Goal: Information Seeking & Learning: Learn about a topic

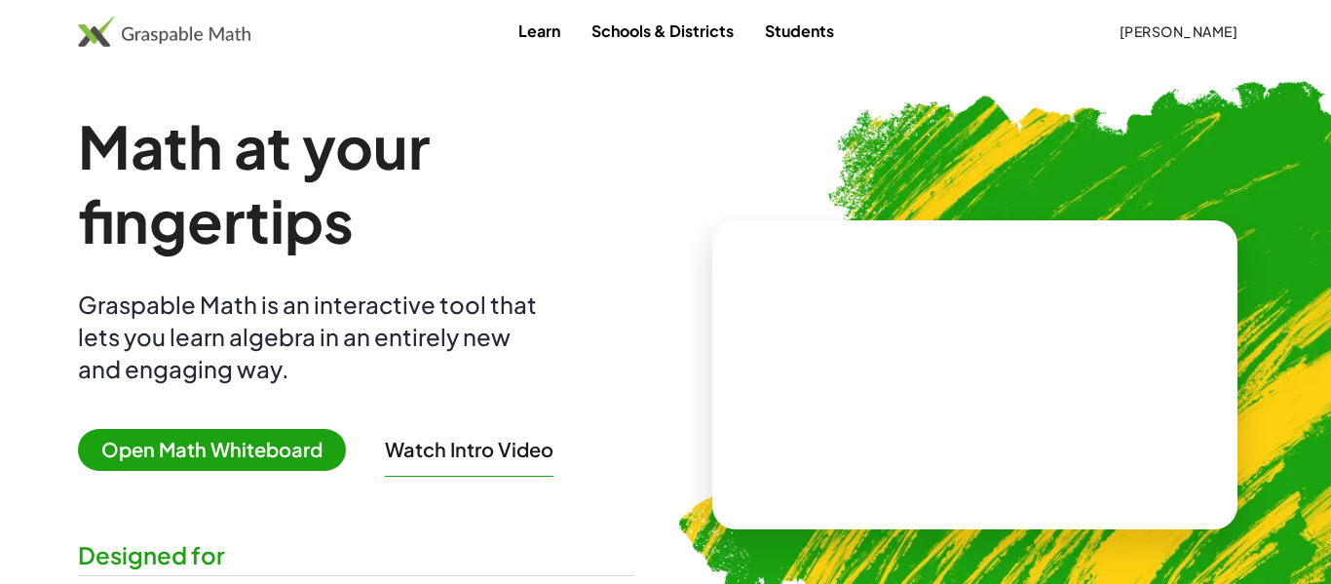
click at [541, 33] on link "Learn" at bounding box center [539, 31] width 73 height 36
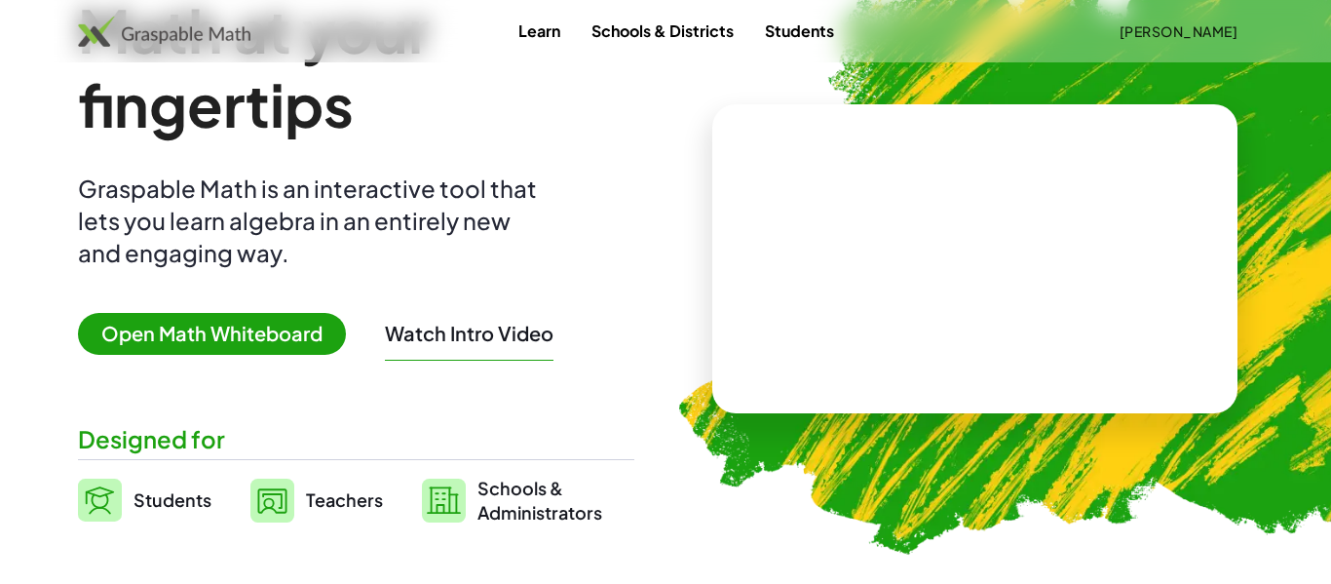
scroll to position [110, 0]
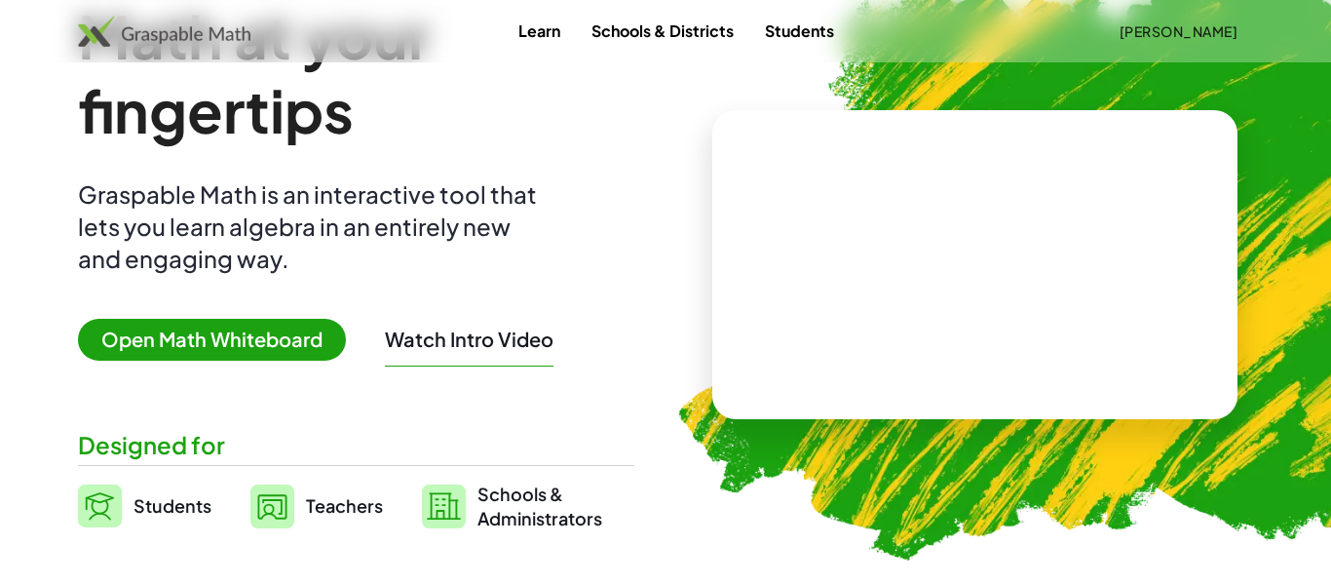
click at [301, 353] on span "Open Math Whiteboard" at bounding box center [212, 340] width 268 height 42
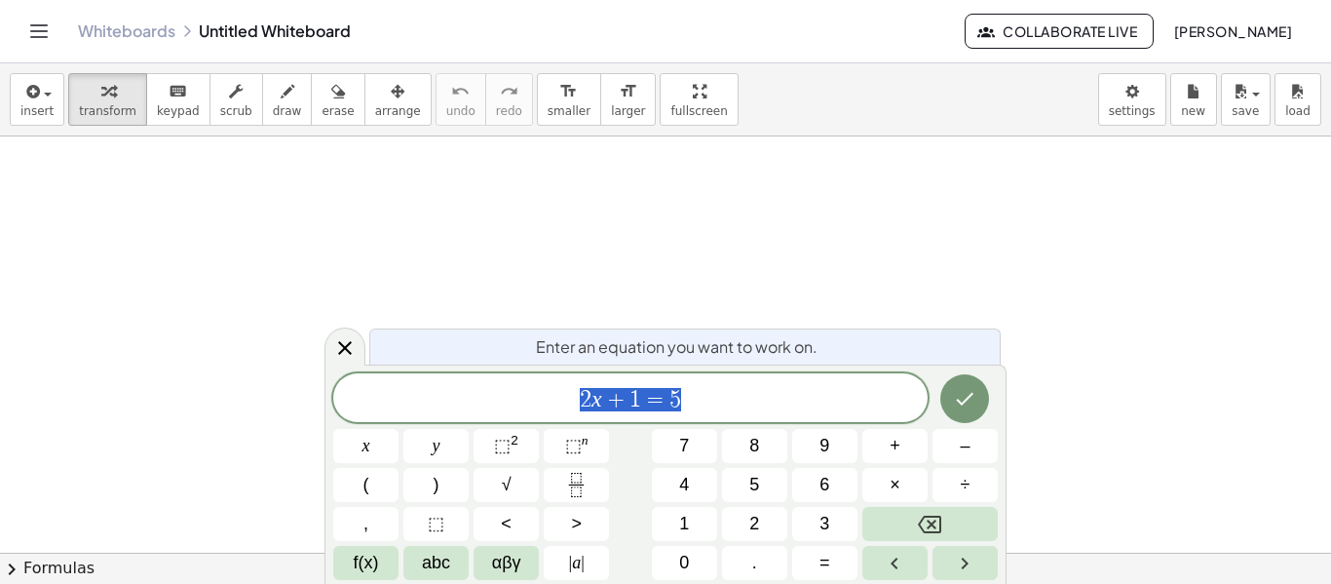
scroll to position [1, 0]
click at [44, 19] on icon "Toggle navigation" at bounding box center [38, 30] width 23 height 23
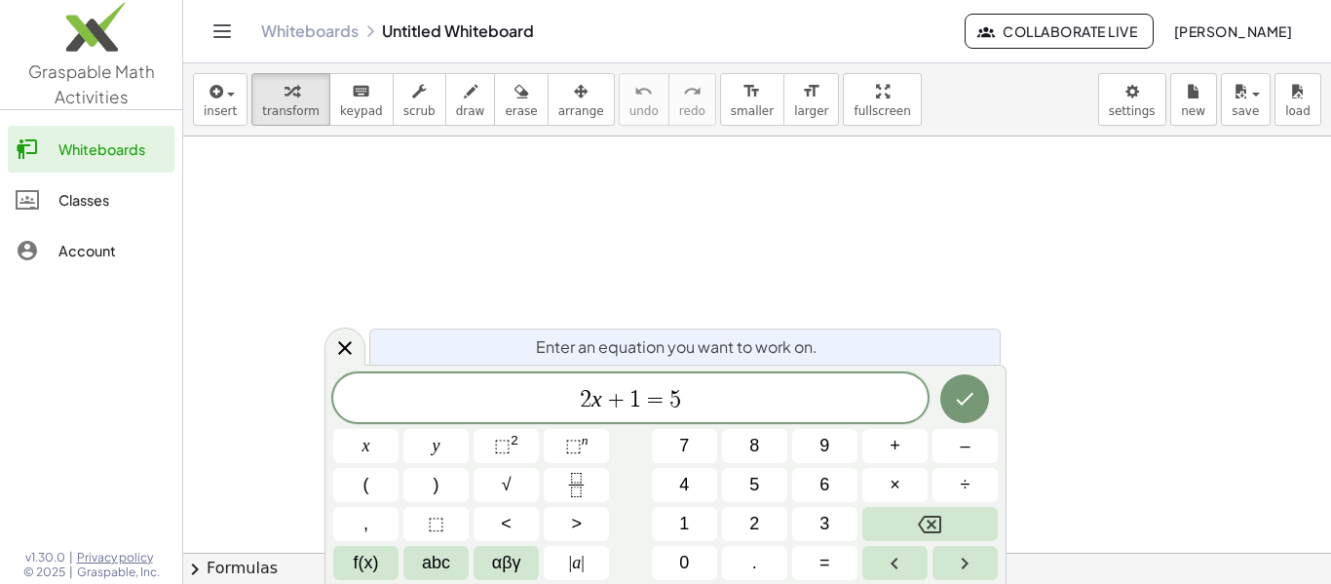
click at [69, 196] on div "Classes" at bounding box center [112, 199] width 108 height 23
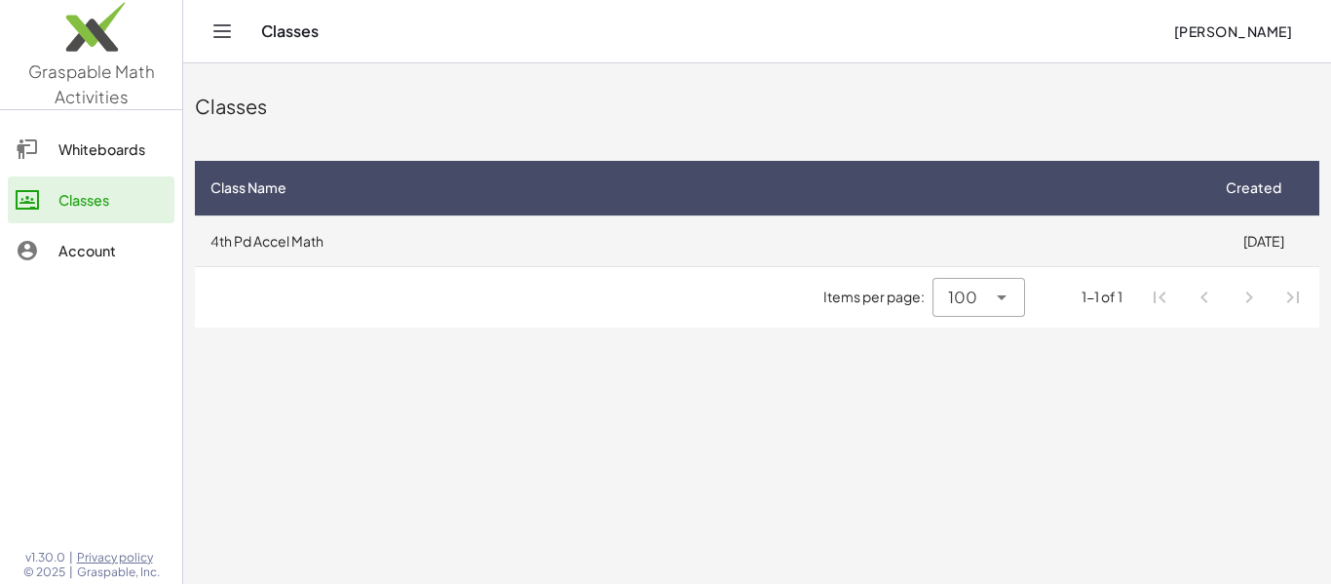
click at [281, 248] on td "4th Pd Accel Math" at bounding box center [701, 240] width 1013 height 51
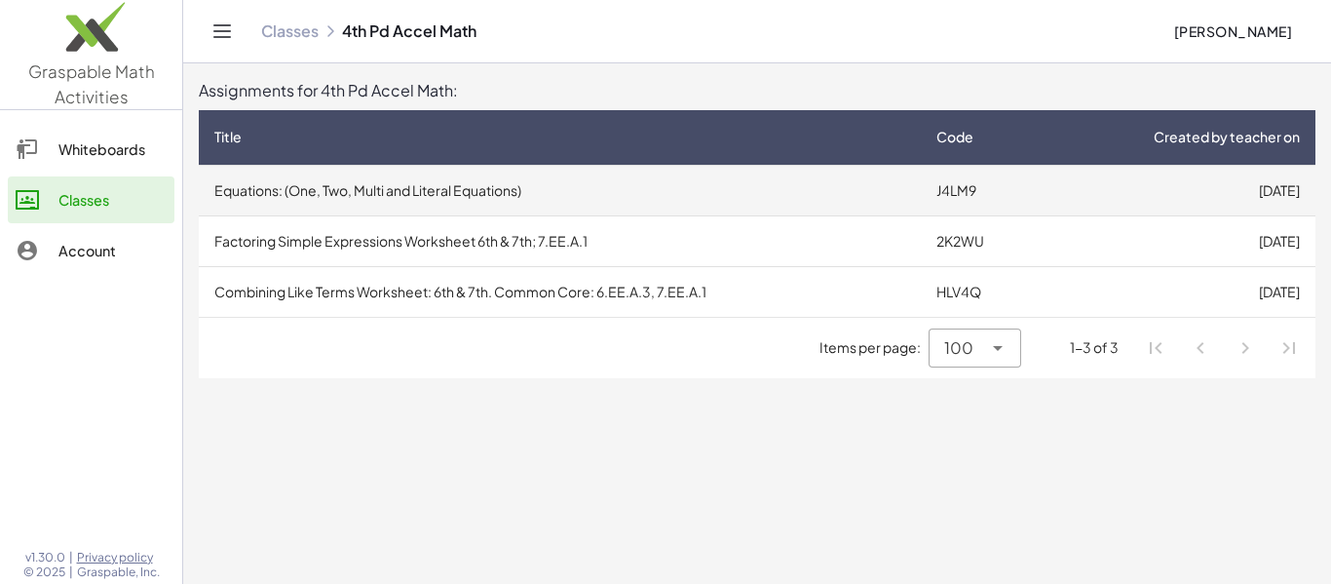
click at [366, 194] on td "Equations: (One, Two, Multi and Literal Equations)" at bounding box center [560, 190] width 722 height 51
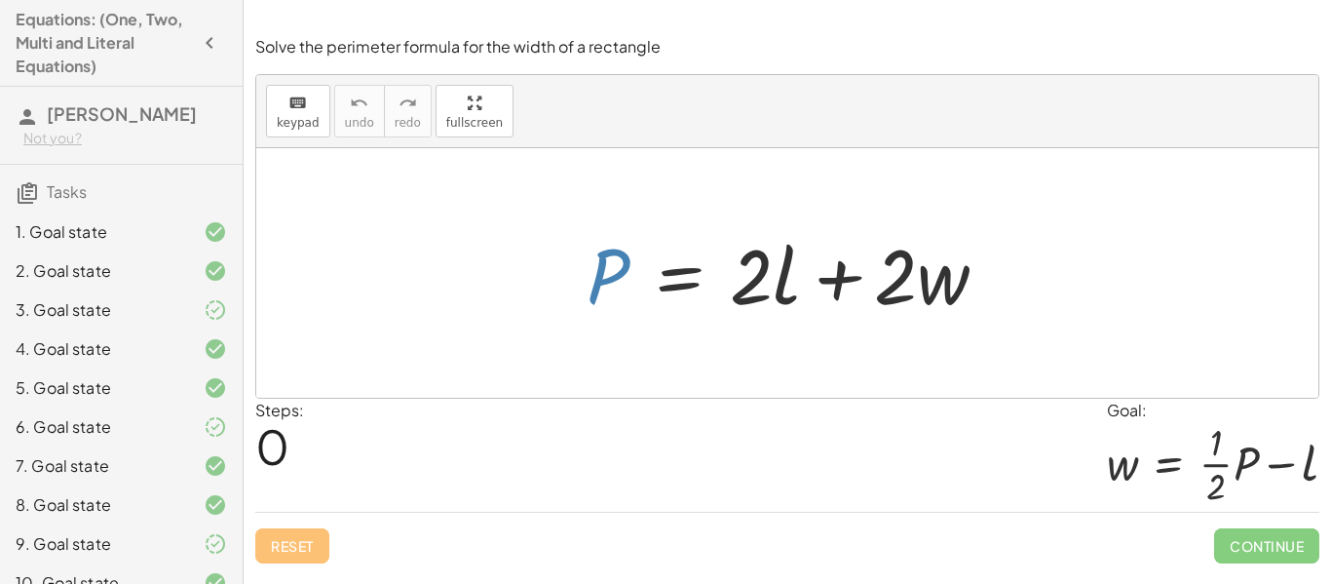
click at [617, 263] on div at bounding box center [795, 273] width 437 height 100
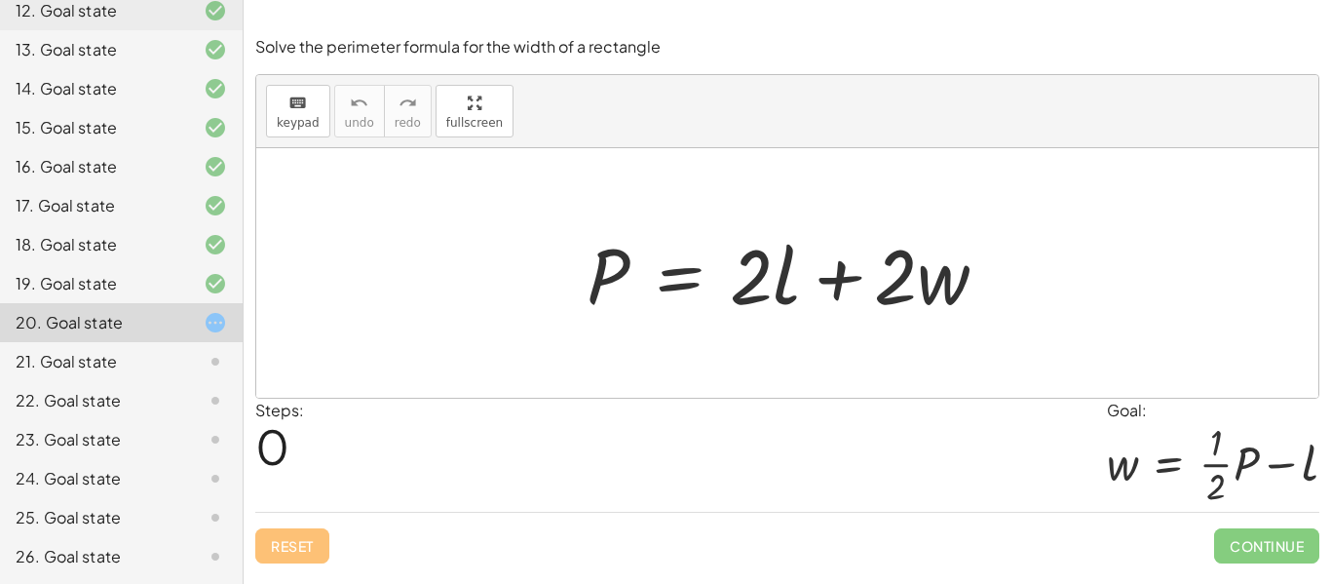
click at [167, 365] on div "21. Goal state" at bounding box center [94, 361] width 157 height 23
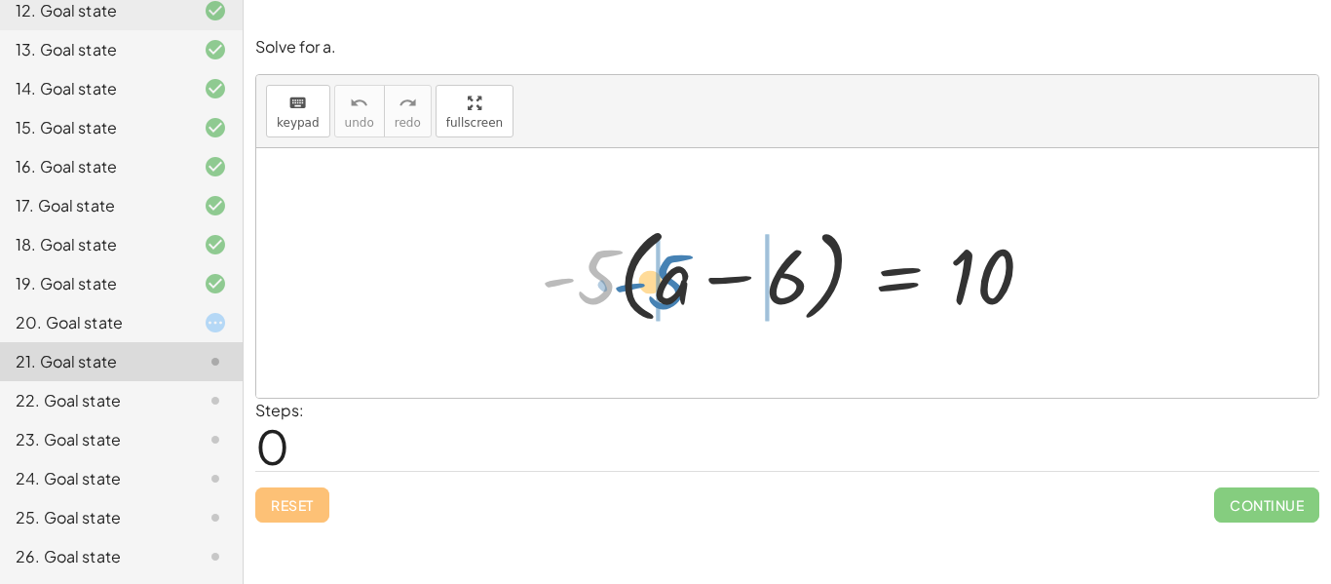
drag, startPoint x: 598, startPoint y: 285, endPoint x: 671, endPoint y: 289, distance: 72.3
click at [671, 289] on div at bounding box center [795, 273] width 528 height 112
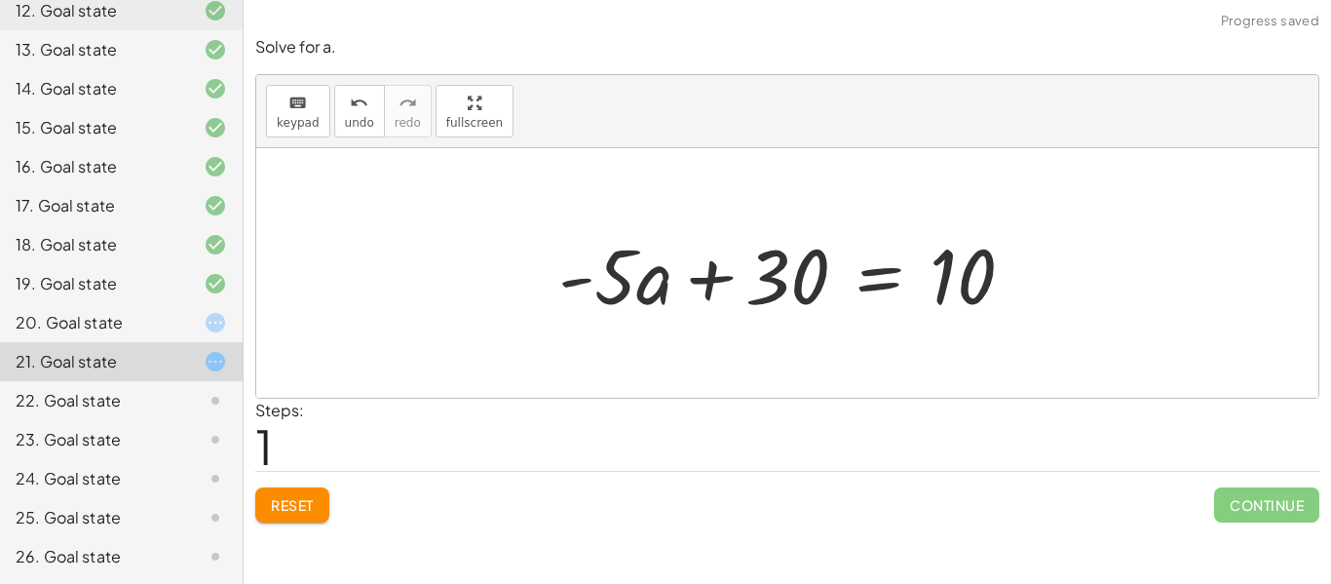
click at [625, 287] on div at bounding box center [794, 273] width 491 height 100
click at [635, 288] on div at bounding box center [794, 273] width 491 height 100
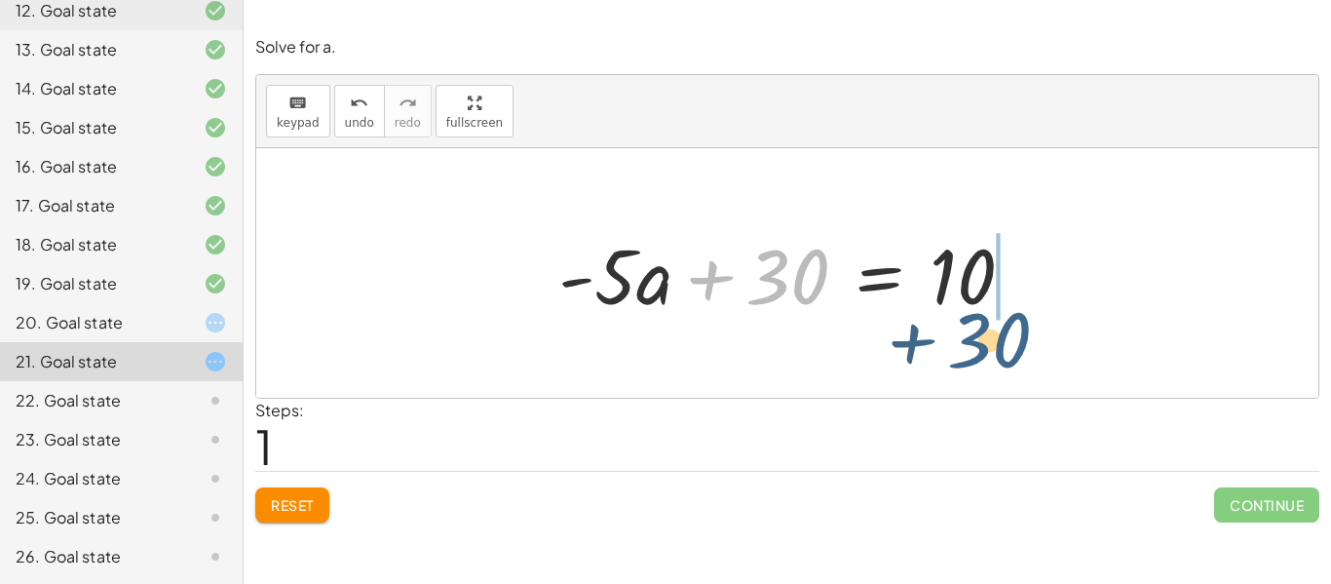
drag, startPoint x: 756, startPoint y: 282, endPoint x: 960, endPoint y: 346, distance: 213.6
click at [960, 346] on div "· - 5 · ( + a − 6 ) = 10 + · - 5 · a − · - 5 · 6 = 10 + 30 + a = 10 · - 5 · + 30" at bounding box center [787, 273] width 1062 height 250
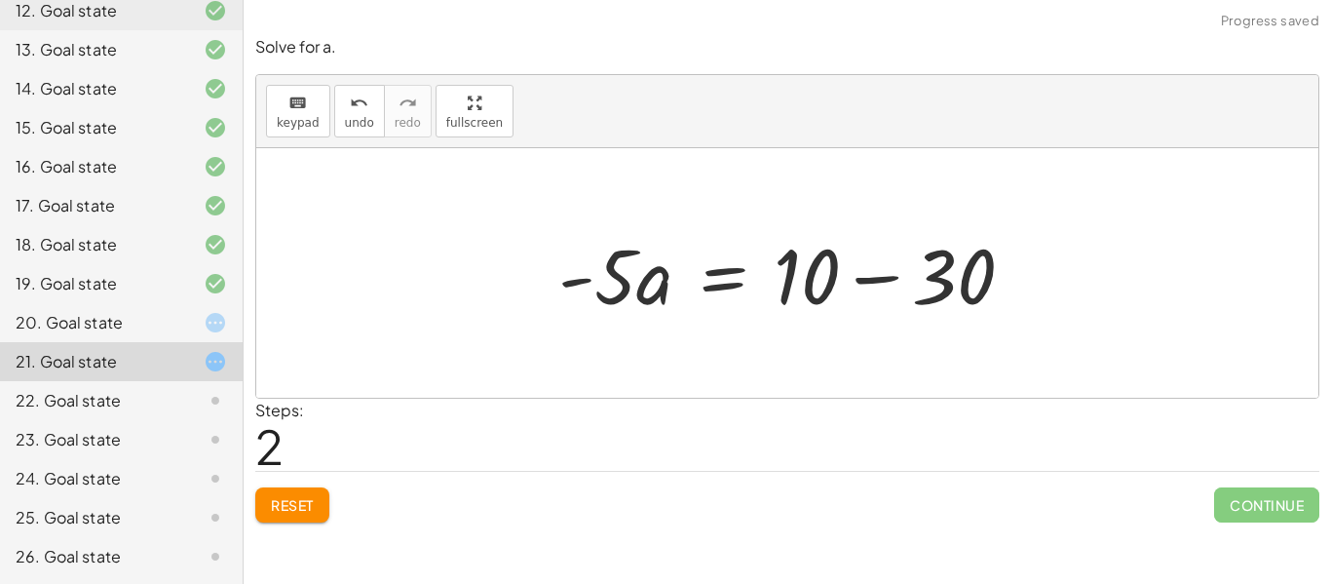
click at [861, 258] on div at bounding box center [794, 273] width 491 height 100
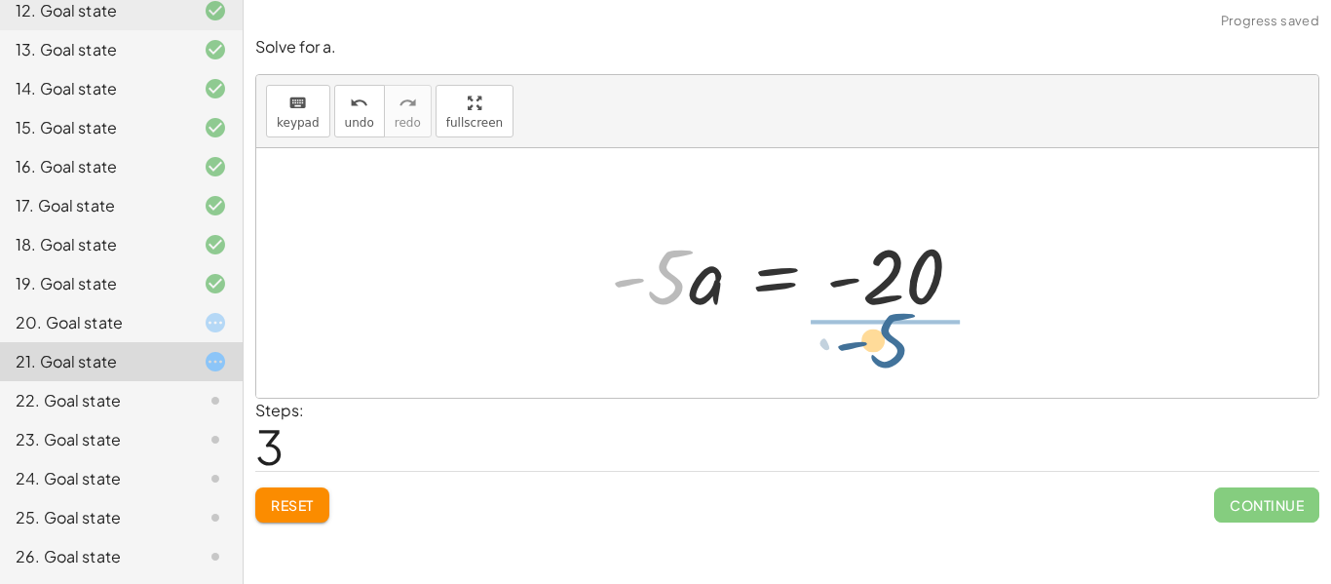
drag, startPoint x: 668, startPoint y: 287, endPoint x: 892, endPoint y: 351, distance: 233.2
click at [892, 351] on div "· - 5 · ( + a − 6 ) = 10 + · - 5 · a − · - 5 · 6 = 10 + · - 5 · a + 30 = 10 · -…" at bounding box center [787, 273] width 1062 height 250
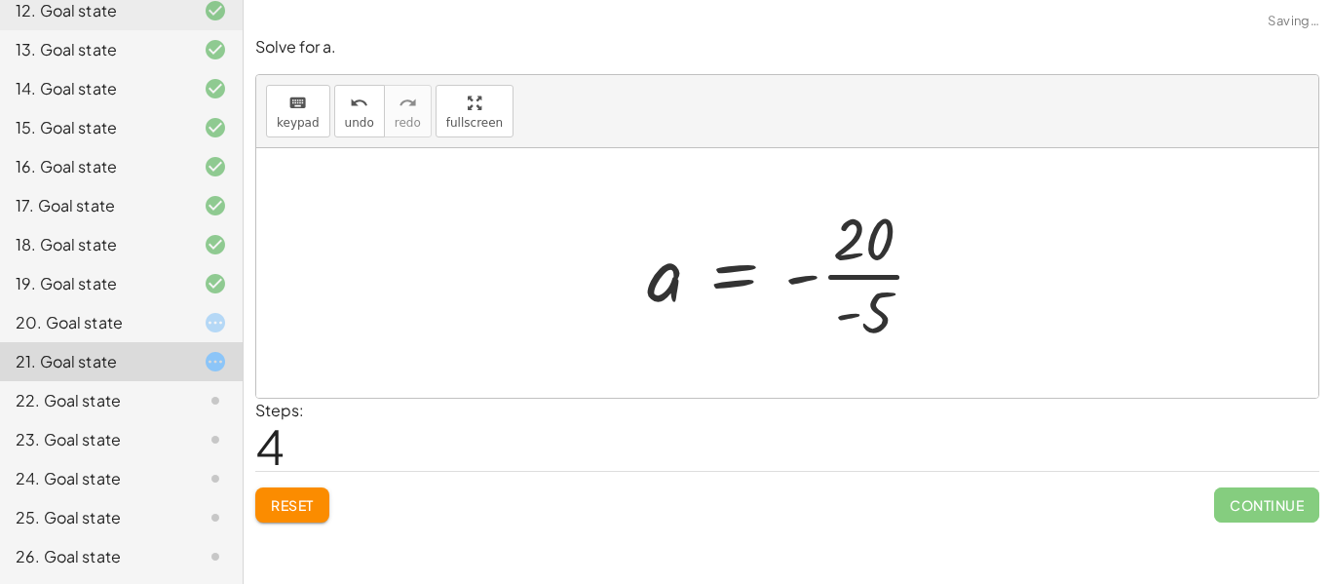
click at [896, 289] on div at bounding box center [794, 273] width 314 height 150
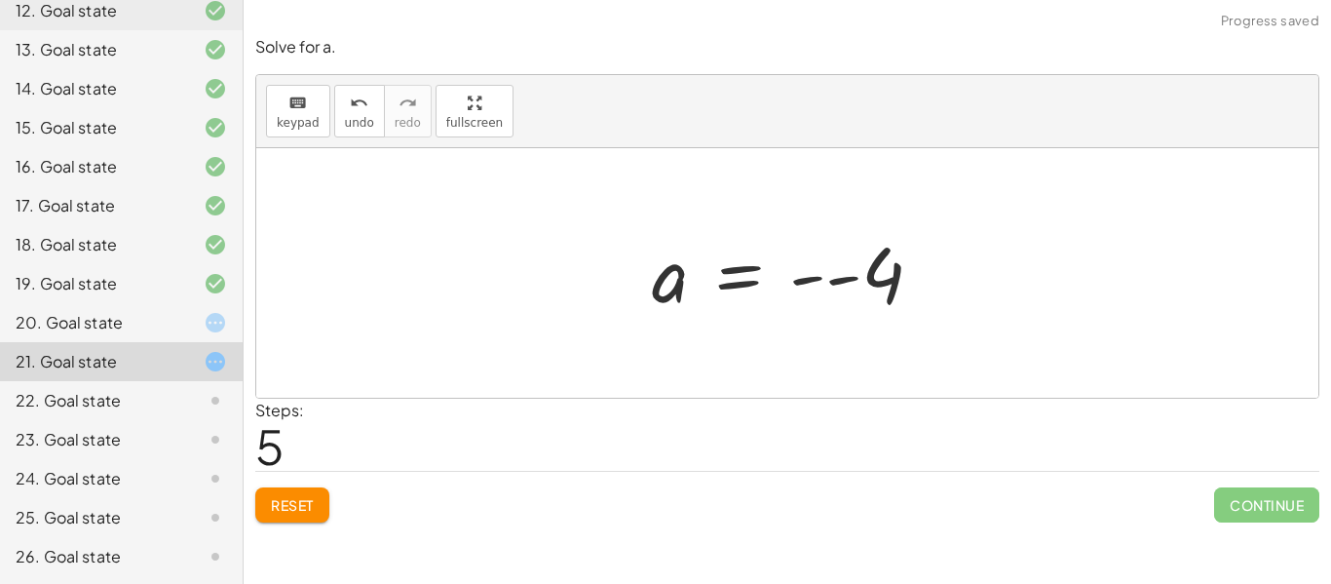
click at [874, 286] on div at bounding box center [795, 273] width 306 height 96
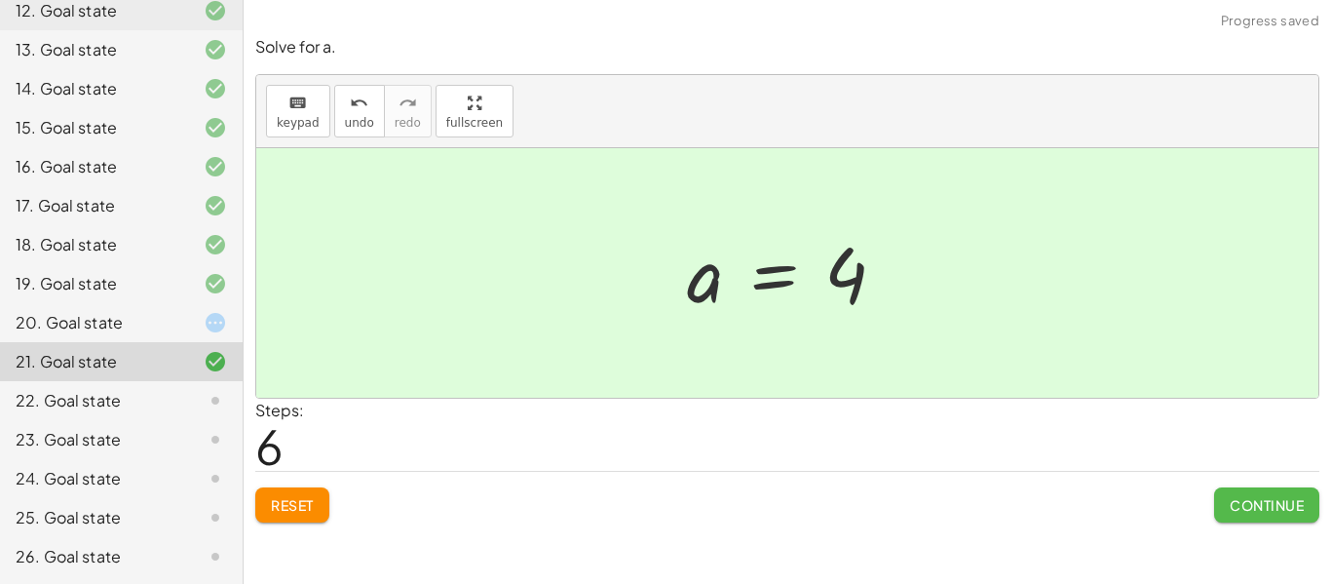
click at [1259, 501] on span "Continue" at bounding box center [1267, 505] width 74 height 18
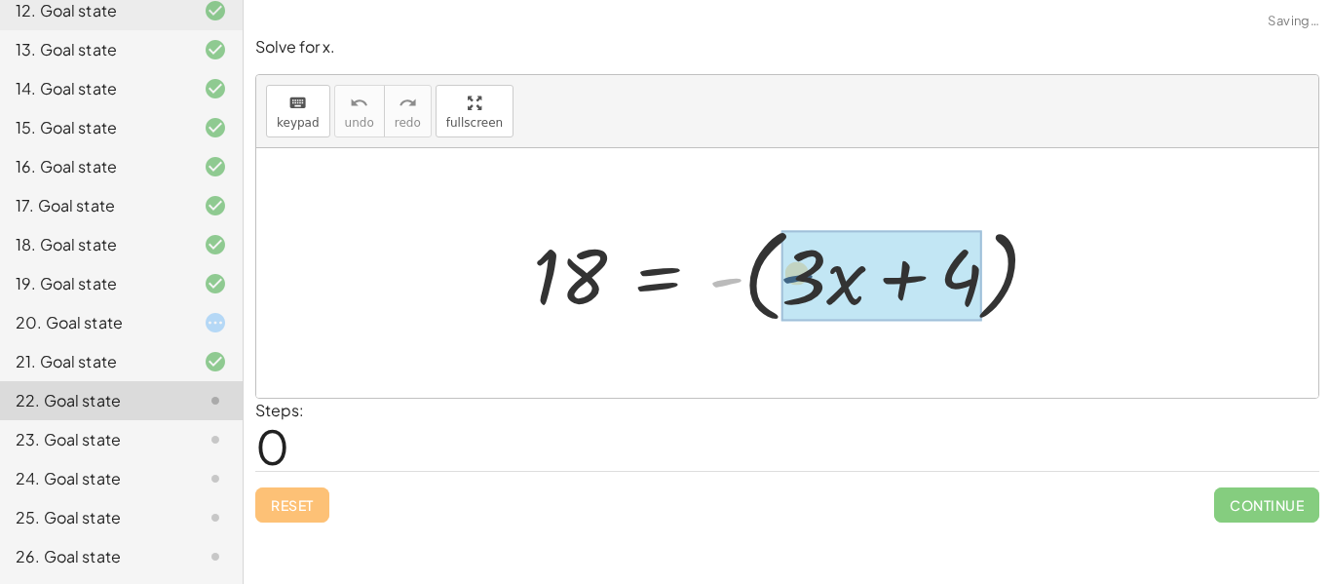
drag, startPoint x: 730, startPoint y: 287, endPoint x: 805, endPoint y: 283, distance: 75.2
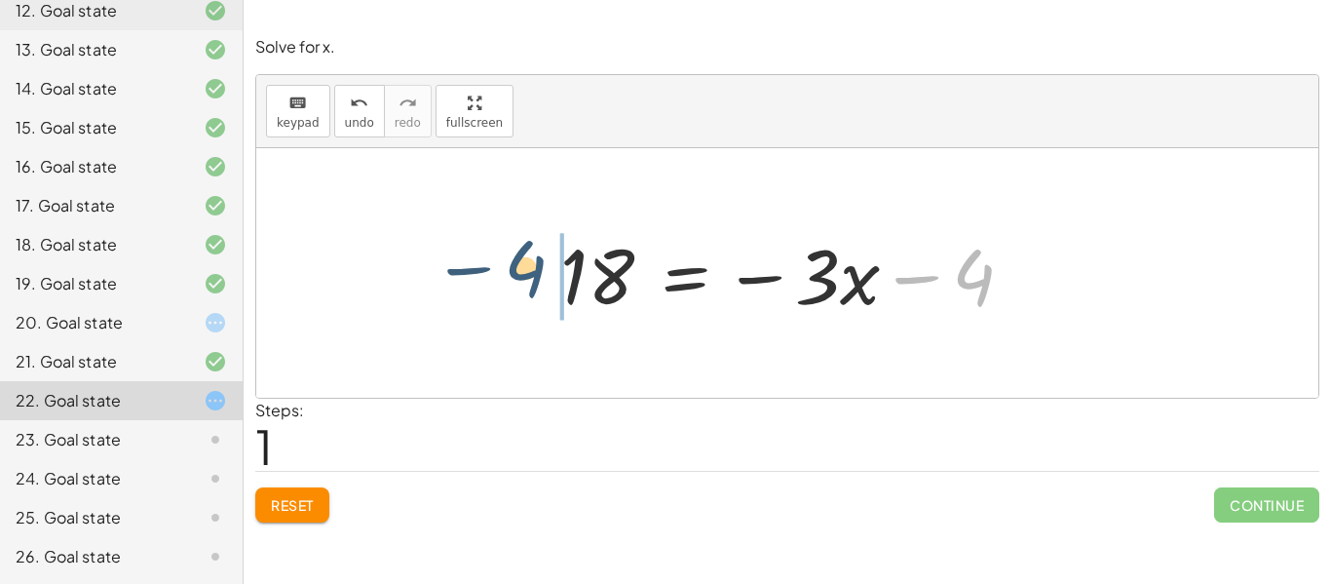
drag, startPoint x: 977, startPoint y: 280, endPoint x: 520, endPoint y: 271, distance: 456.2
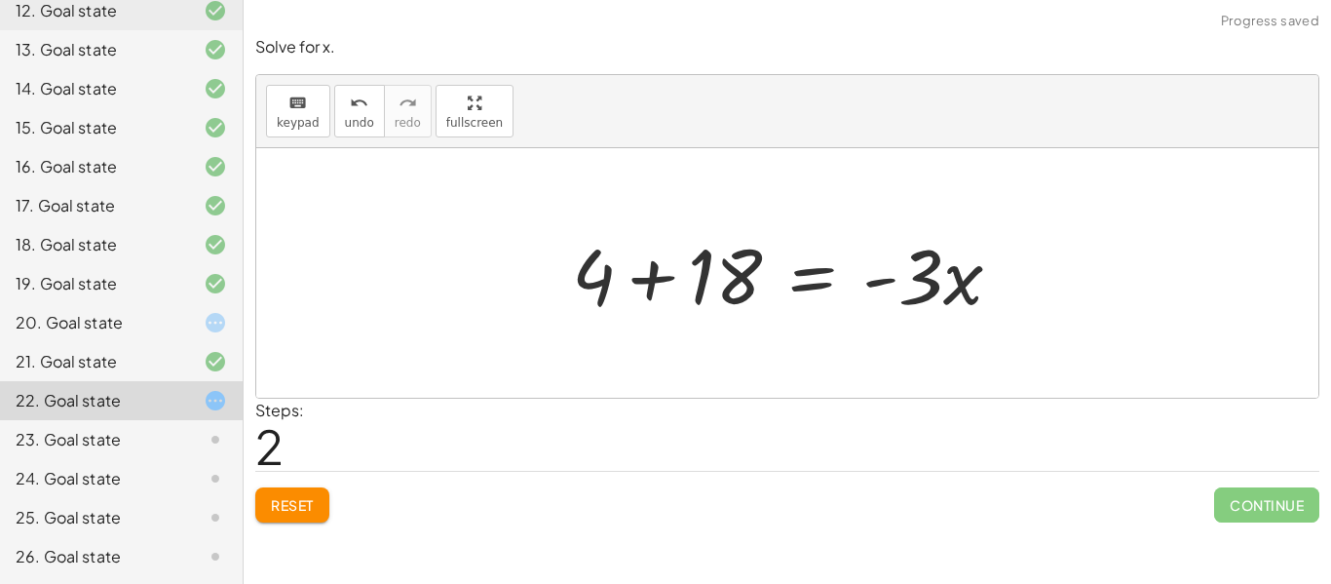
click at [631, 296] on div at bounding box center [794, 273] width 465 height 100
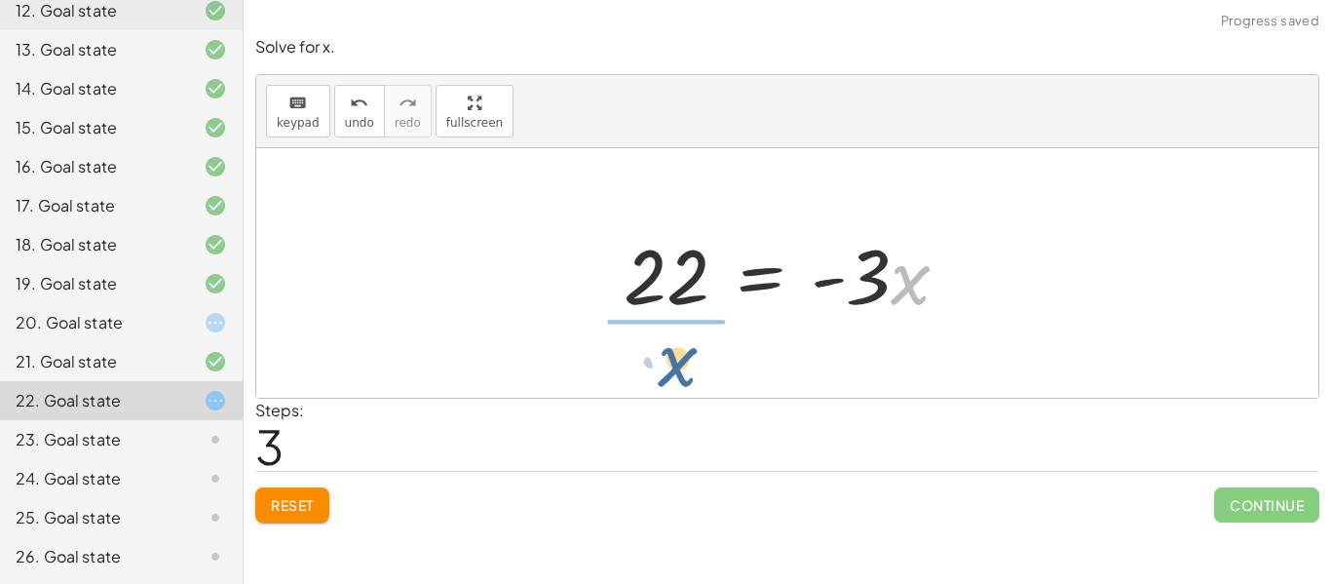
drag, startPoint x: 986, startPoint y: 269, endPoint x: 735, endPoint y: 358, distance: 266.7
click at [735, 358] on div "18 = - ( + · 3 · x + 4 ) 18 = − · 3 · x − 4 + 4 + 18 = · - 3 · x · x = · 3 · x …" at bounding box center [787, 273] width 1062 height 250
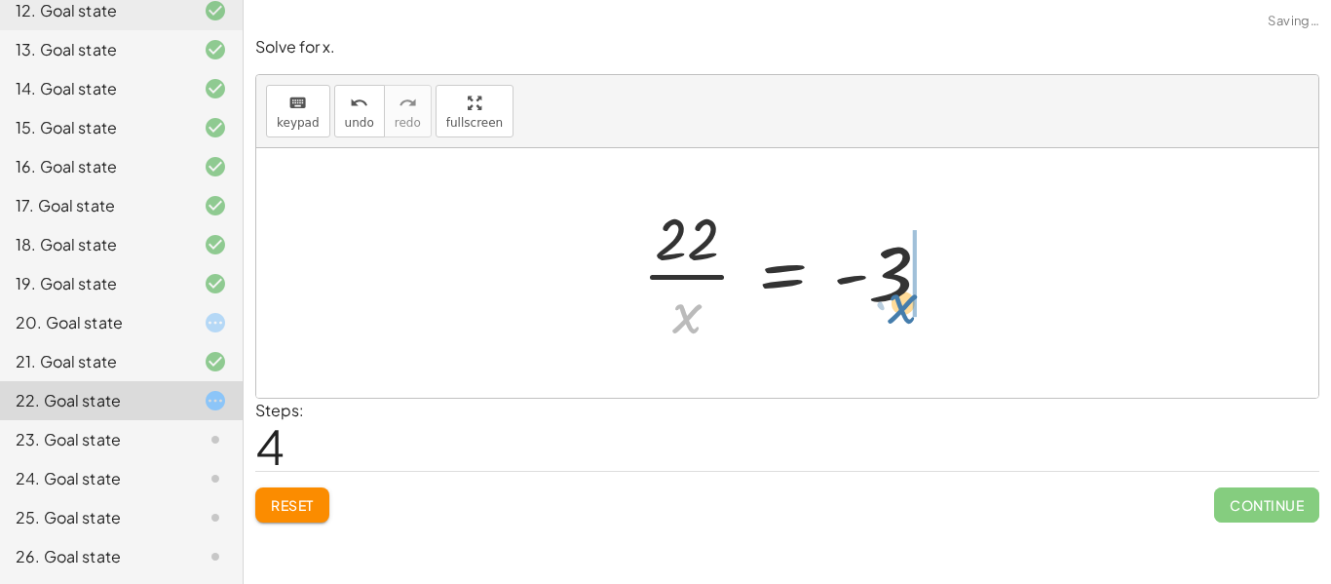
drag, startPoint x: 675, startPoint y: 311, endPoint x: 895, endPoint y: 300, distance: 219.6
click at [895, 300] on div at bounding box center [795, 273] width 325 height 150
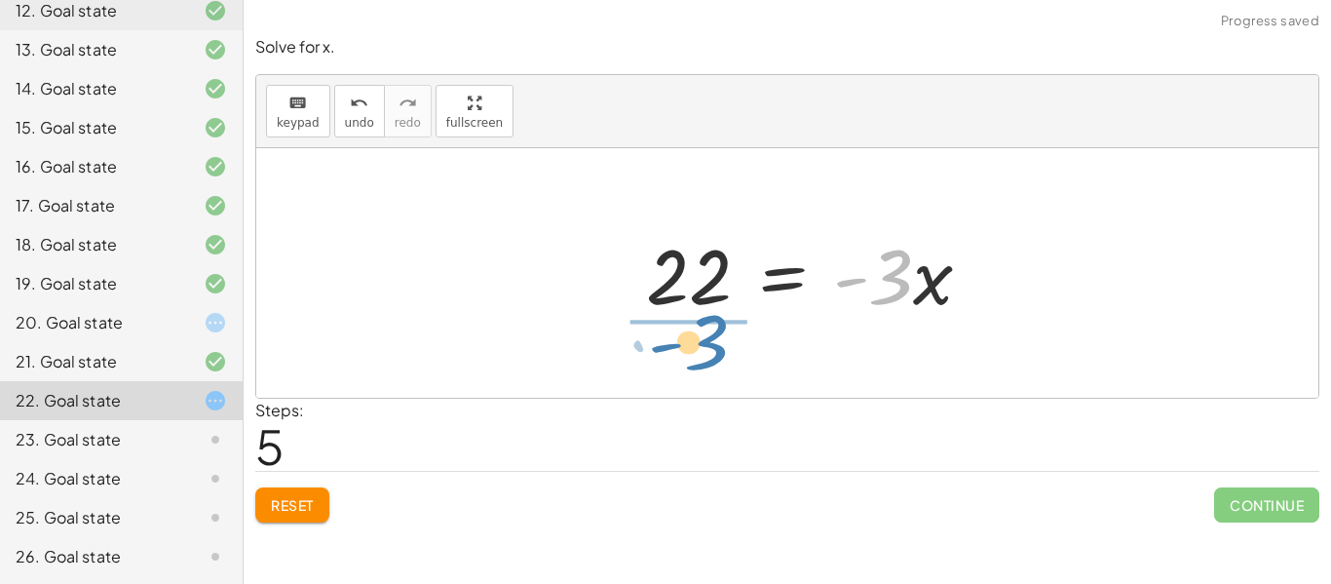
drag, startPoint x: 885, startPoint y: 282, endPoint x: 698, endPoint y: 347, distance: 198.2
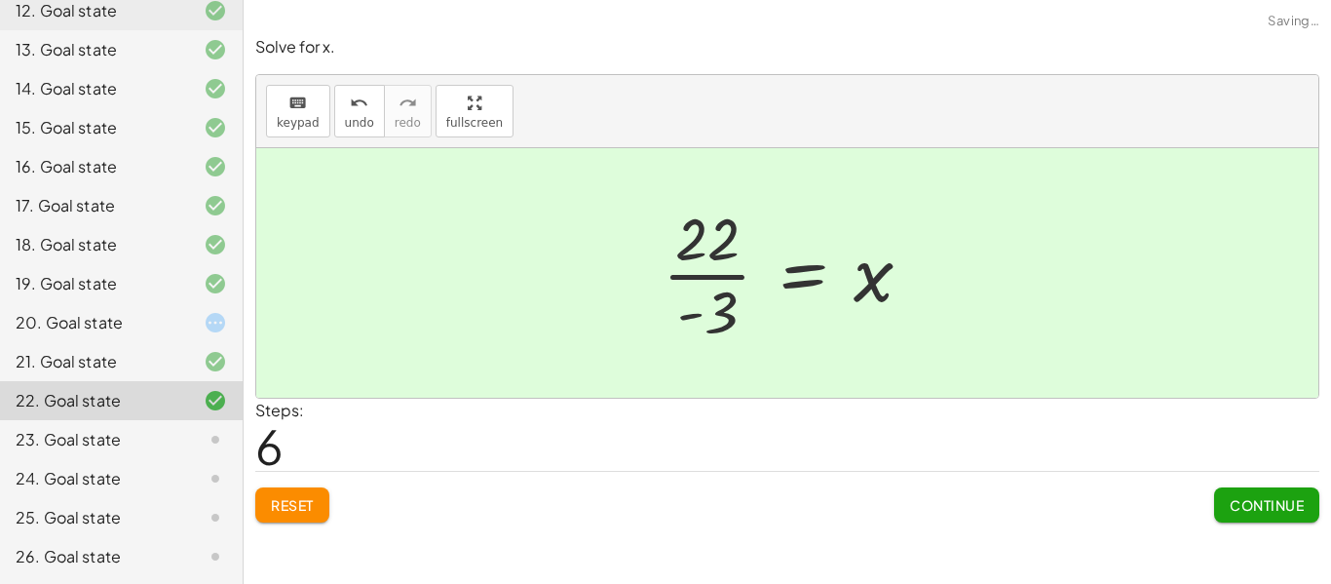
click at [670, 282] on div at bounding box center [795, 273] width 285 height 150
click at [1254, 493] on button "Continue" at bounding box center [1266, 504] width 105 height 35
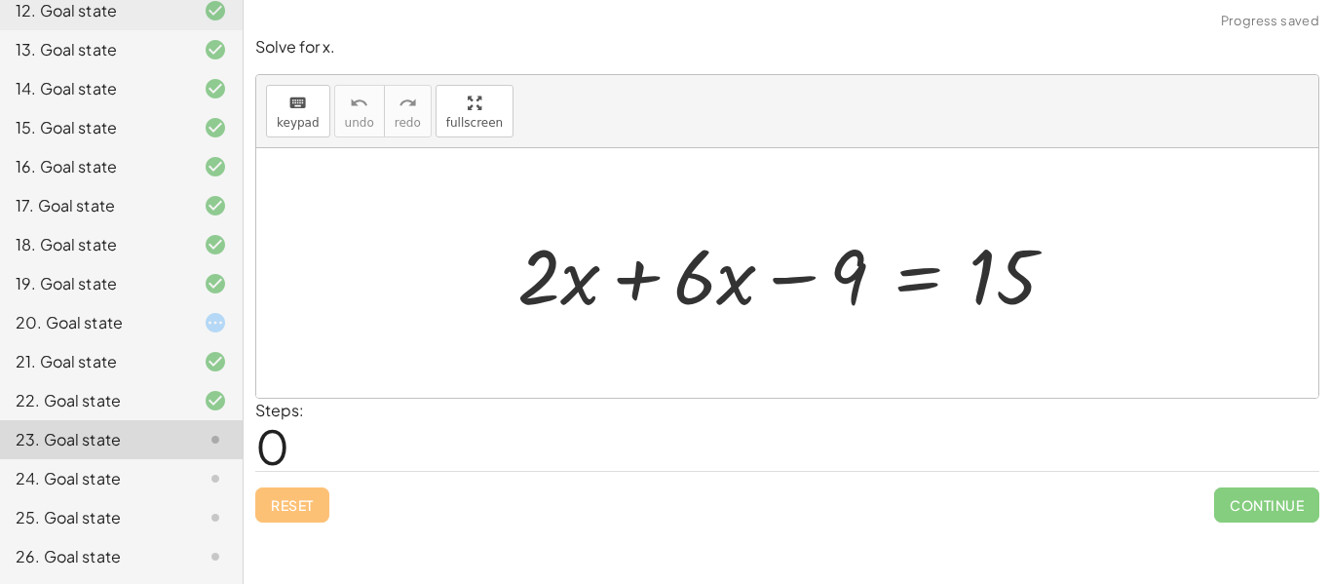
click at [638, 272] on div at bounding box center [795, 273] width 574 height 100
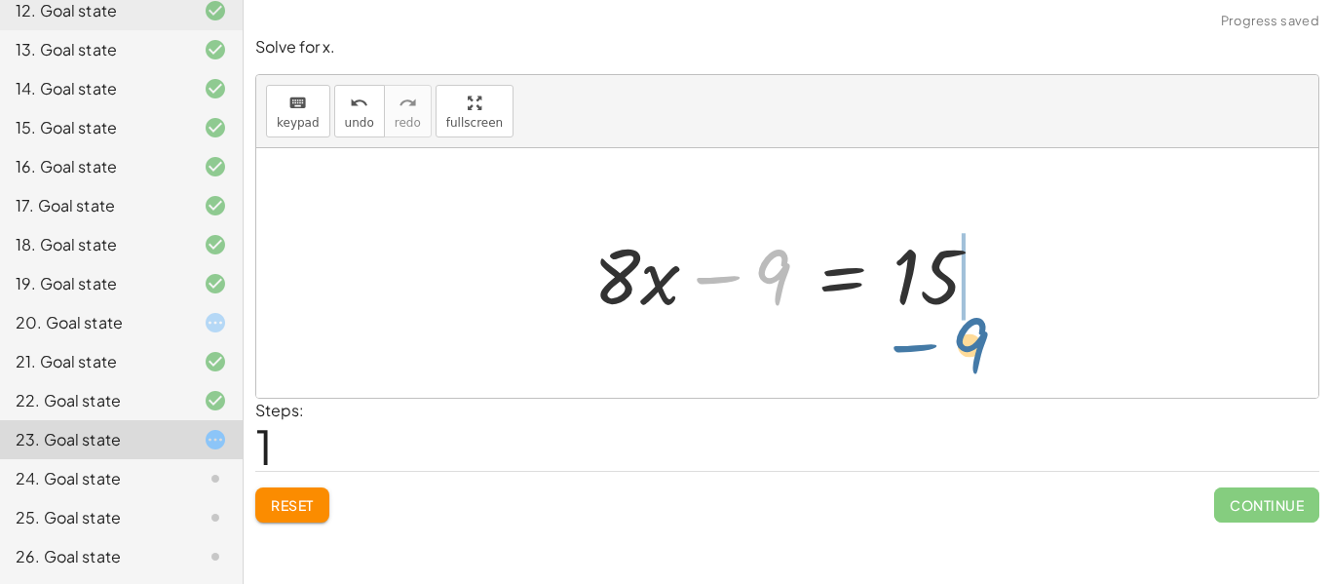
drag, startPoint x: 763, startPoint y: 286, endPoint x: 963, endPoint y: 355, distance: 211.5
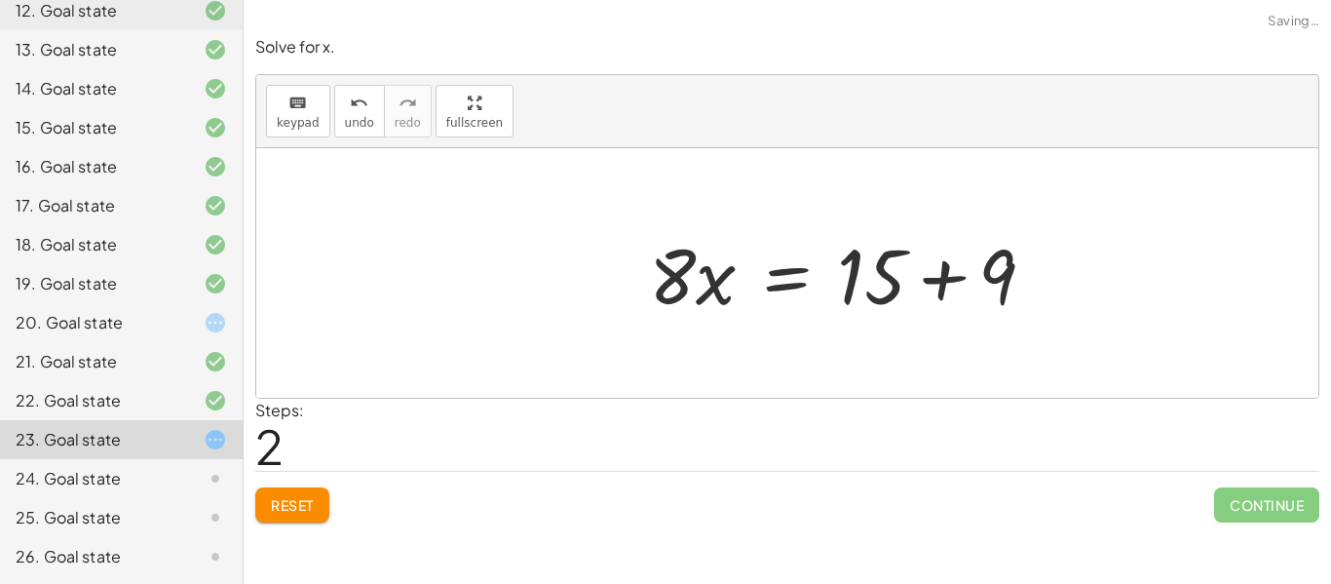
click at [961, 306] on div at bounding box center [849, 273] width 421 height 100
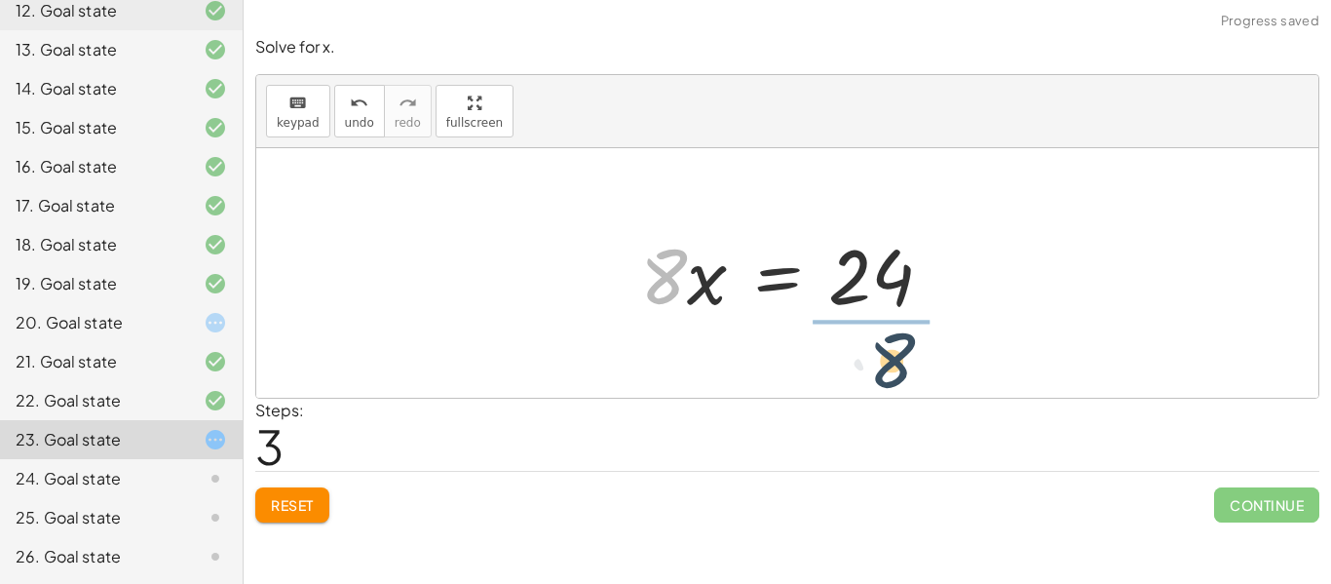
drag, startPoint x: 680, startPoint y: 283, endPoint x: 910, endPoint y: 367, distance: 245.2
click at [910, 367] on div "+ · 2 · x + · 6 · x − 9 = 15 + · 8 · x − 9 = 15 · 8 · x = + 15 + 9 · 8 · x = · …" at bounding box center [787, 273] width 1062 height 250
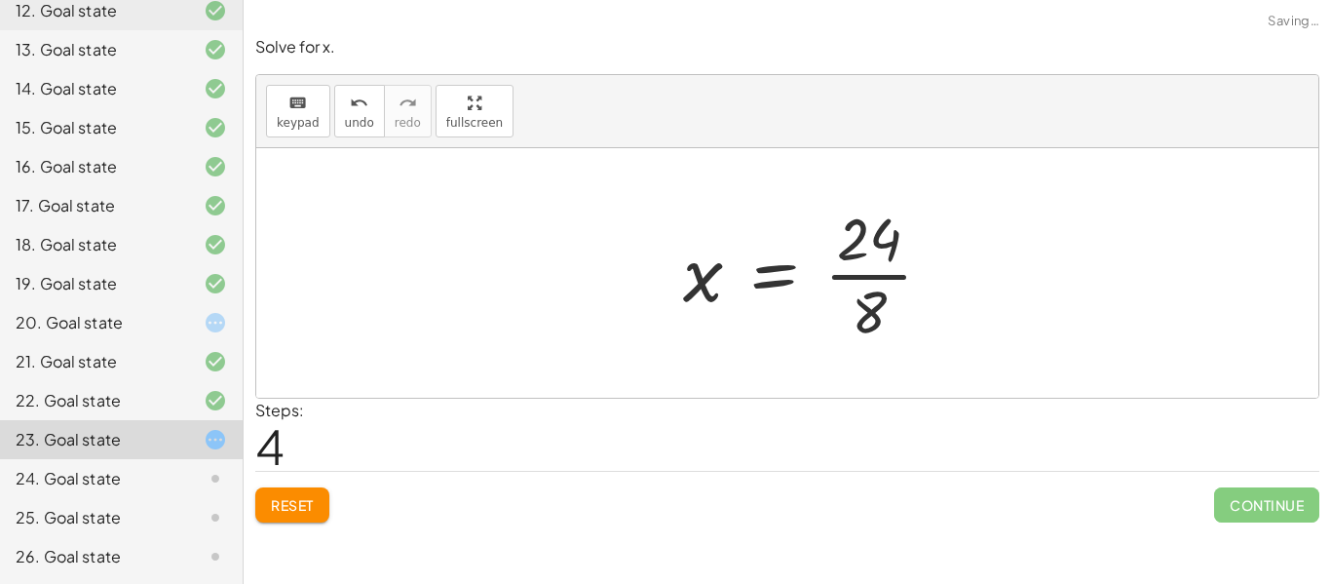
click at [855, 265] on div at bounding box center [816, 273] width 285 height 150
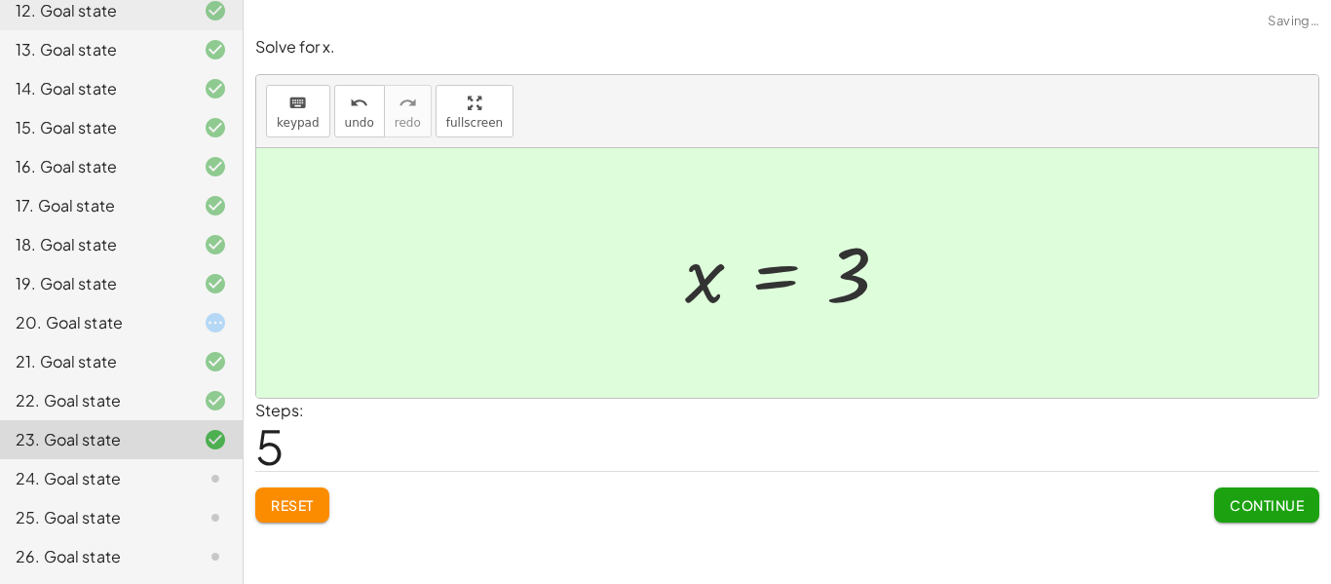
click at [1250, 500] on span "Continue" at bounding box center [1267, 505] width 74 height 18
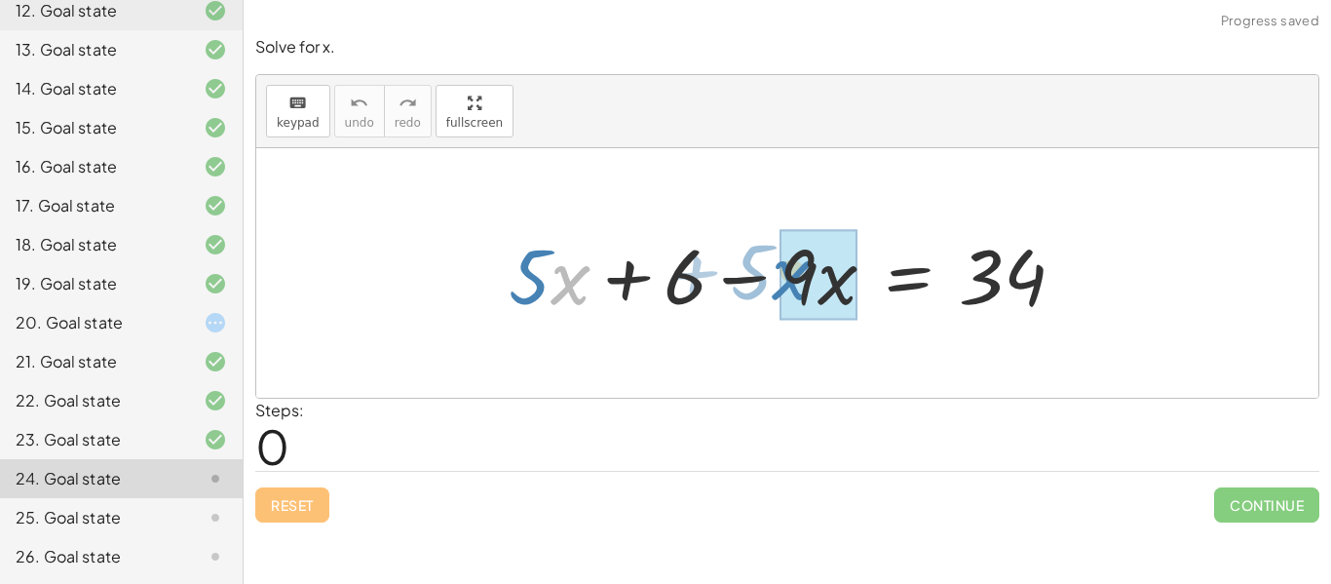
drag, startPoint x: 562, startPoint y: 256, endPoint x: 790, endPoint y: 248, distance: 228.2
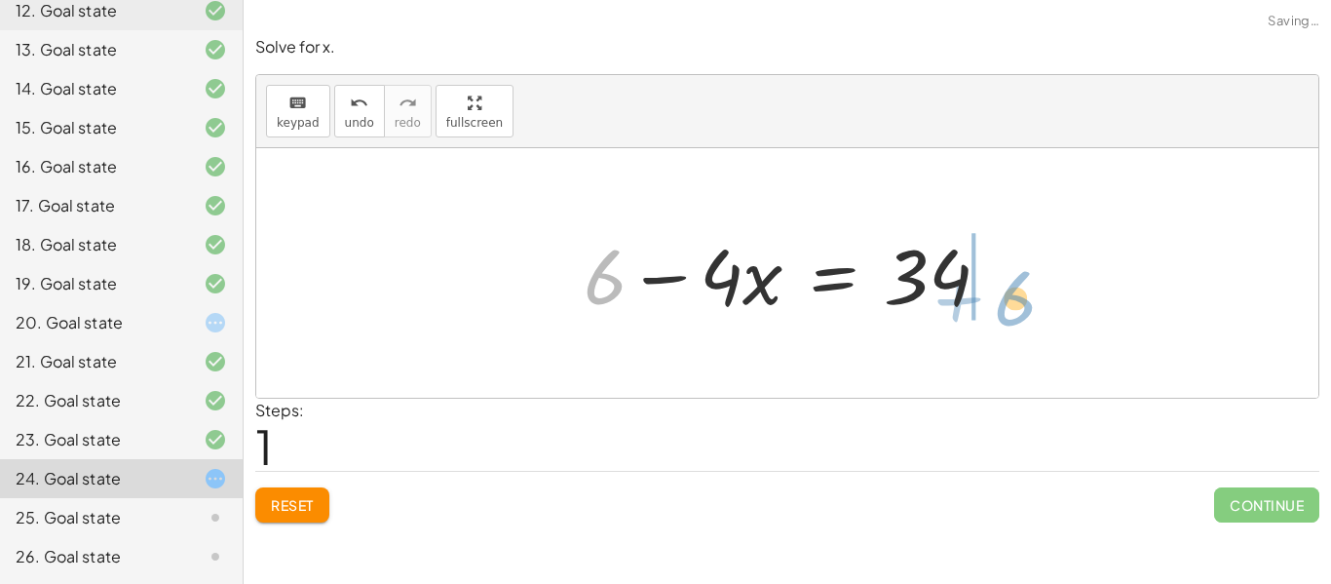
drag, startPoint x: 604, startPoint y: 280, endPoint x: 1015, endPoint y: 299, distance: 410.8
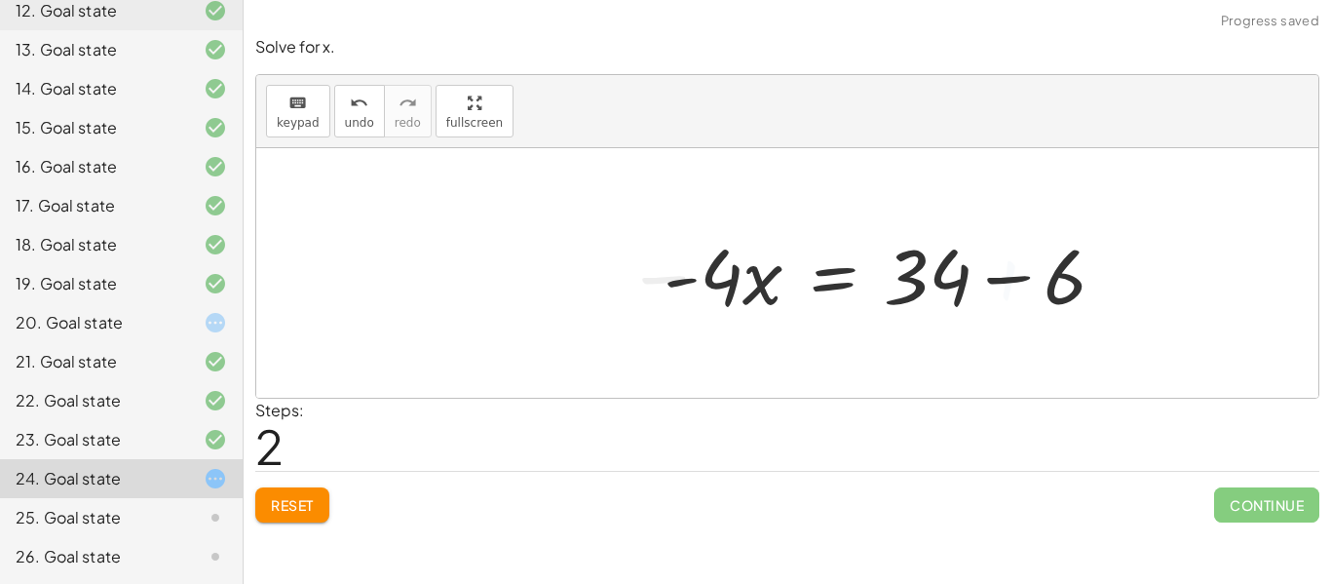
click at [980, 288] on div at bounding box center [893, 273] width 478 height 100
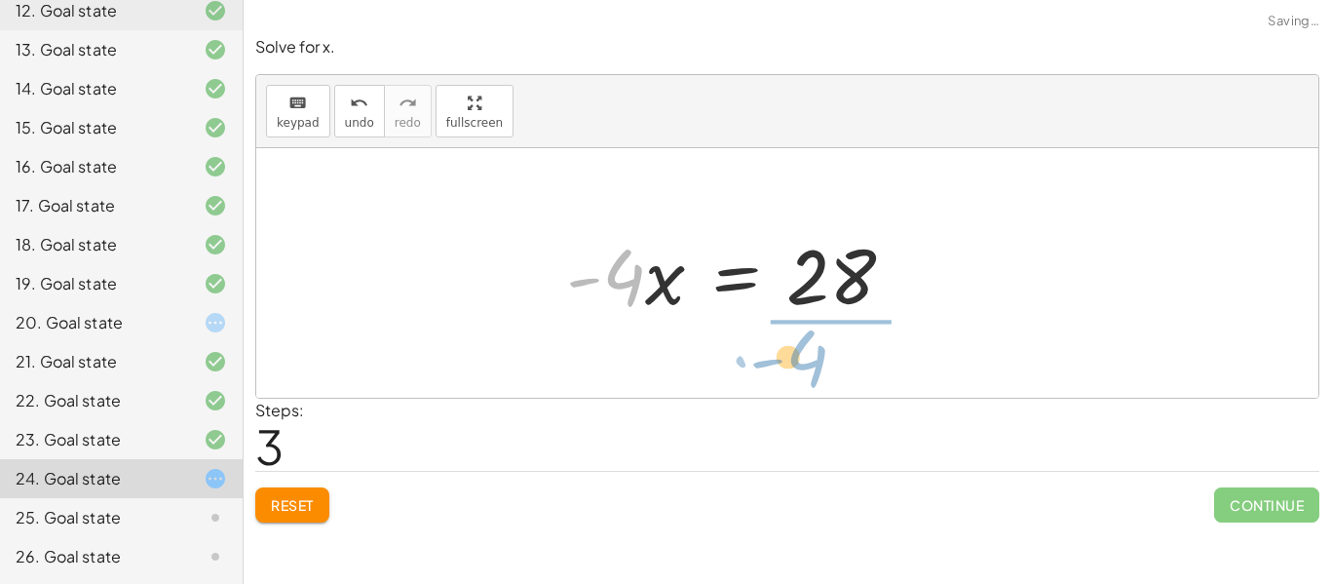
drag, startPoint x: 632, startPoint y: 299, endPoint x: 829, endPoint y: 386, distance: 216.0
click at [829, 386] on div "+ · 5 · x + 6 − · 9 · x = 34 + 6 − · 4 · x = 34 · - 4 · x = + 34 − 6 · - 4 · x …" at bounding box center [787, 273] width 1062 height 250
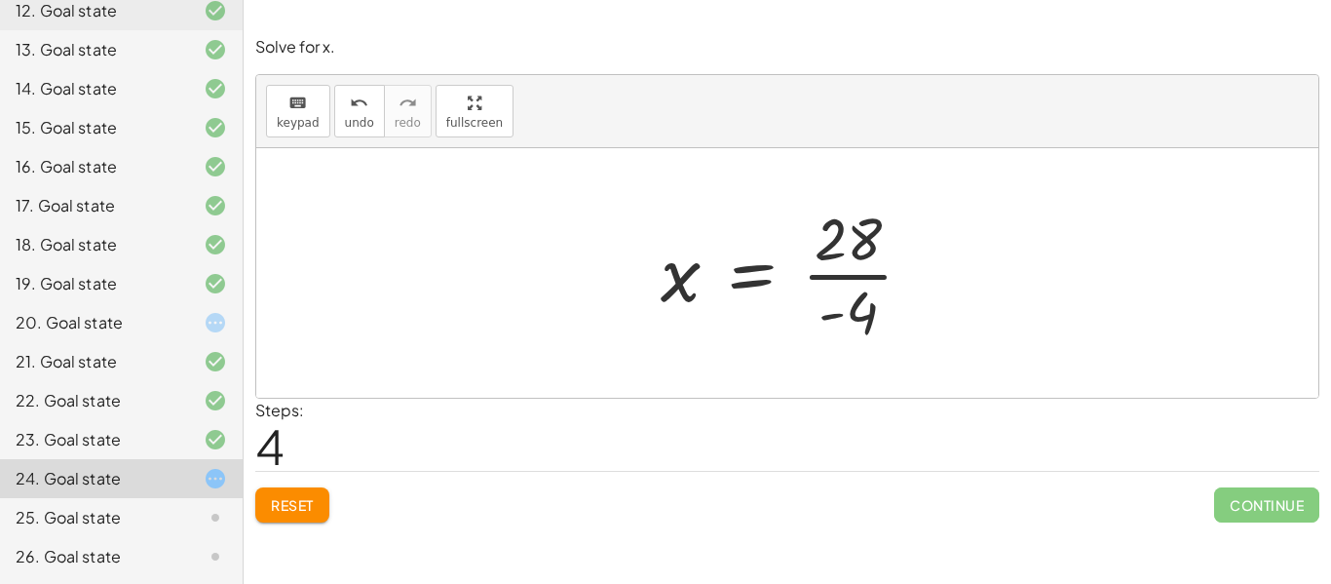
click at [870, 282] on div at bounding box center [795, 273] width 288 height 150
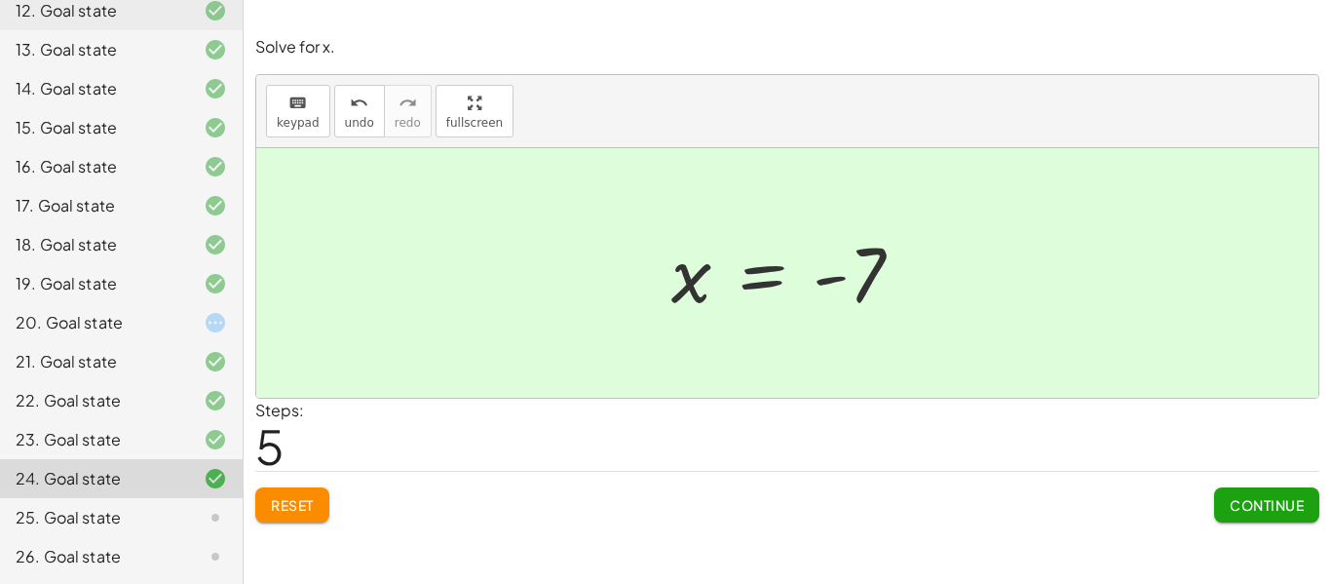
scroll to position [629, 0]
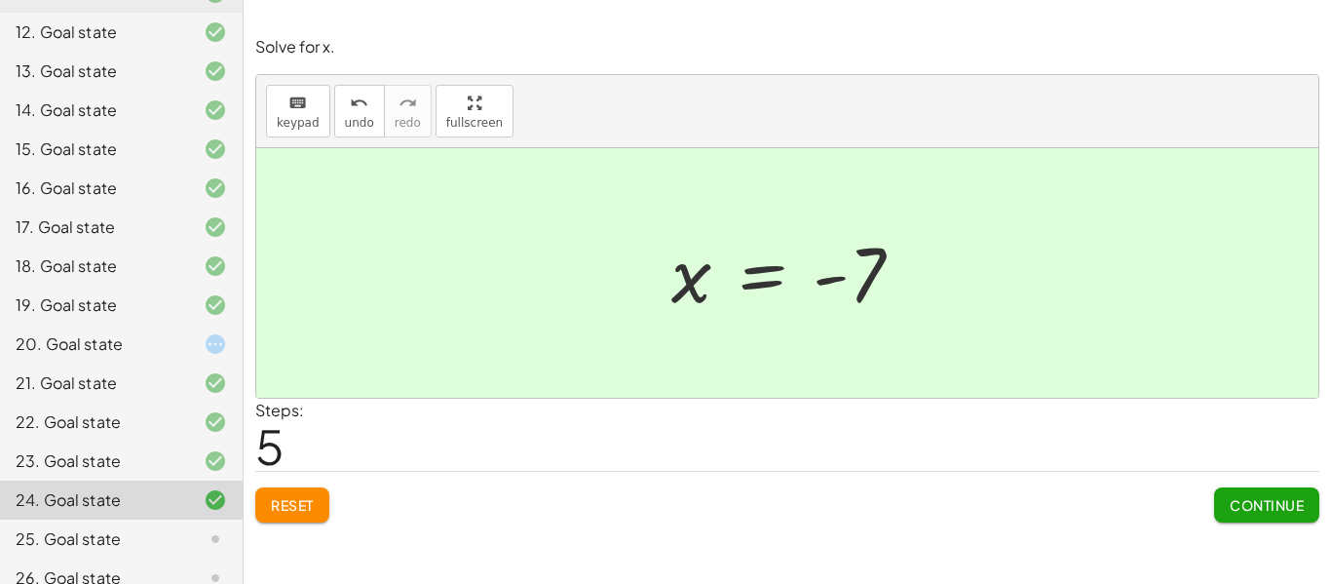
click at [0, 0] on div "Solve for x. keyboard keypad undo undo redo redo fullscreen + · 5 · x + 6 − · 9…" at bounding box center [0, 0] width 0 height 0
click at [1237, 505] on span "Continue" at bounding box center [1267, 505] width 74 height 18
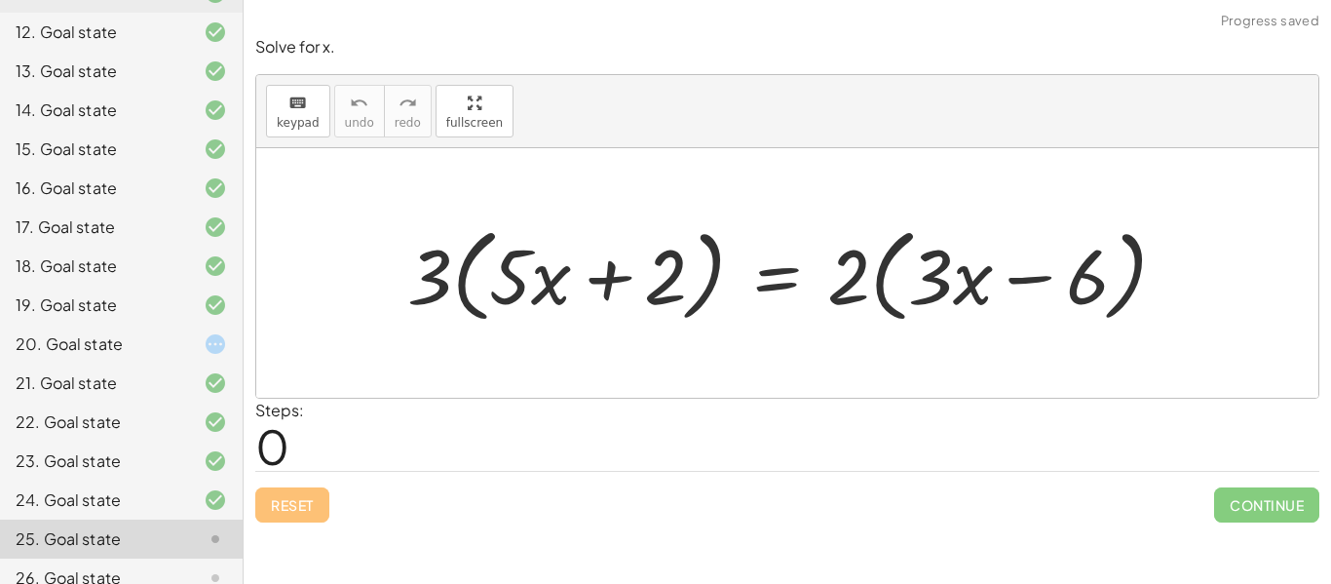
click at [222, 341] on icon at bounding box center [215, 343] width 23 height 23
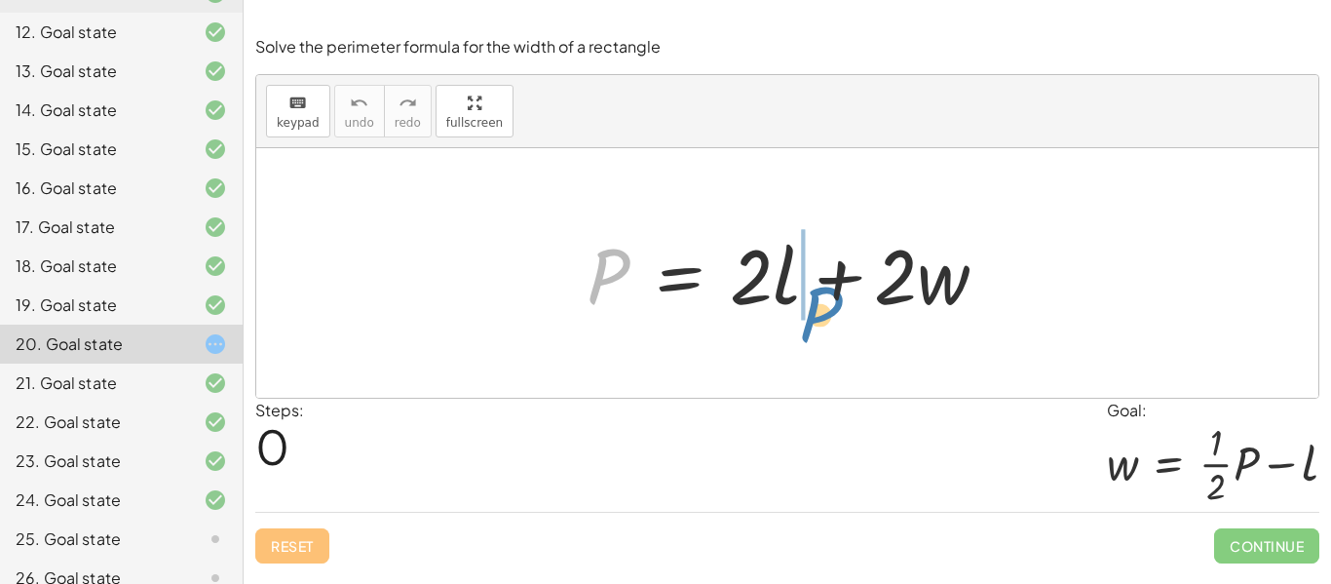
drag, startPoint x: 620, startPoint y: 257, endPoint x: 831, endPoint y: 295, distance: 214.9
click at [831, 295] on div at bounding box center [795, 273] width 437 height 100
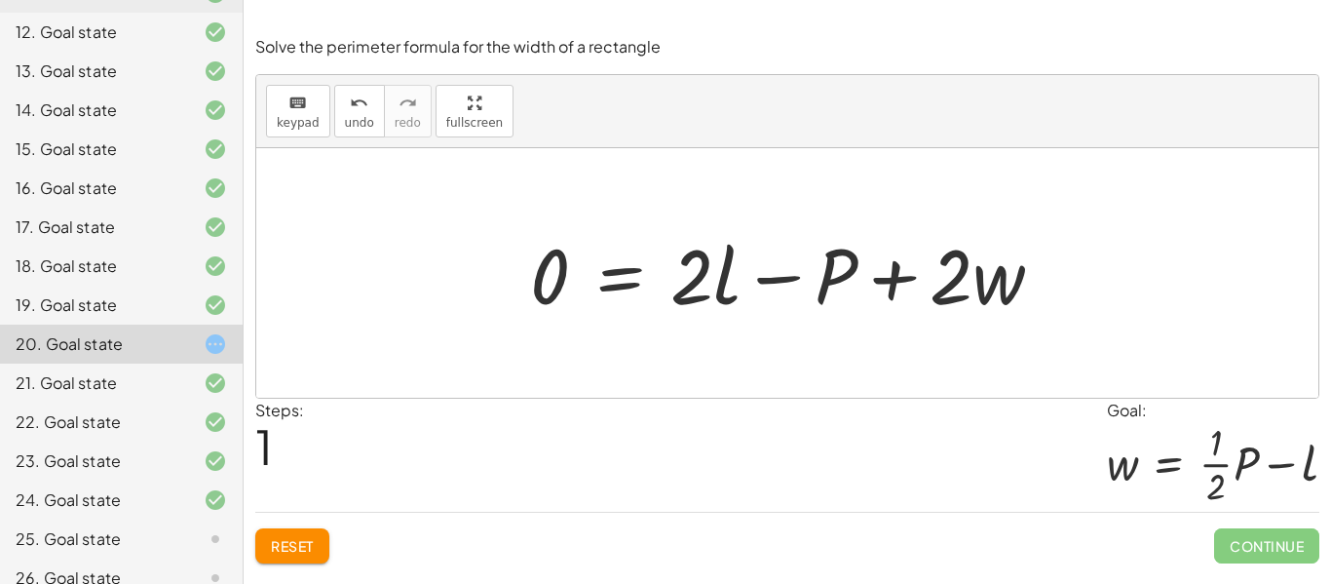
click at [277, 549] on span "Reset" at bounding box center [292, 546] width 43 height 18
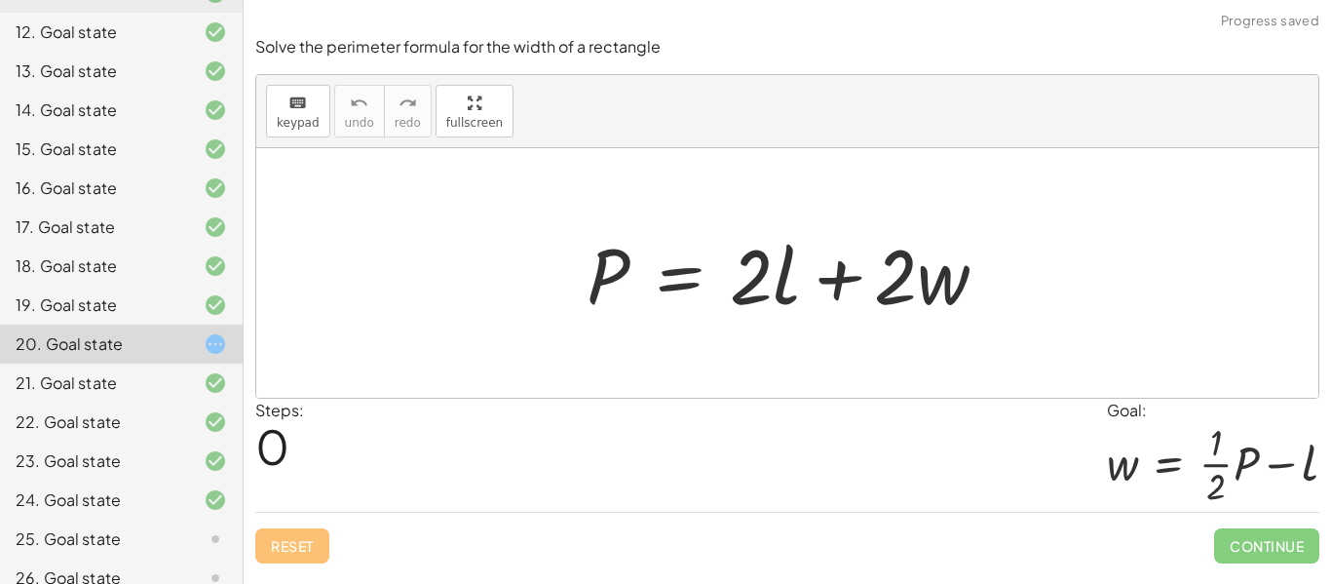
click at [592, 292] on div at bounding box center [795, 273] width 437 height 100
click at [607, 267] on div at bounding box center [795, 273] width 437 height 100
click at [476, 230] on div "P = + · 2 · l + · 2 · w" at bounding box center [787, 273] width 1062 height 250
click at [306, 94] on div "keyboard" at bounding box center [298, 102] width 43 height 23
click at [598, 237] on div at bounding box center [795, 273] width 437 height 100
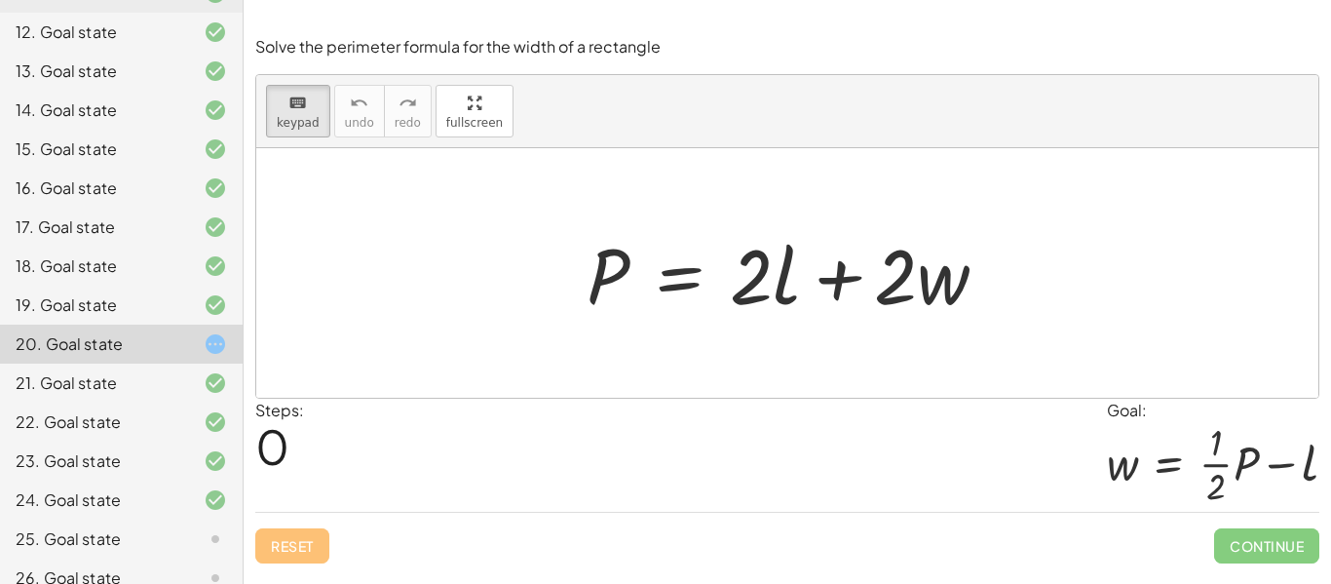
click at [623, 290] on div at bounding box center [795, 273] width 437 height 100
click at [599, 276] on div at bounding box center [795, 273] width 437 height 100
click at [595, 262] on div at bounding box center [795, 273] width 437 height 100
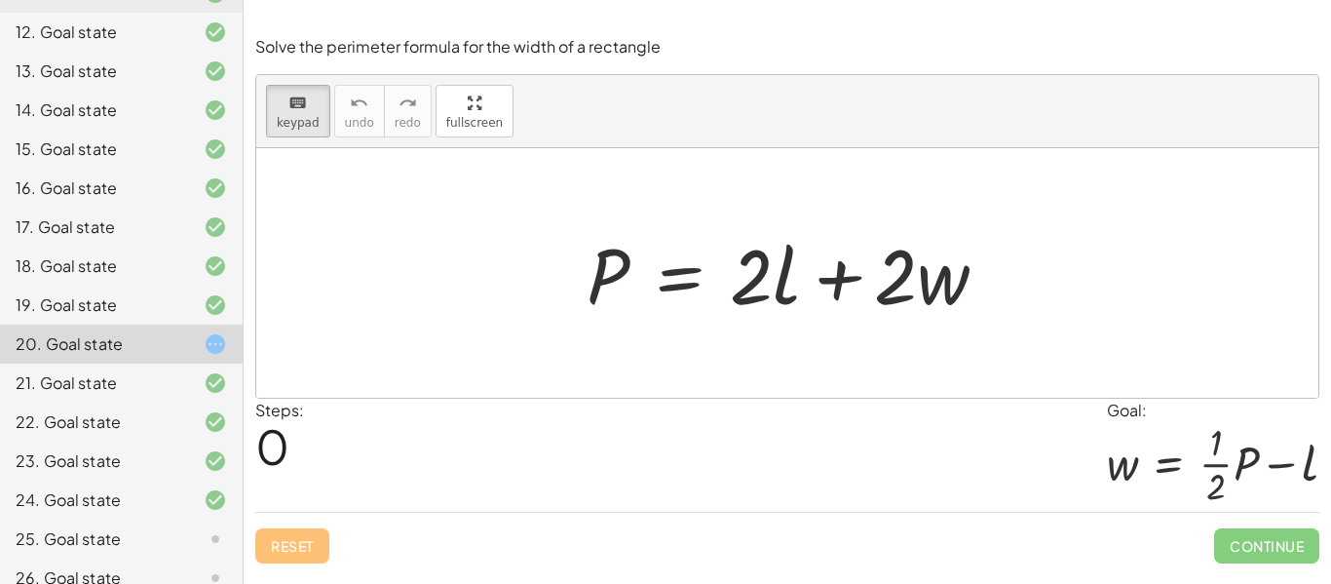
click at [595, 262] on div at bounding box center [795, 273] width 437 height 100
click at [286, 108] on div "keyboard" at bounding box center [298, 102] width 43 height 23
click at [300, 113] on button "keyboard keypad" at bounding box center [298, 111] width 64 height 53
click at [551, 220] on div at bounding box center [787, 273] width 1062 height 250
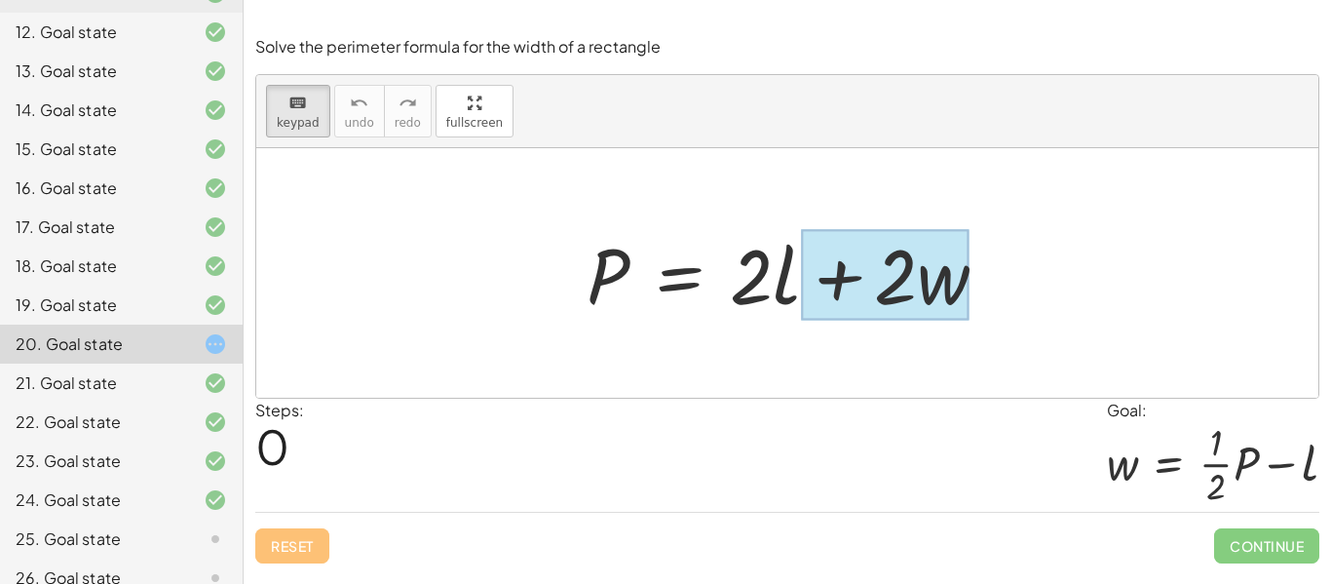
click at [945, 250] on div at bounding box center [885, 275] width 168 height 91
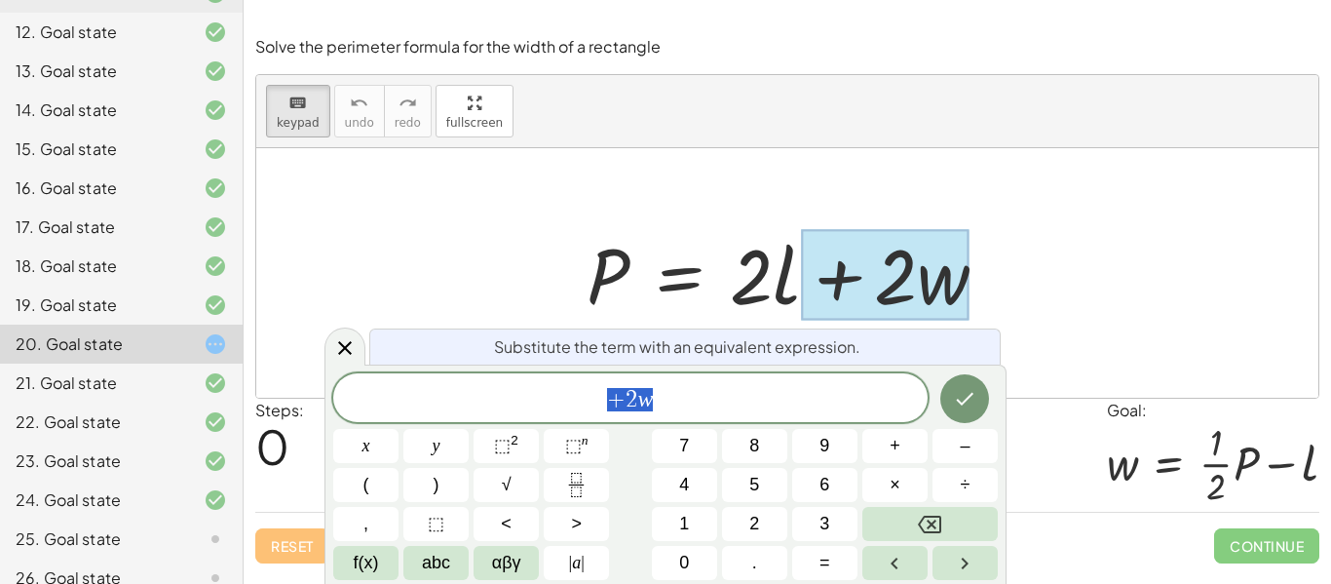
scroll to position [2, 0]
click at [350, 341] on icon at bounding box center [345, 348] width 14 height 14
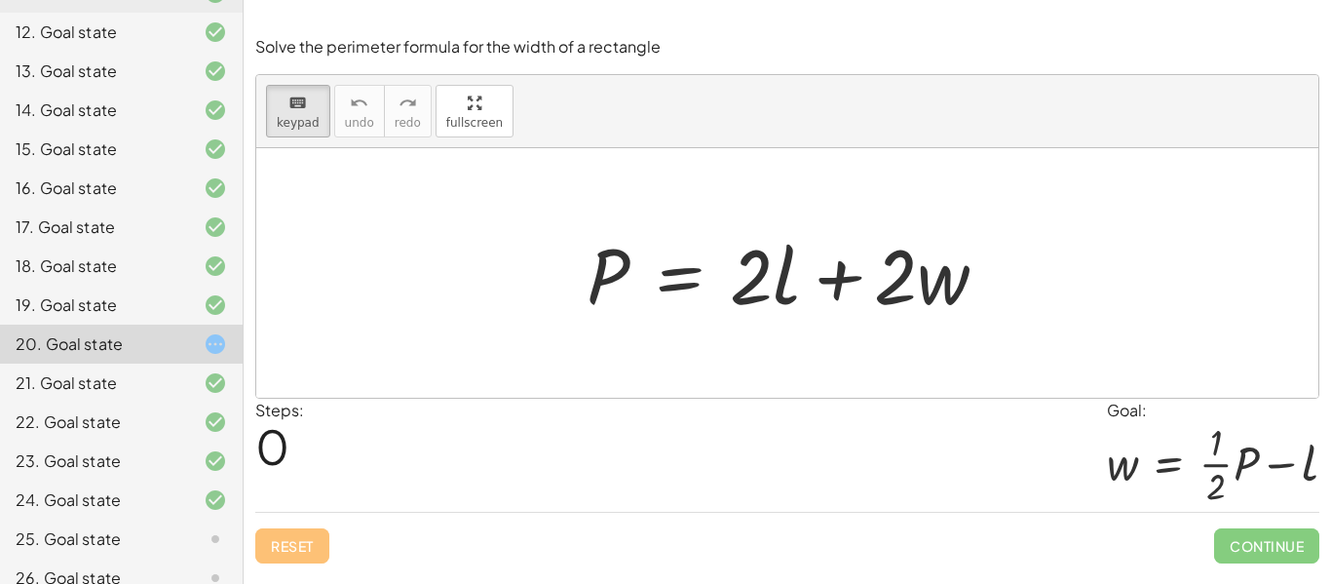
click at [618, 268] on div at bounding box center [795, 273] width 437 height 100
click at [290, 105] on icon "keyboard" at bounding box center [298, 103] width 19 height 23
click at [956, 294] on div at bounding box center [795, 273] width 437 height 100
click at [891, 283] on div at bounding box center [795, 273] width 437 height 100
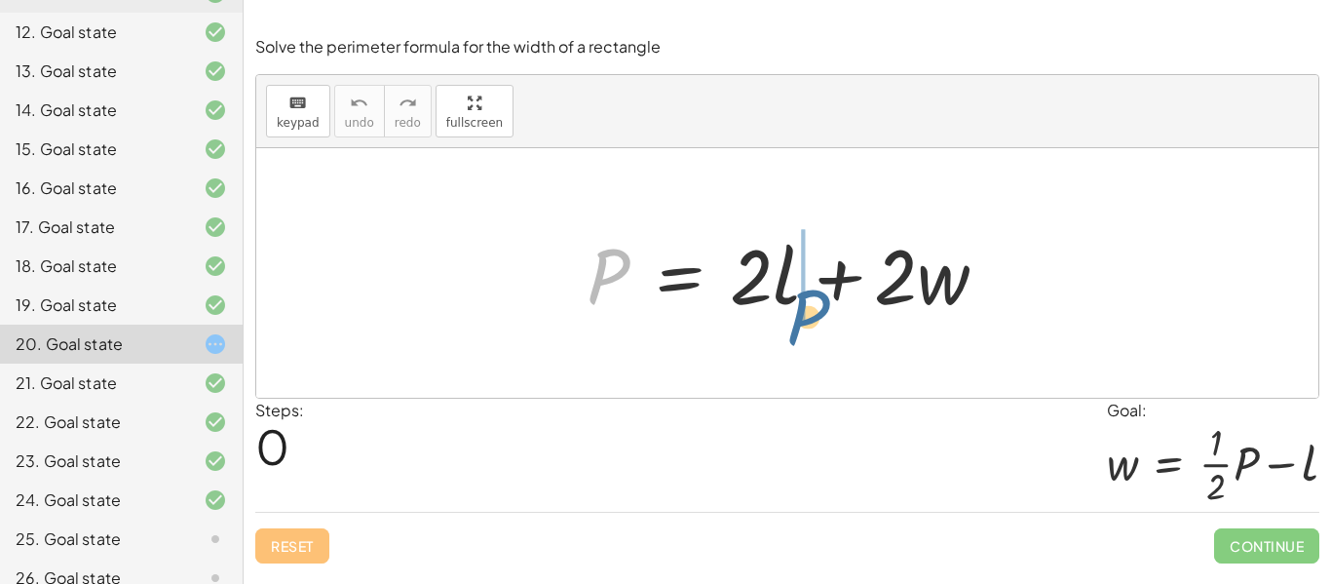
drag, startPoint x: 604, startPoint y: 278, endPoint x: 816, endPoint y: 319, distance: 215.4
click at [816, 319] on div at bounding box center [795, 273] width 437 height 100
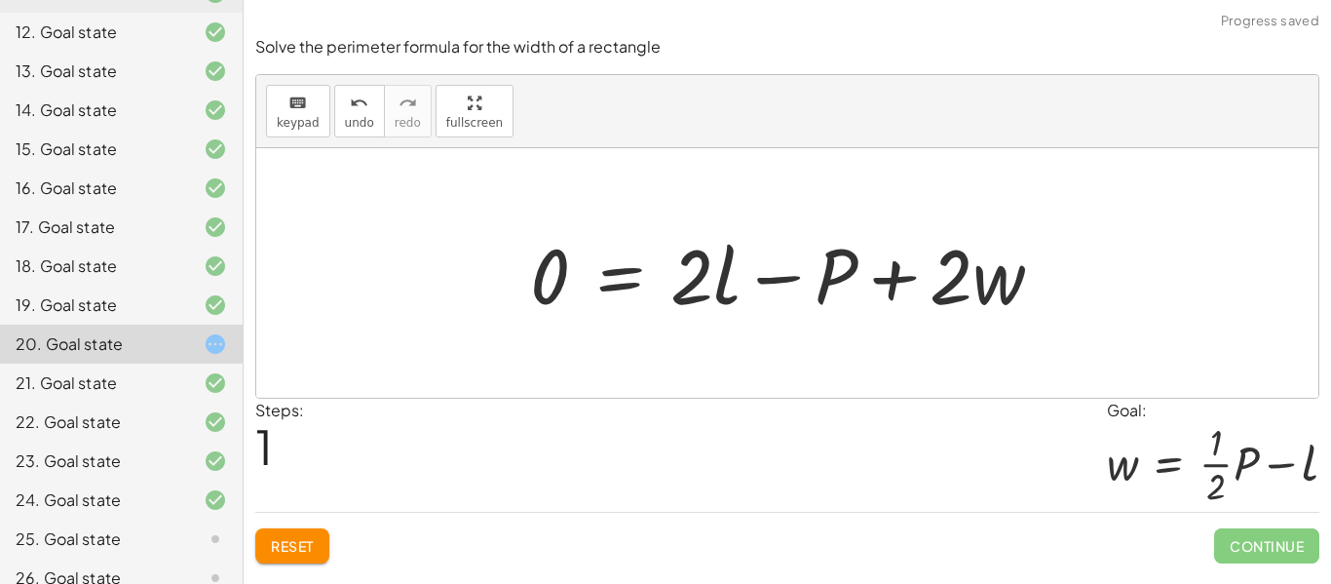
click at [882, 266] on div at bounding box center [794, 273] width 548 height 100
click at [833, 266] on div at bounding box center [794, 273] width 548 height 100
click at [833, 267] on div at bounding box center [794, 273] width 548 height 100
click at [829, 280] on div at bounding box center [794, 273] width 548 height 100
drag, startPoint x: 942, startPoint y: 276, endPoint x: 962, endPoint y: 289, distance: 24.1
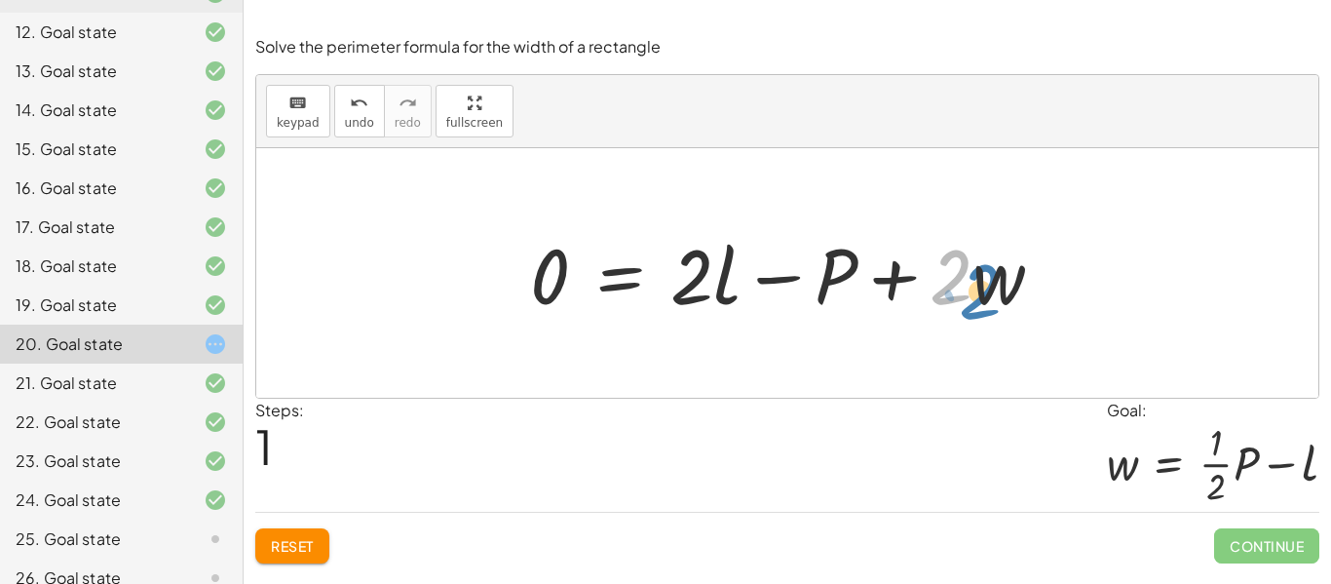
click at [962, 289] on div at bounding box center [794, 273] width 548 height 100
drag, startPoint x: 694, startPoint y: 281, endPoint x: 811, endPoint y: 280, distance: 117.0
click at [811, 280] on div at bounding box center [794, 273] width 548 height 100
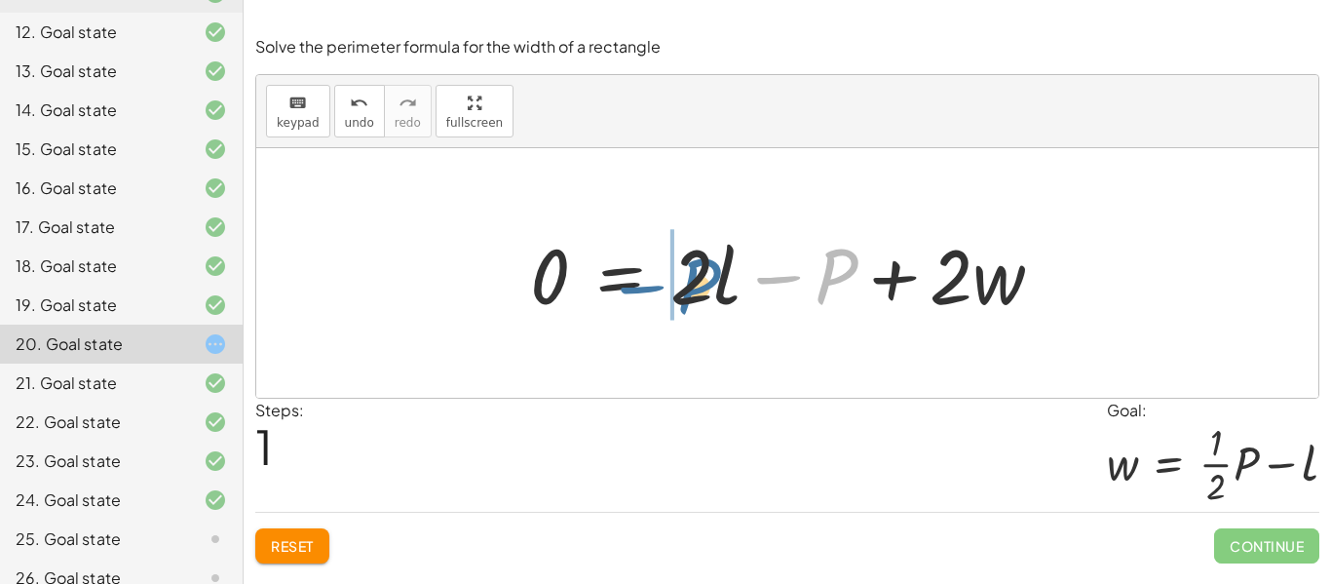
drag, startPoint x: 824, startPoint y: 278, endPoint x: 687, endPoint y: 288, distance: 136.8
click at [687, 288] on div at bounding box center [794, 273] width 548 height 100
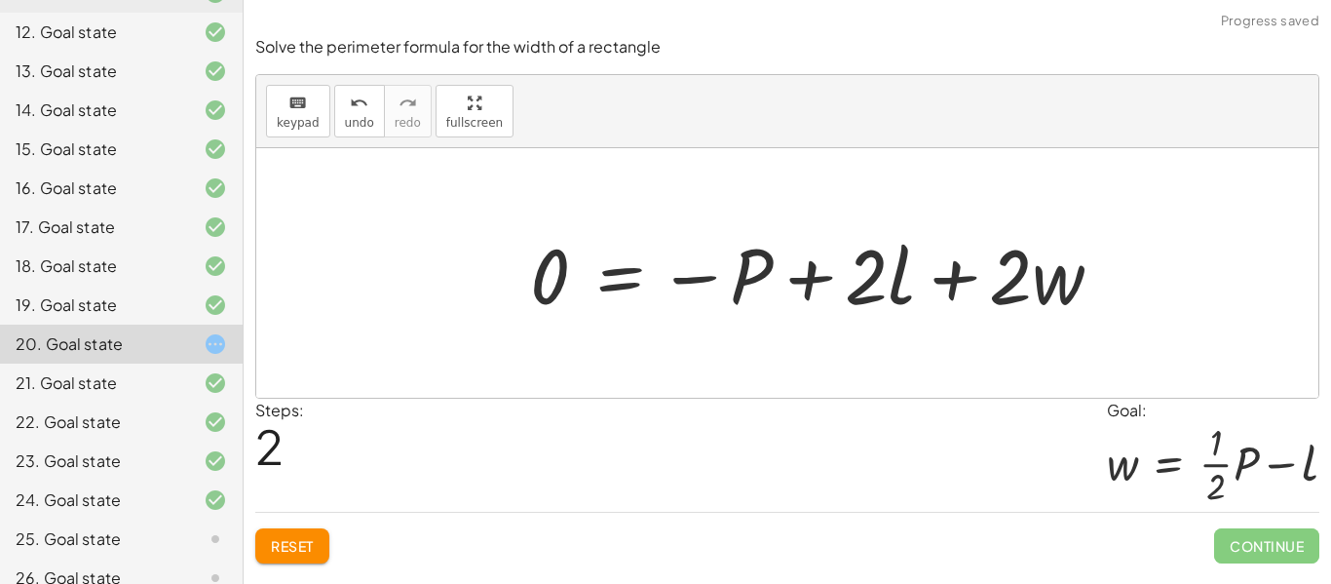
click at [678, 354] on div at bounding box center [787, 273] width 1062 height 250
click at [316, 541] on button "Reset" at bounding box center [292, 545] width 74 height 35
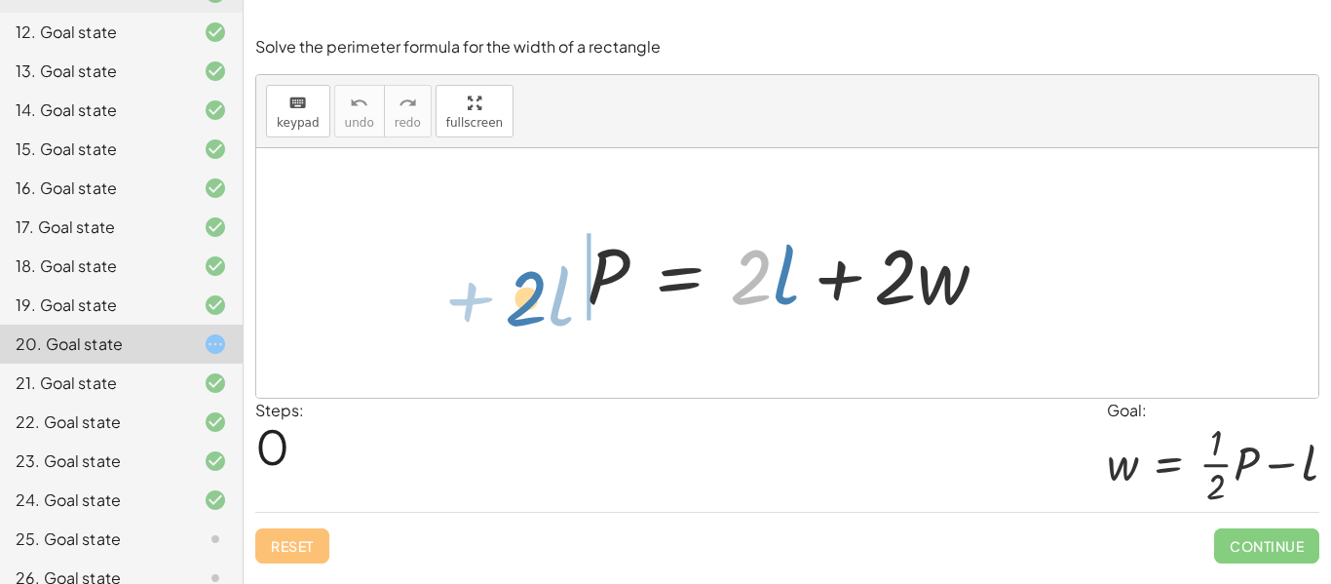
drag, startPoint x: 747, startPoint y: 275, endPoint x: 520, endPoint y: 296, distance: 227.1
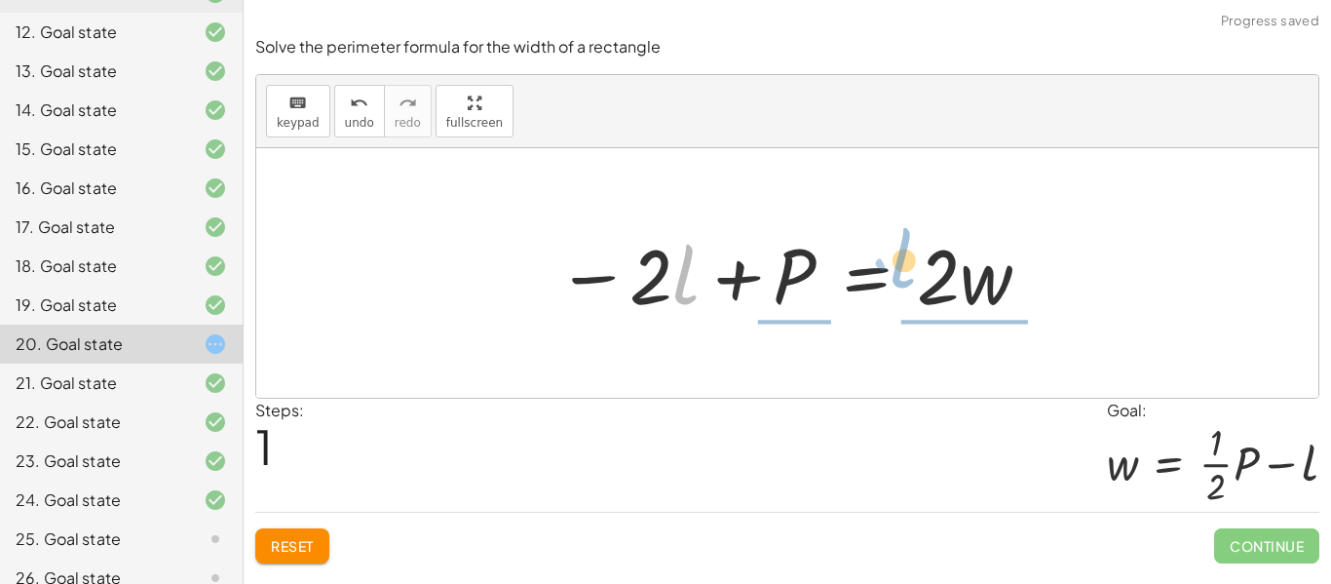
drag, startPoint x: 683, startPoint y: 289, endPoint x: 903, endPoint y: 273, distance: 219.9
click at [903, 273] on div at bounding box center [795, 273] width 496 height 100
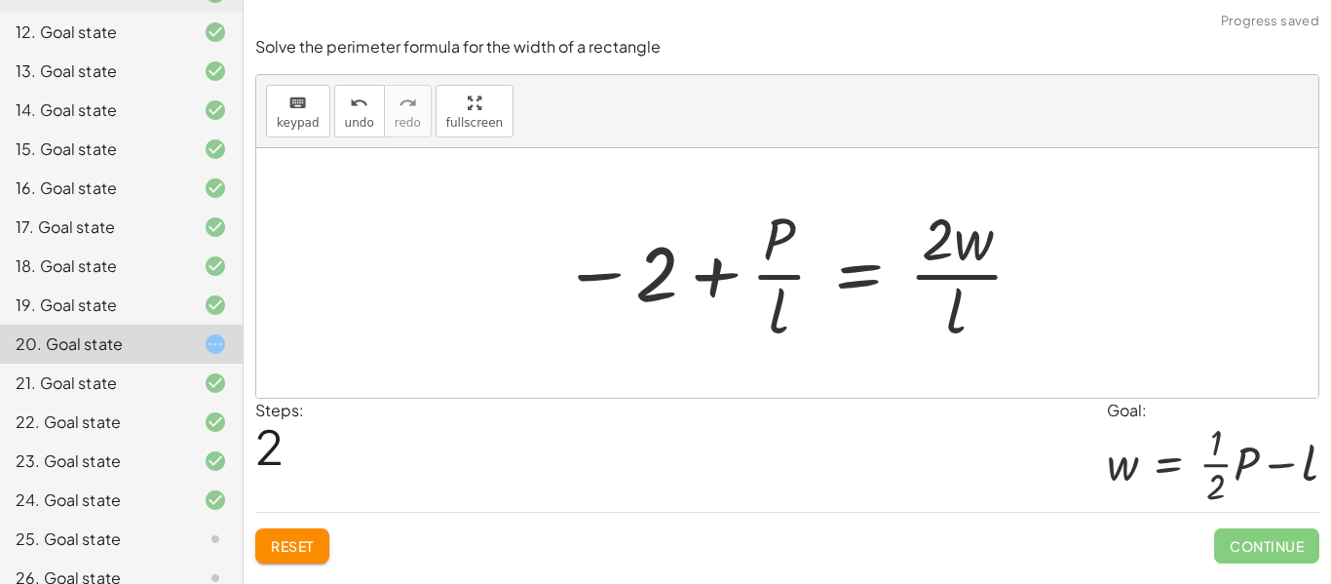
click at [284, 533] on button "Reset" at bounding box center [292, 545] width 74 height 35
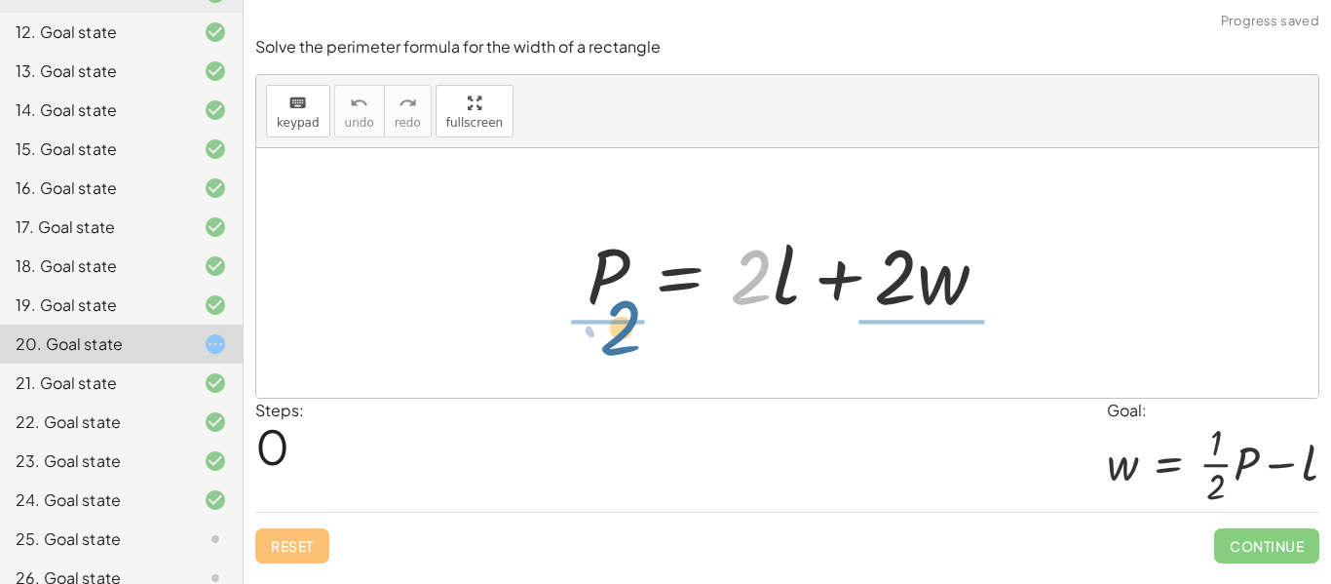
drag, startPoint x: 760, startPoint y: 284, endPoint x: 627, endPoint y: 338, distance: 144.3
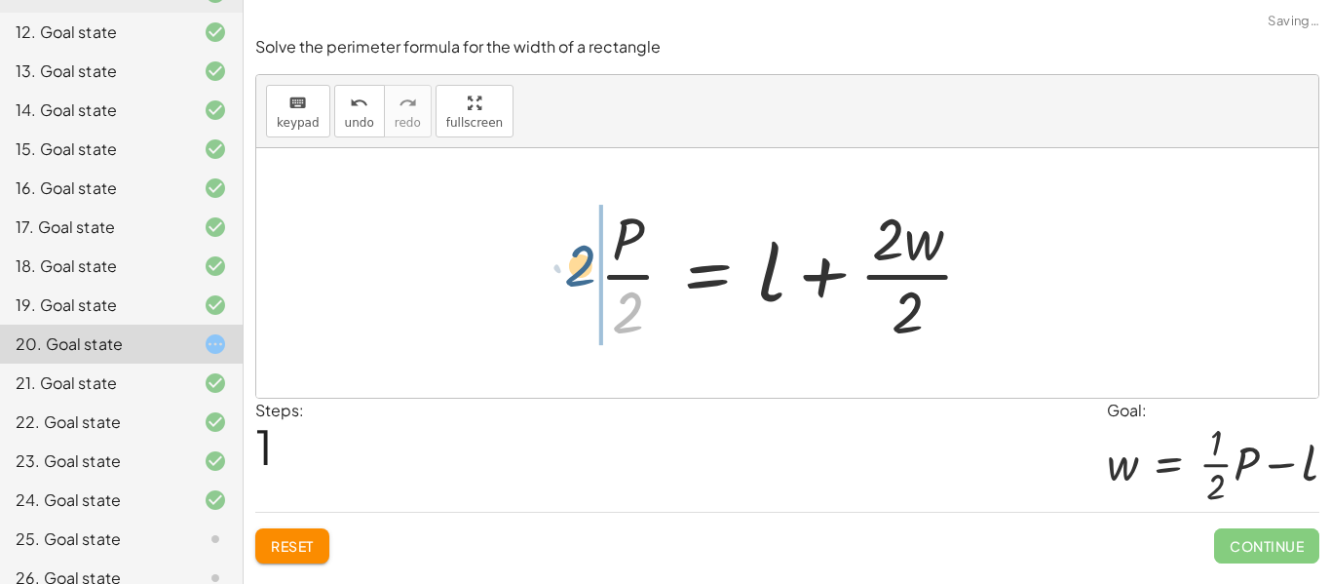
drag, startPoint x: 629, startPoint y: 322, endPoint x: 580, endPoint y: 275, distance: 67.6
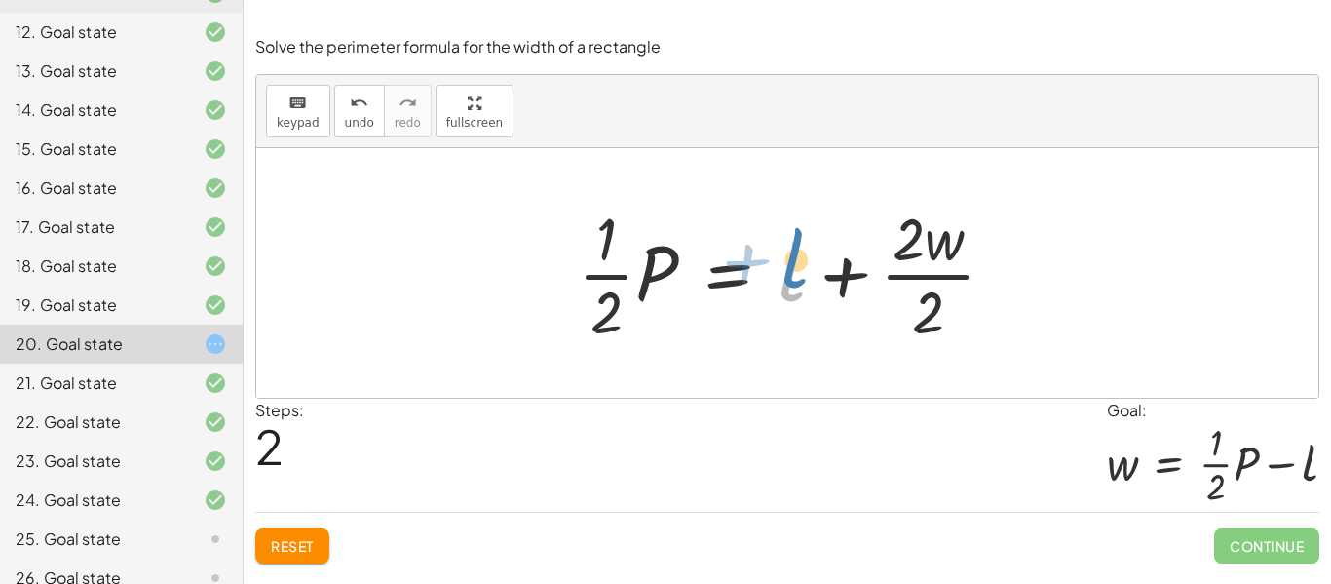
drag, startPoint x: 803, startPoint y: 270, endPoint x: 806, endPoint y: 259, distance: 11.1
click at [806, 259] on div at bounding box center [794, 273] width 452 height 150
click at [651, 269] on div at bounding box center [794, 273] width 452 height 150
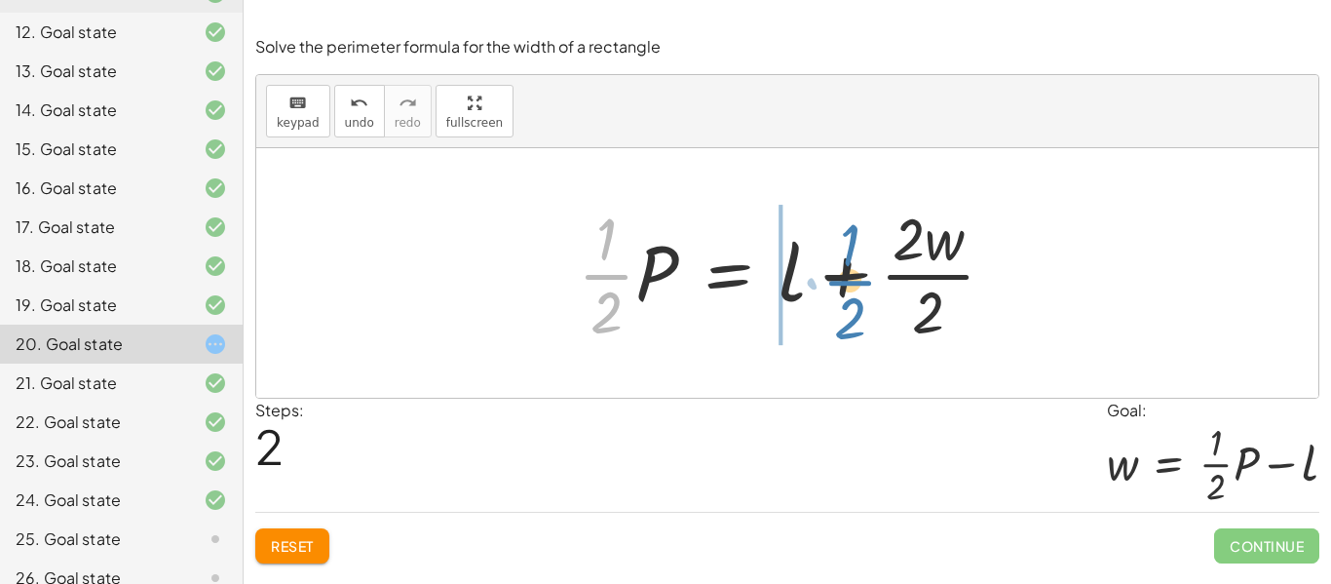
drag, startPoint x: 592, startPoint y: 276, endPoint x: 835, endPoint y: 282, distance: 243.7
click at [835, 282] on div at bounding box center [794, 273] width 452 height 150
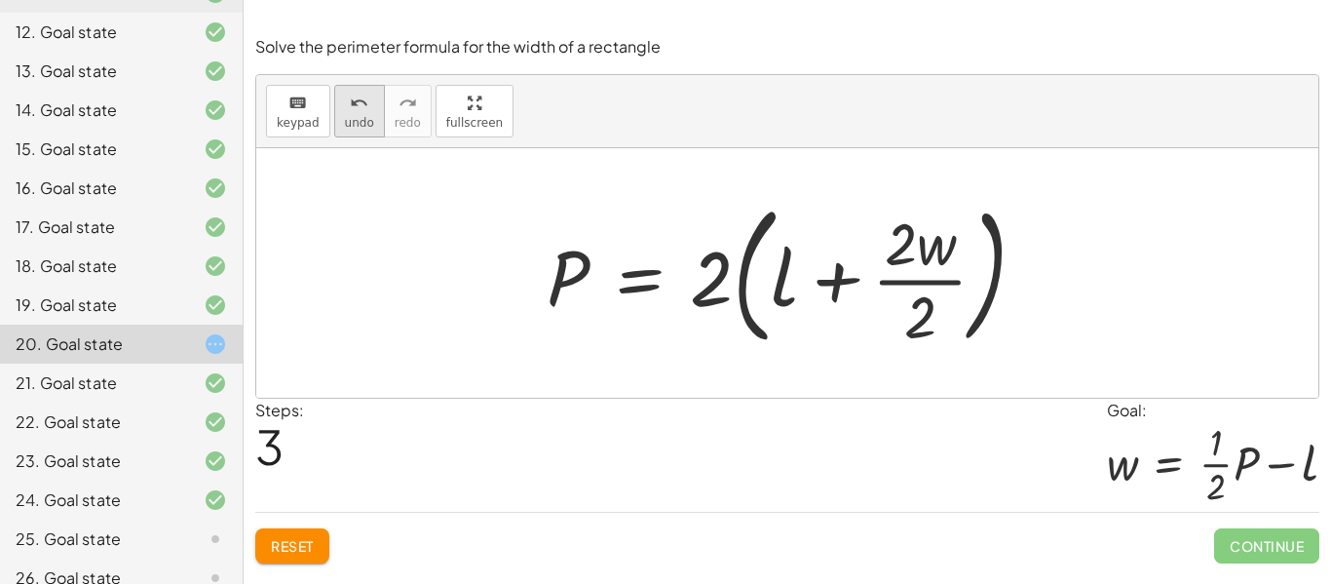
click at [366, 118] on span "undo" at bounding box center [359, 123] width 29 height 14
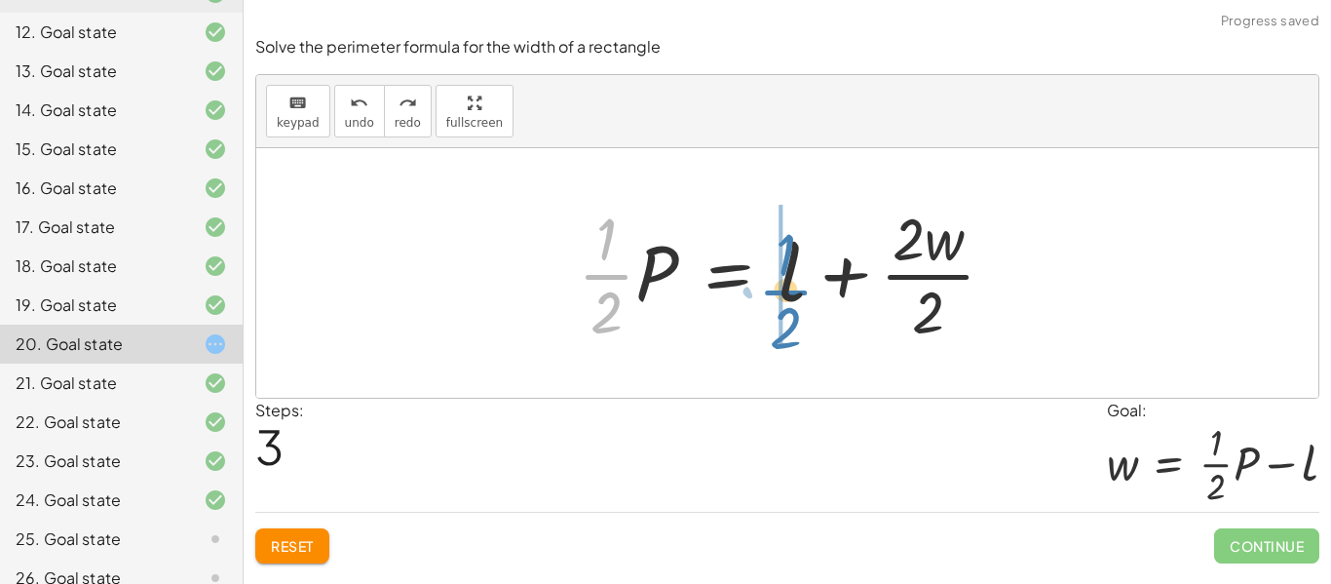
drag, startPoint x: 591, startPoint y: 275, endPoint x: 768, endPoint y: 290, distance: 178.1
click at [768, 290] on div at bounding box center [794, 273] width 452 height 150
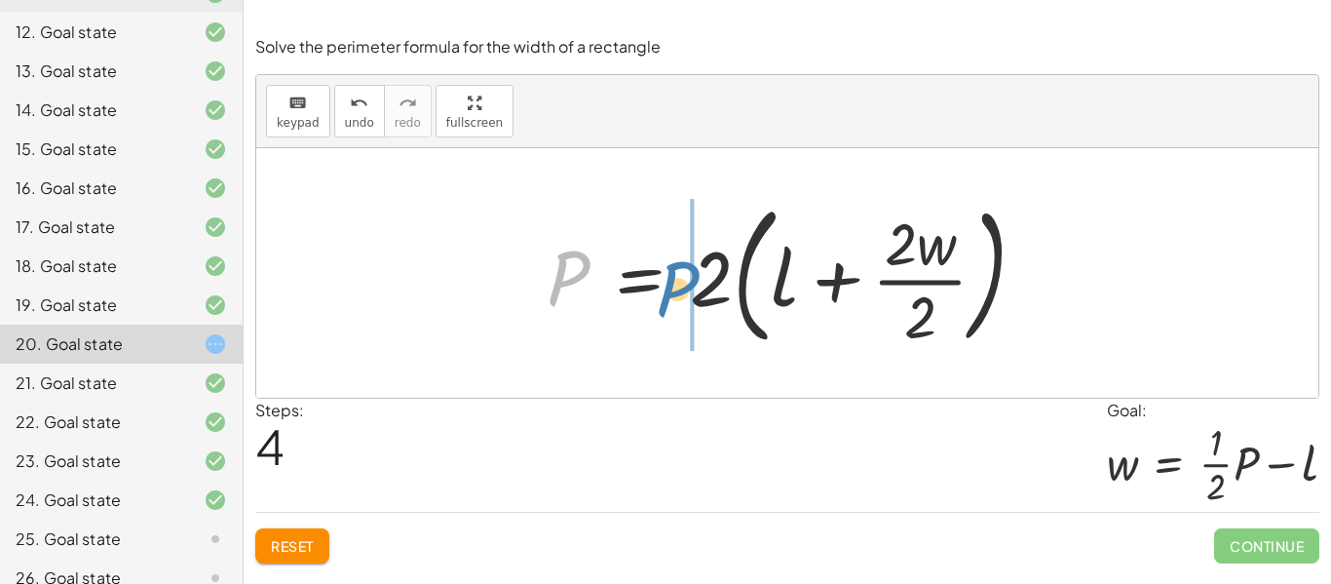
drag, startPoint x: 540, startPoint y: 287, endPoint x: 650, endPoint y: 298, distance: 110.8
click at [650, 298] on div at bounding box center [795, 273] width 516 height 162
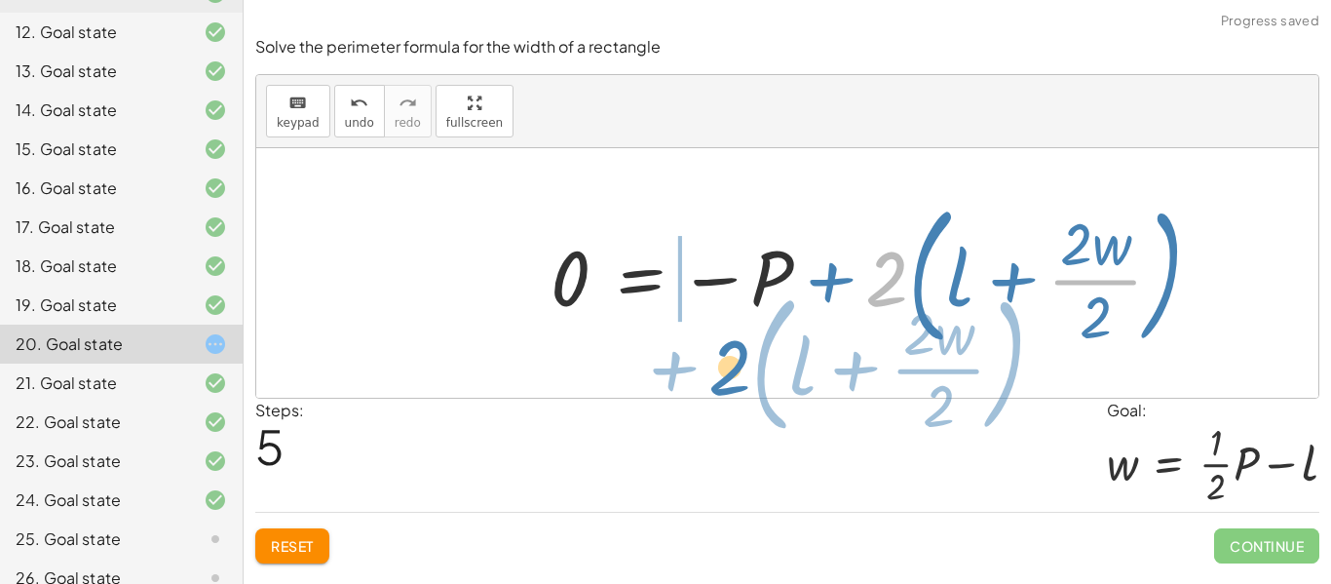
drag, startPoint x: 896, startPoint y: 296, endPoint x: 744, endPoint y: 383, distance: 175.1
click at [744, 383] on div "P = + · 2 · l + · 2 · w · P · 2 = + l + · 2 · w · 2 · · 1 · 2 · P = + l + · 2 ·…" at bounding box center [787, 273] width 1062 height 250
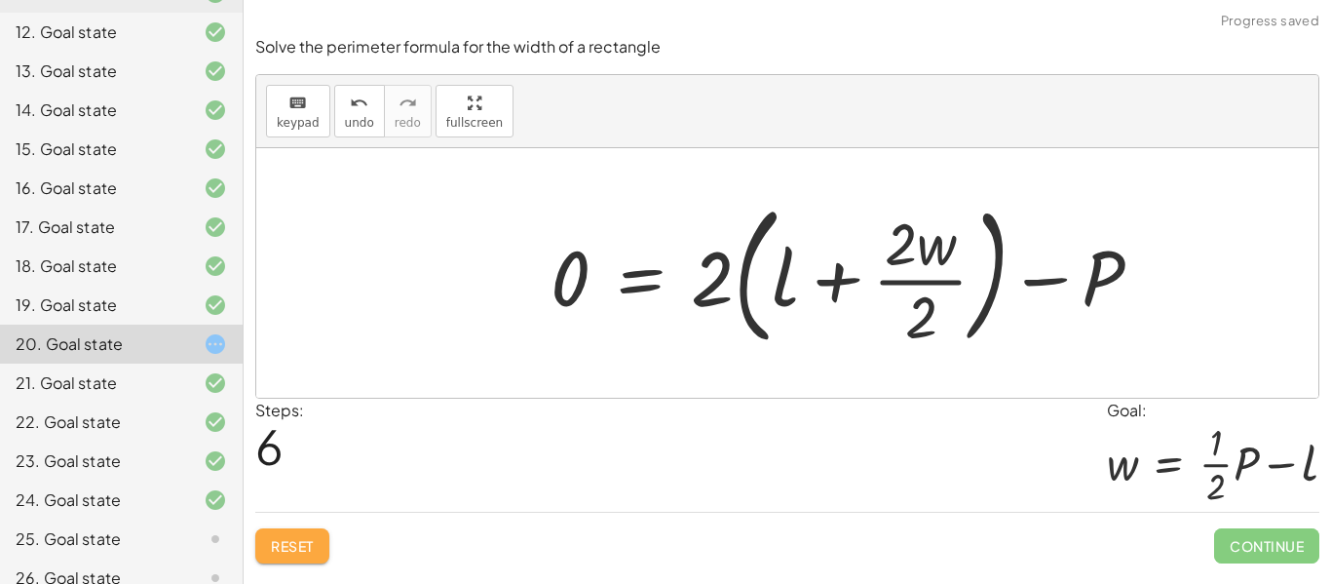
click at [280, 541] on span "Reset" at bounding box center [292, 546] width 43 height 18
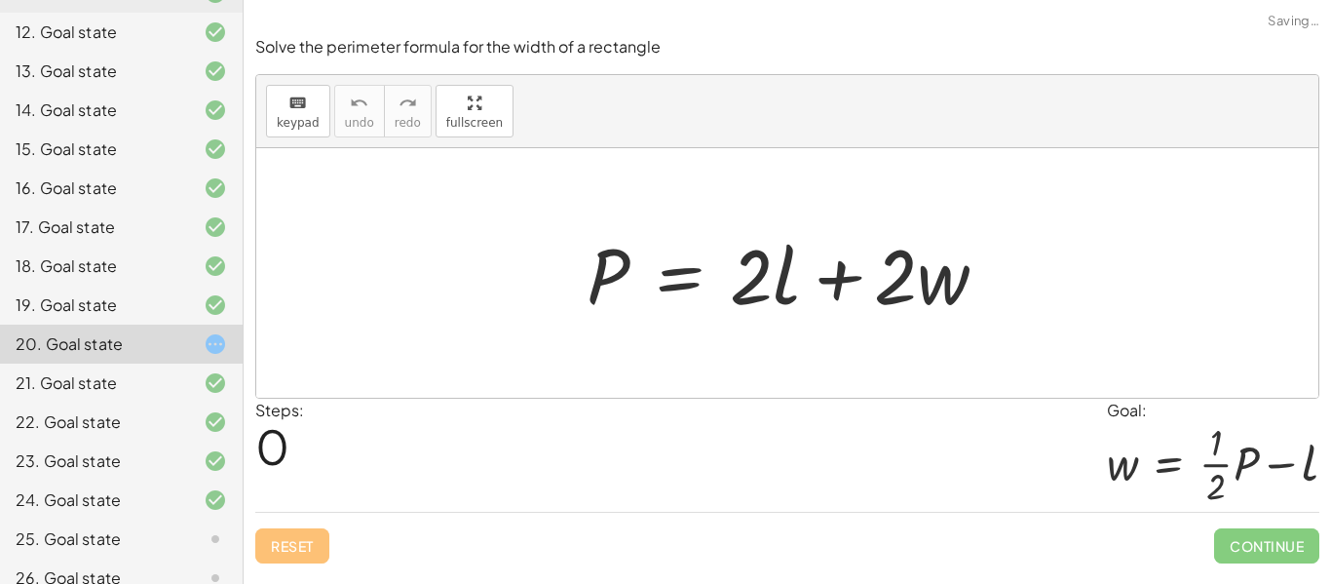
scroll to position [650, 0]
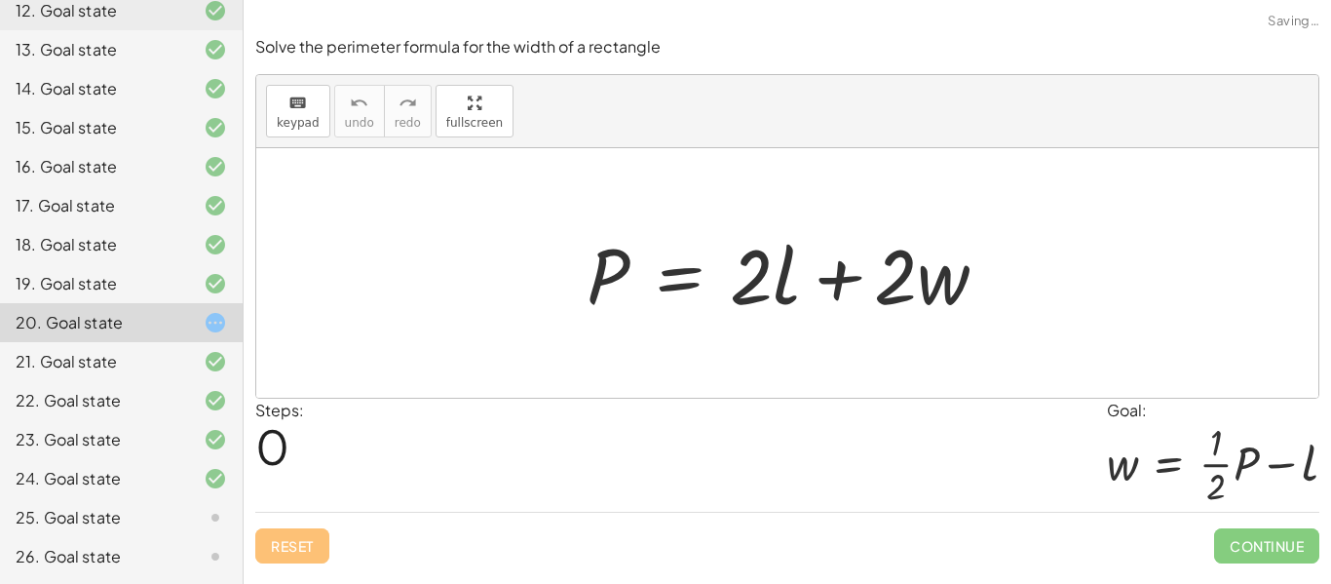
click at [140, 515] on div "25. Goal state" at bounding box center [94, 517] width 157 height 23
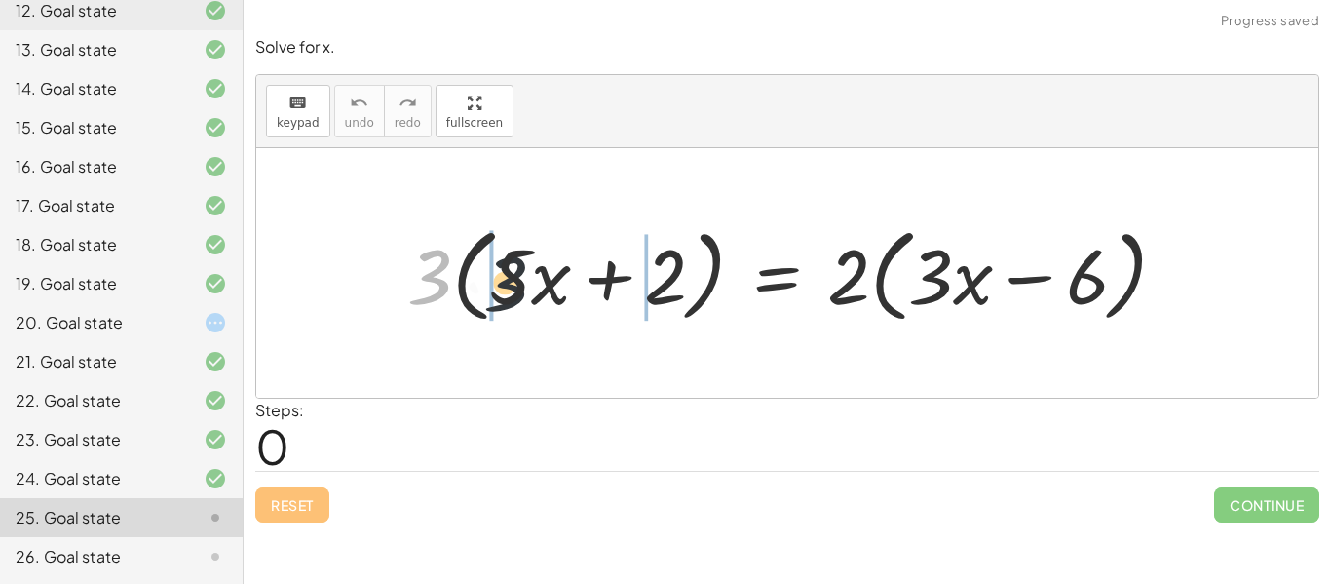
drag, startPoint x: 404, startPoint y: 268, endPoint x: 510, endPoint y: 280, distance: 105.9
click at [510, 280] on div at bounding box center [795, 273] width 794 height 112
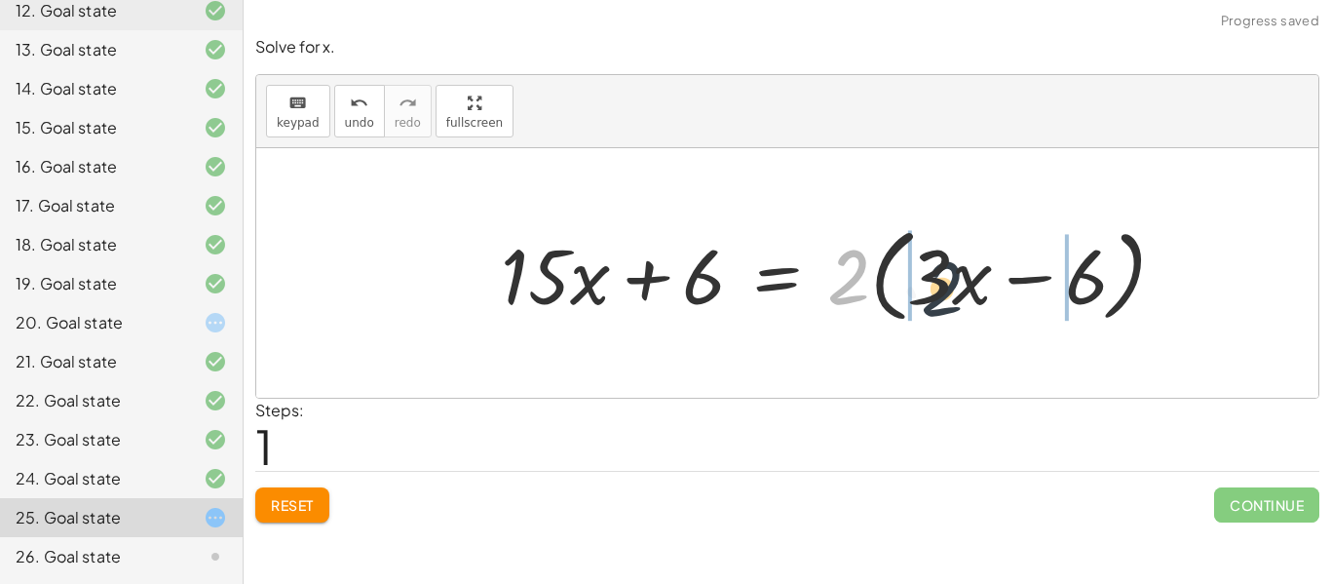
drag, startPoint x: 852, startPoint y: 277, endPoint x: 951, endPoint y: 289, distance: 100.1
click at [951, 289] on div at bounding box center [841, 273] width 701 height 112
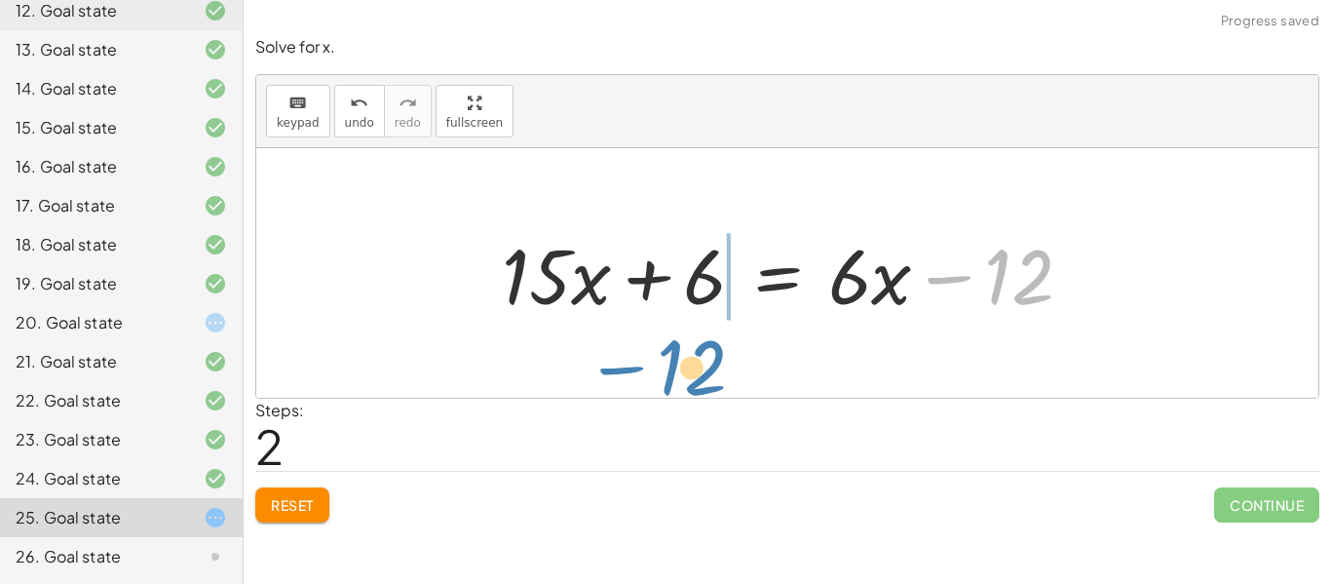
drag, startPoint x: 1032, startPoint y: 268, endPoint x: 709, endPoint y: 355, distance: 335.0
click at [709, 355] on div "· 3 · ( + · 5 · x + 2 ) = · 2 · ( + · 3 · x − 6 ) + · 3 · 5 · x + · 3 · 2 = · 2…" at bounding box center [787, 273] width 1062 height 250
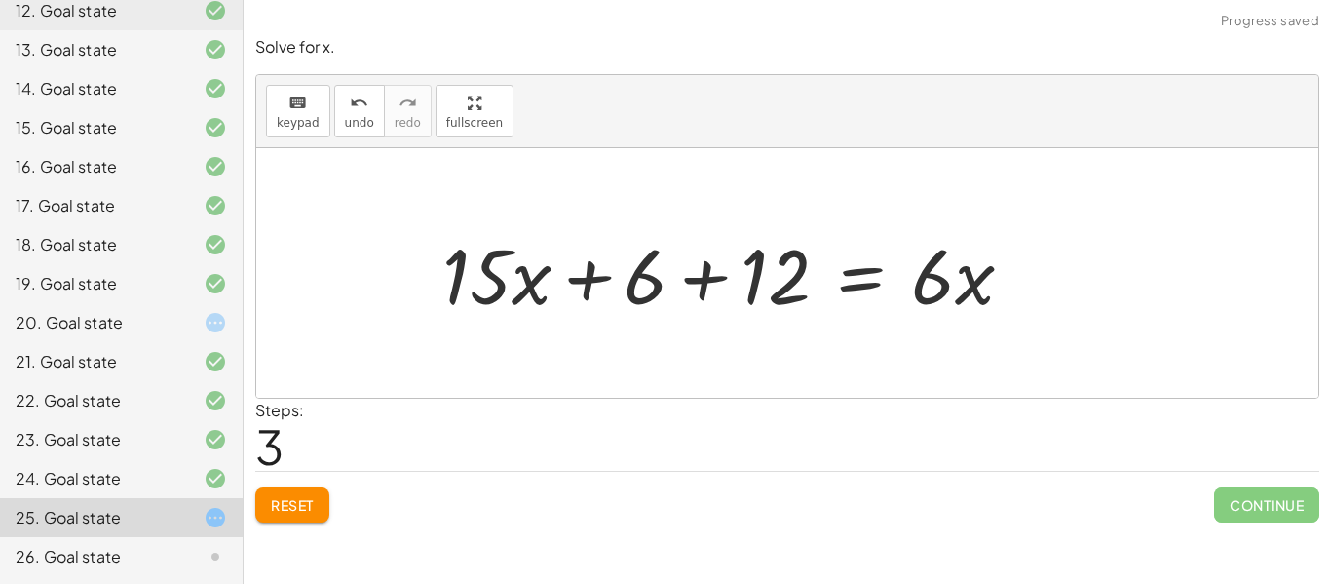
click at [618, 266] on div at bounding box center [736, 273] width 606 height 100
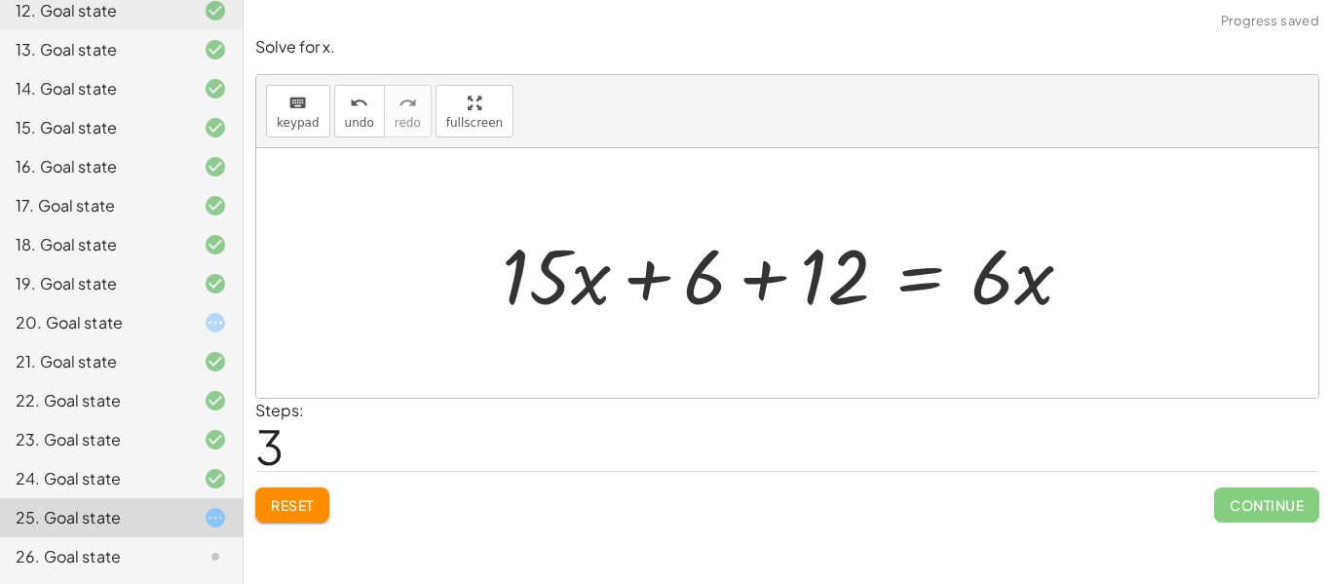
click at [751, 260] on div at bounding box center [795, 273] width 606 height 100
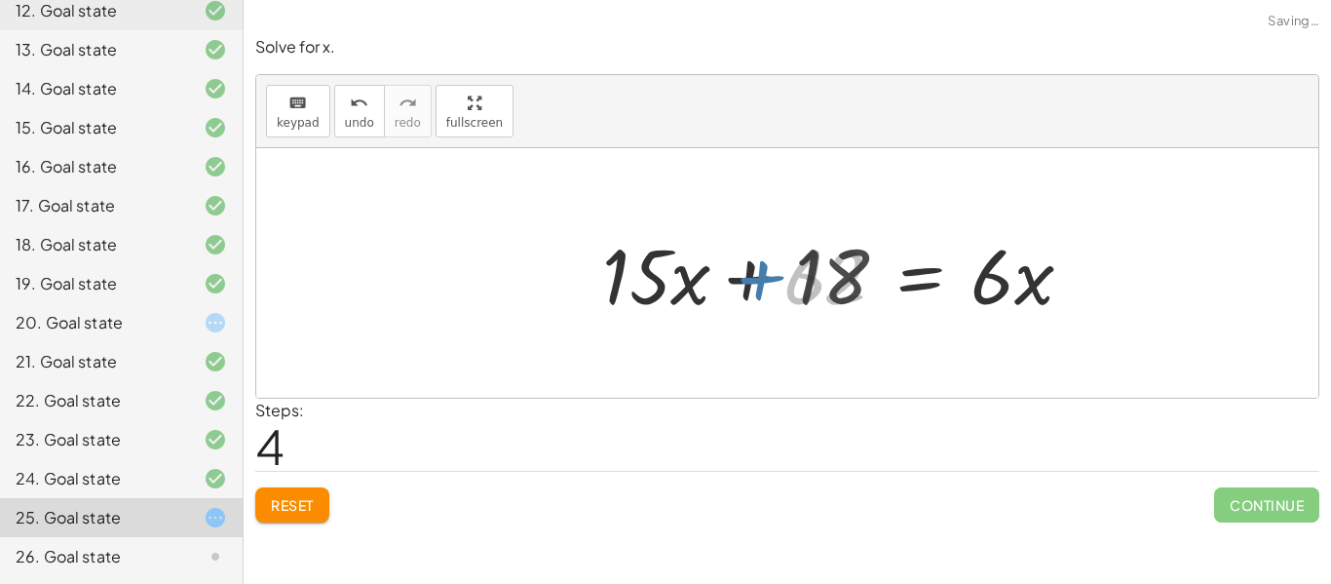
click at [592, 285] on div "· 3 · ( + · 5 · x + 2 ) = · 2 · ( + · 3 · x − 6 ) + · 3 · 5 · x + · 3 · 2 = · 2…" at bounding box center [844, 273] width 519 height 110
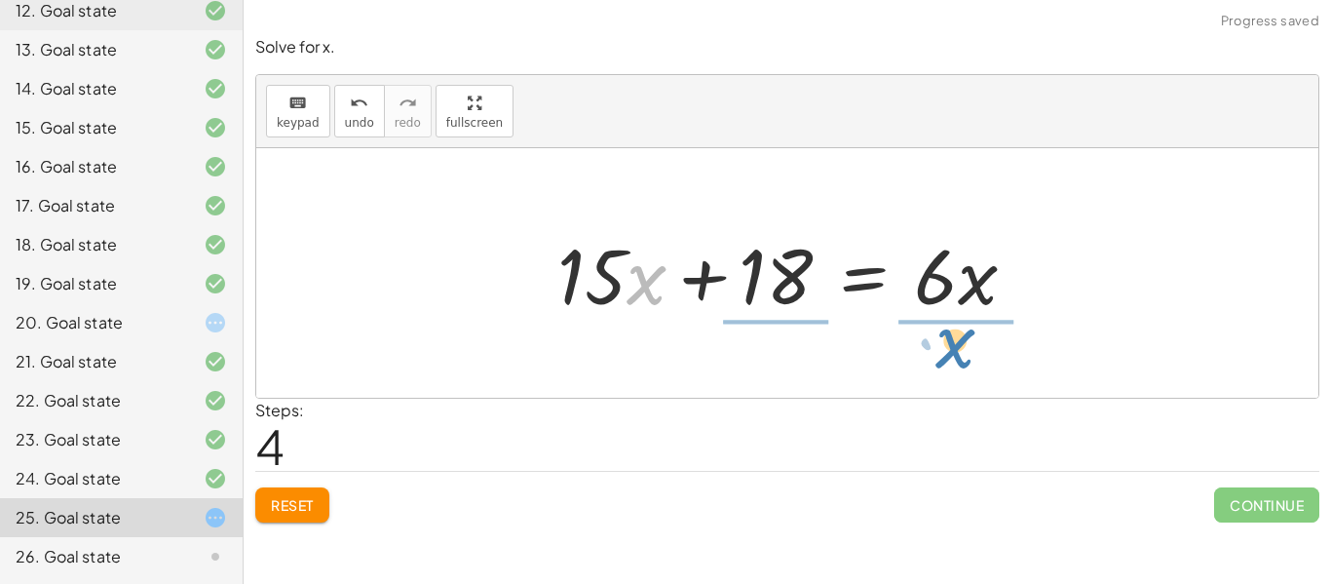
drag, startPoint x: 649, startPoint y: 281, endPoint x: 959, endPoint y: 344, distance: 316.4
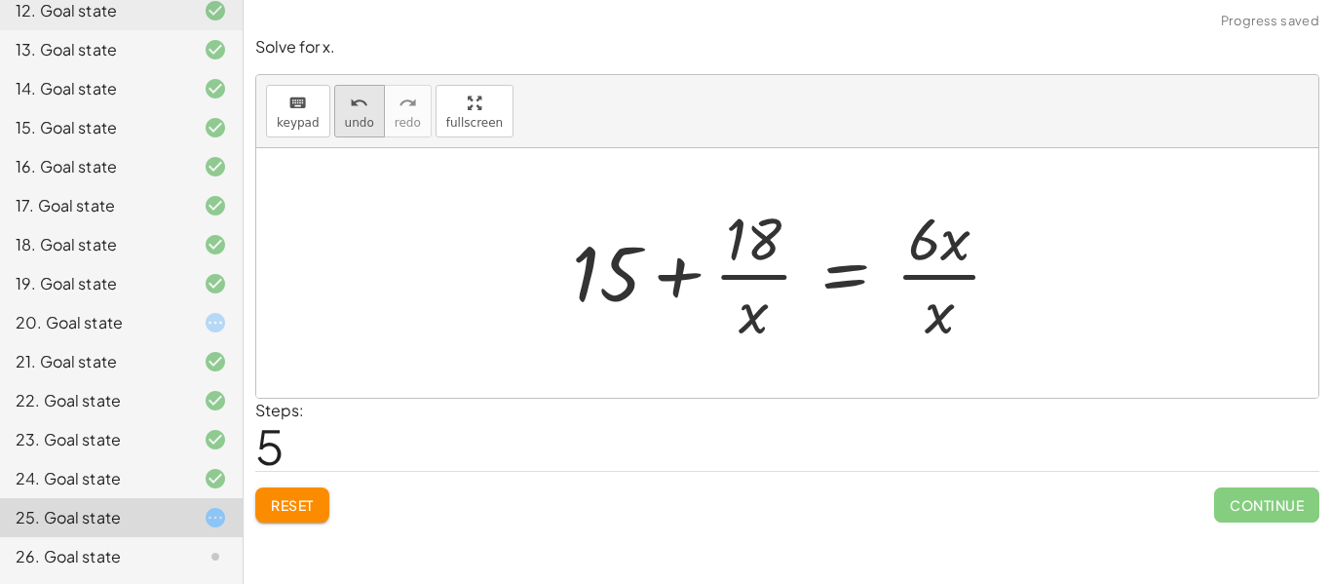
click at [354, 132] on button "undo undo" at bounding box center [359, 111] width 51 height 53
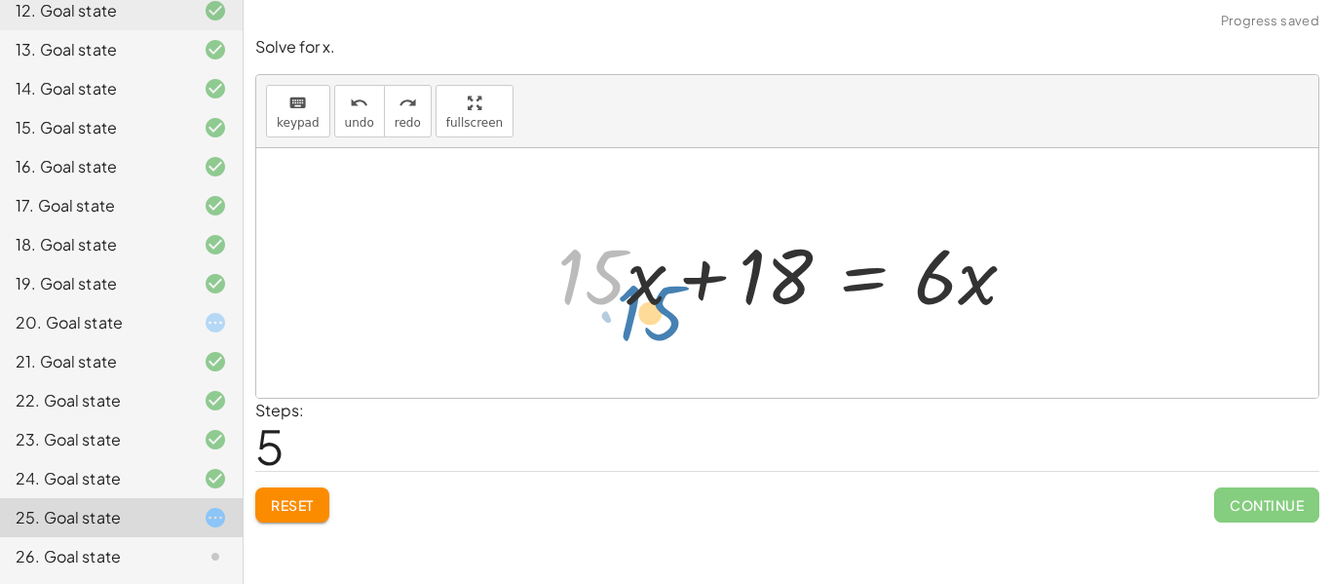
drag, startPoint x: 611, startPoint y: 284, endPoint x: 651, endPoint y: 311, distance: 48.4
click at [651, 311] on div at bounding box center [795, 273] width 494 height 100
drag, startPoint x: 635, startPoint y: 282, endPoint x: 632, endPoint y: 305, distance: 23.6
click at [632, 305] on div at bounding box center [795, 273] width 494 height 100
drag, startPoint x: 618, startPoint y: 260, endPoint x: 629, endPoint y: 280, distance: 22.2
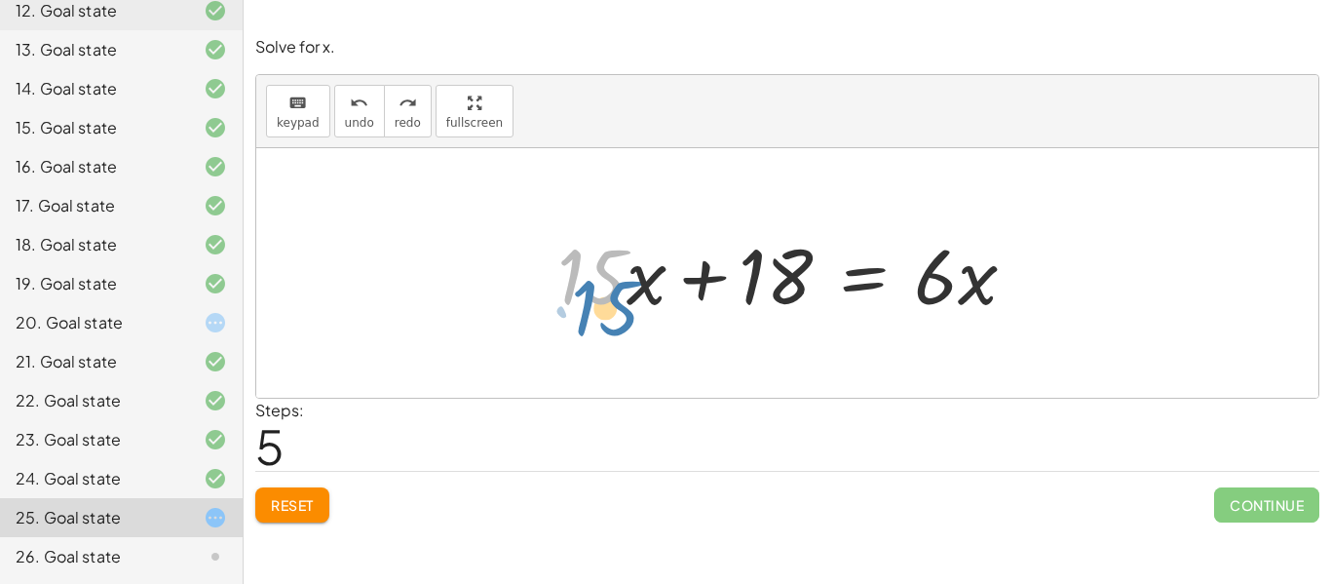
click at [629, 280] on div at bounding box center [795, 273] width 494 height 100
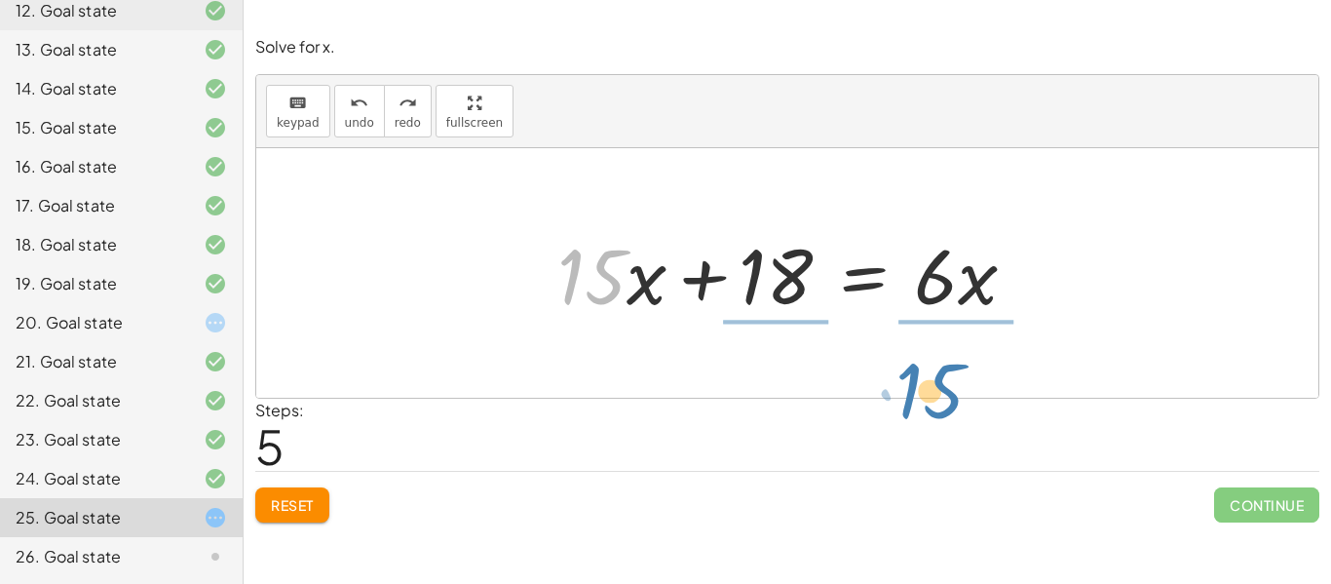
drag, startPoint x: 620, startPoint y: 278, endPoint x: 960, endPoint y: 389, distance: 357.9
click at [960, 389] on div "· 3 · ( + · 5 · x + 2 ) = · 2 · ( + · 3 · x − 6 ) + · 3 · 5 · x + · 3 · 2 = · 2…" at bounding box center [787, 273] width 1062 height 250
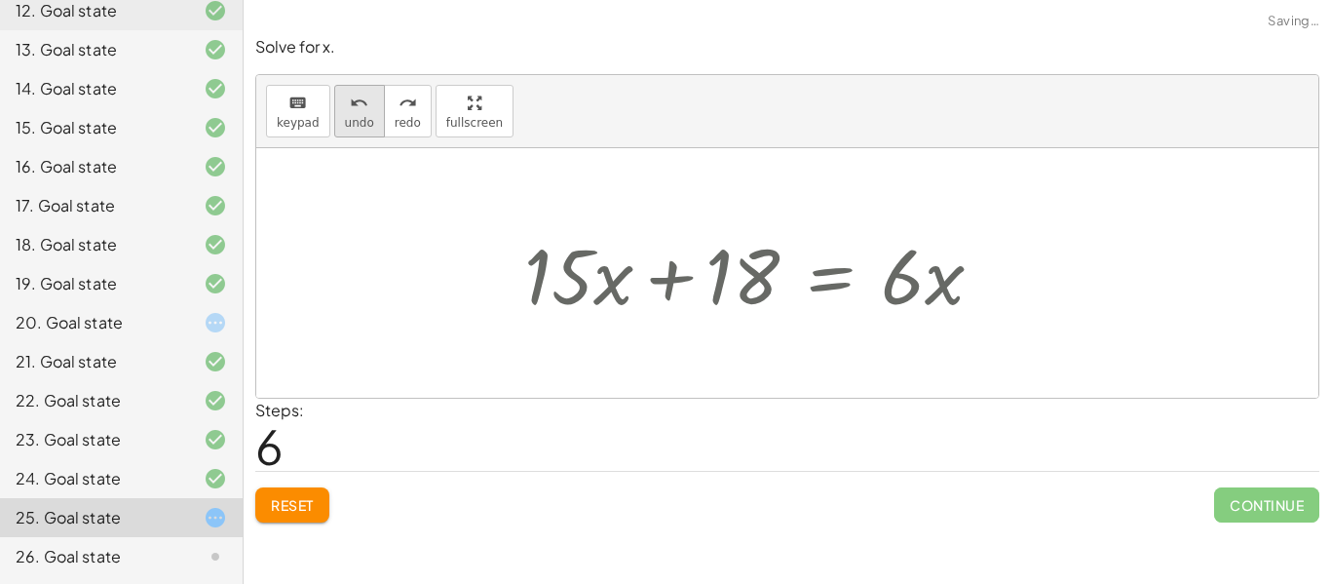
click at [351, 103] on icon "undo" at bounding box center [359, 103] width 19 height 23
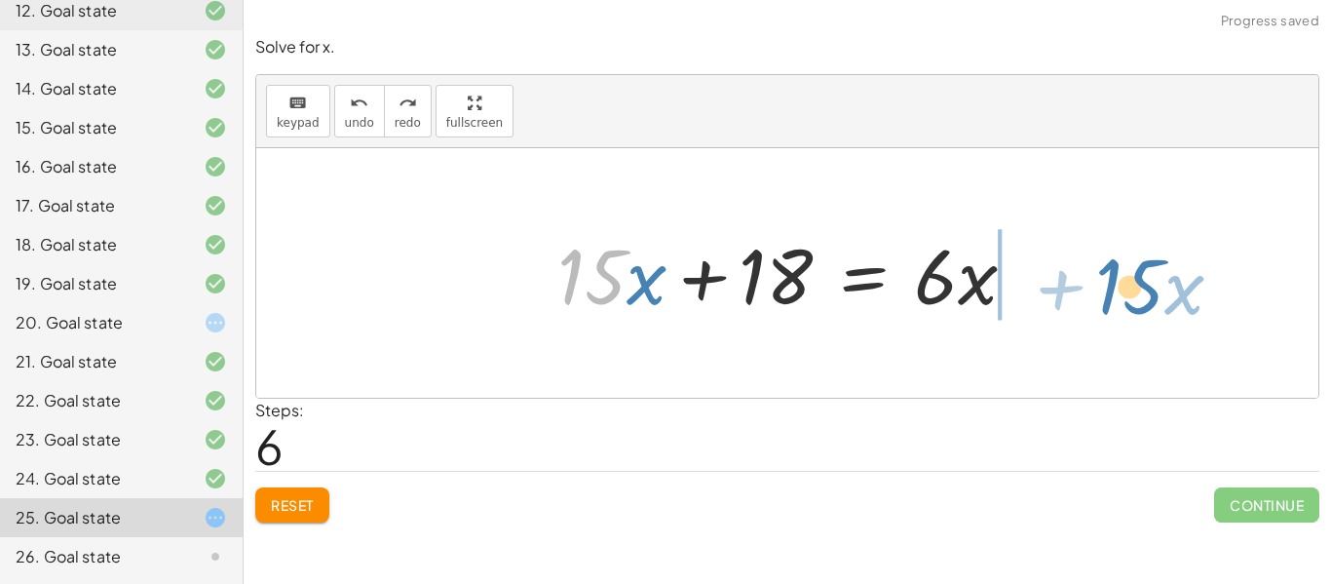
drag, startPoint x: 615, startPoint y: 280, endPoint x: 1145, endPoint y: 289, distance: 530.3
click at [1145, 289] on div "· 3 · ( + · 5 · x + 2 ) = · 2 · ( + · 3 · x − 6 ) + · 3 · 5 · x + · 3 · 2 = · 2…" at bounding box center [787, 273] width 1062 height 250
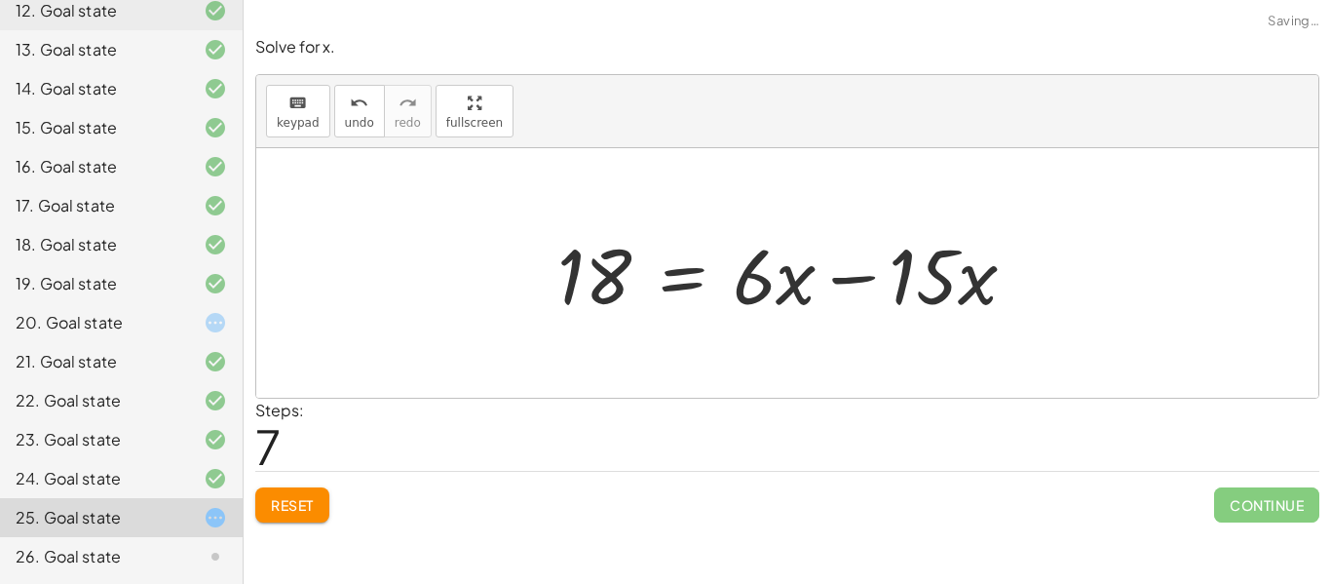
click at [780, 301] on div at bounding box center [795, 273] width 494 height 100
click at [845, 272] on div at bounding box center [795, 273] width 494 height 100
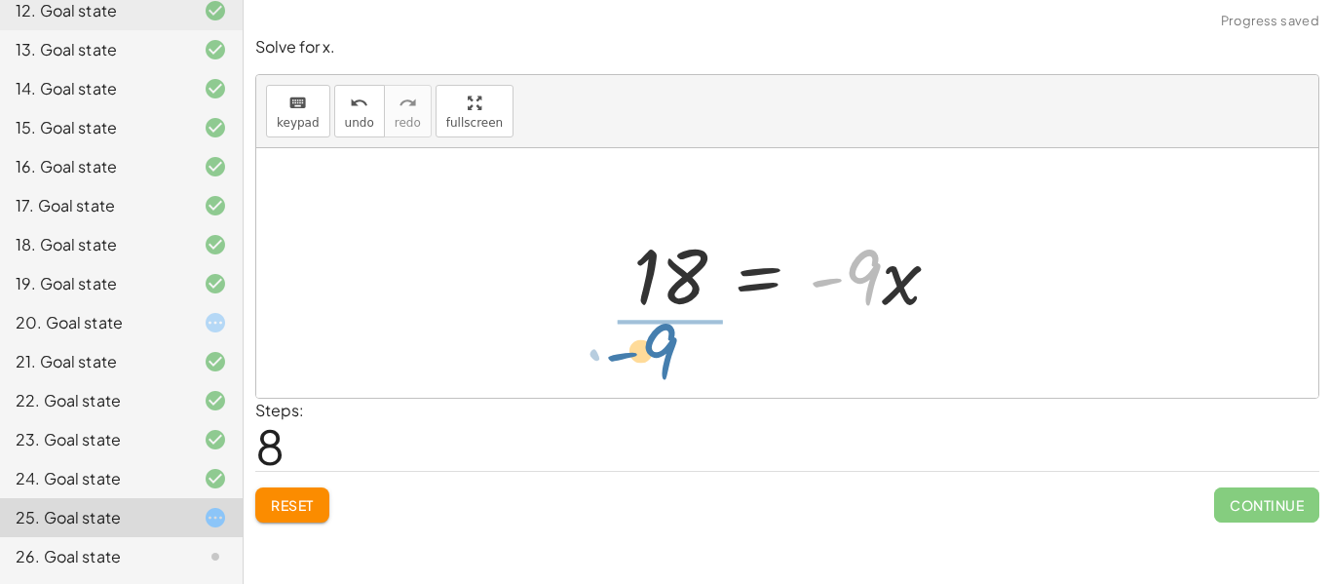
drag, startPoint x: 877, startPoint y: 260, endPoint x: 671, endPoint y: 334, distance: 219.5
click at [671, 334] on div "· 3 · ( + · 5 · x + 2 ) = · 2 · ( + · 3 · x − 6 ) + · 3 · 5 · x + · 3 · 2 = · 2…" at bounding box center [787, 273] width 1062 height 250
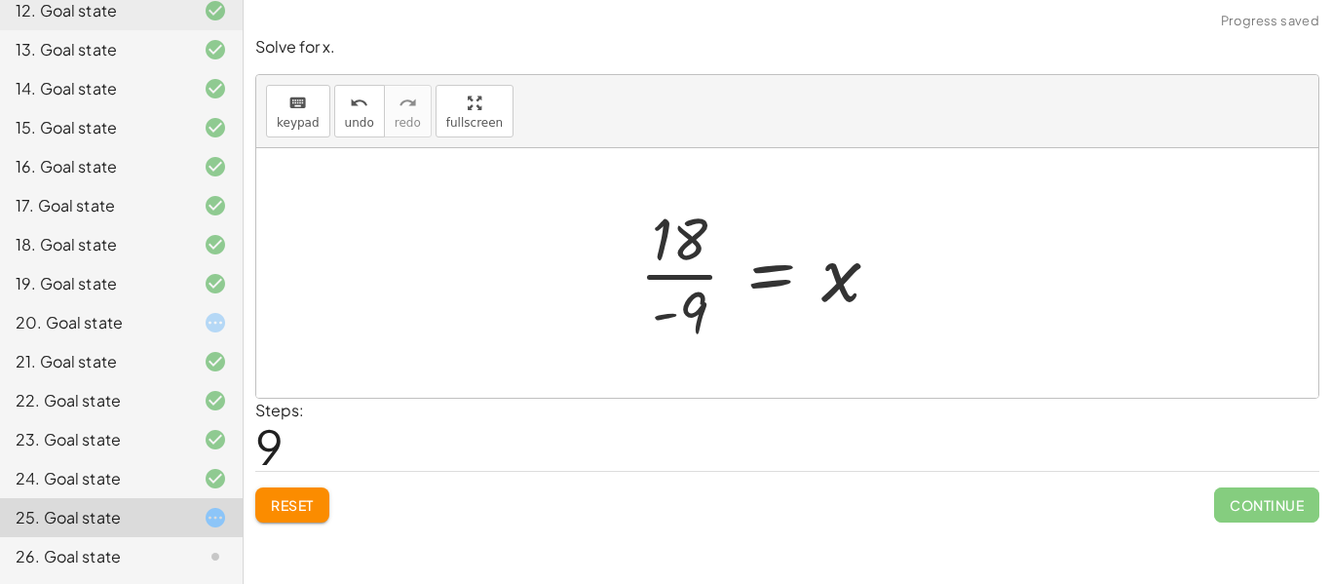
click at [675, 288] on div at bounding box center [768, 273] width 276 height 150
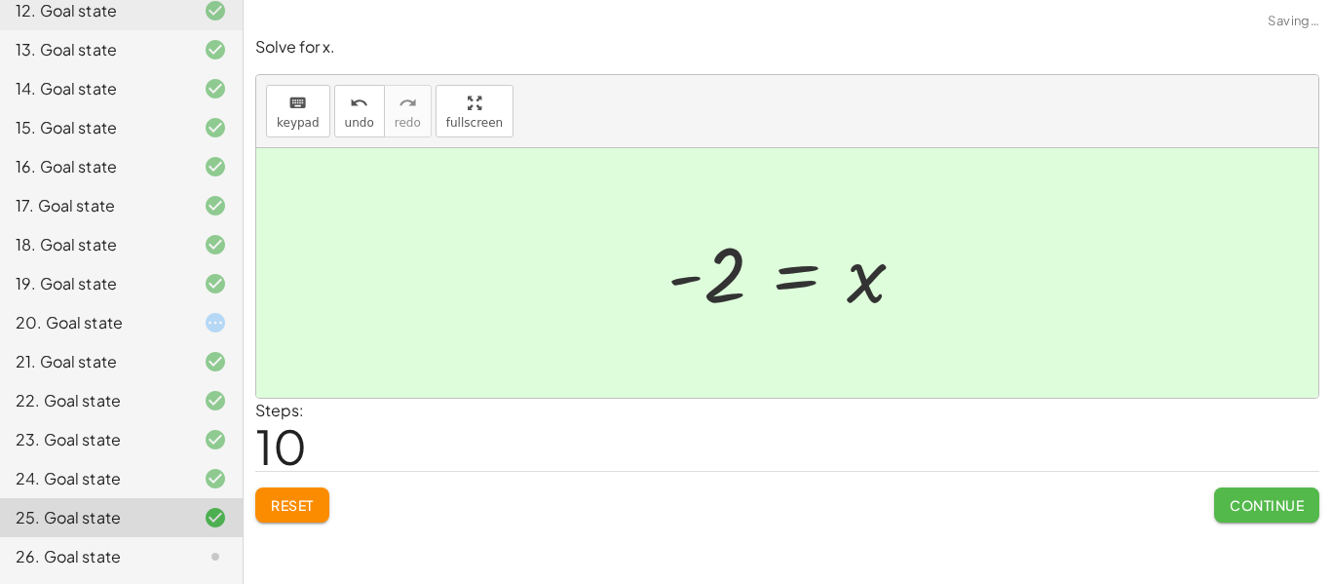
click at [1230, 499] on span "Continue" at bounding box center [1267, 505] width 74 height 18
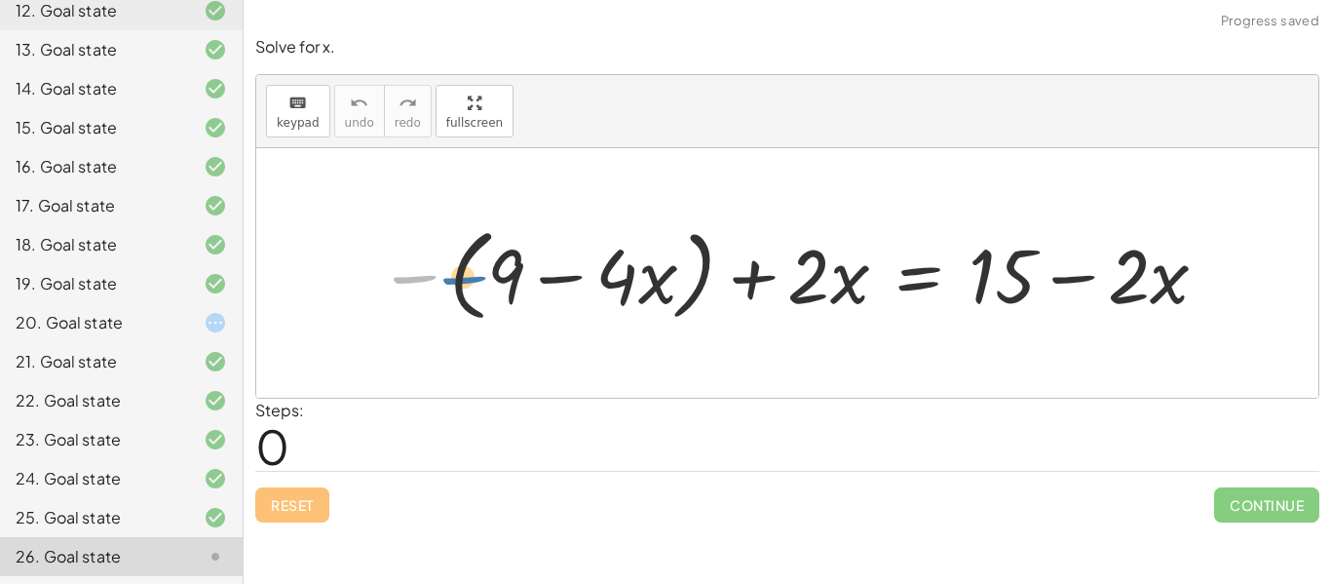
drag, startPoint x: 433, startPoint y: 267, endPoint x: 492, endPoint y: 271, distance: 59.6
click at [492, 271] on div at bounding box center [794, 272] width 853 height 110
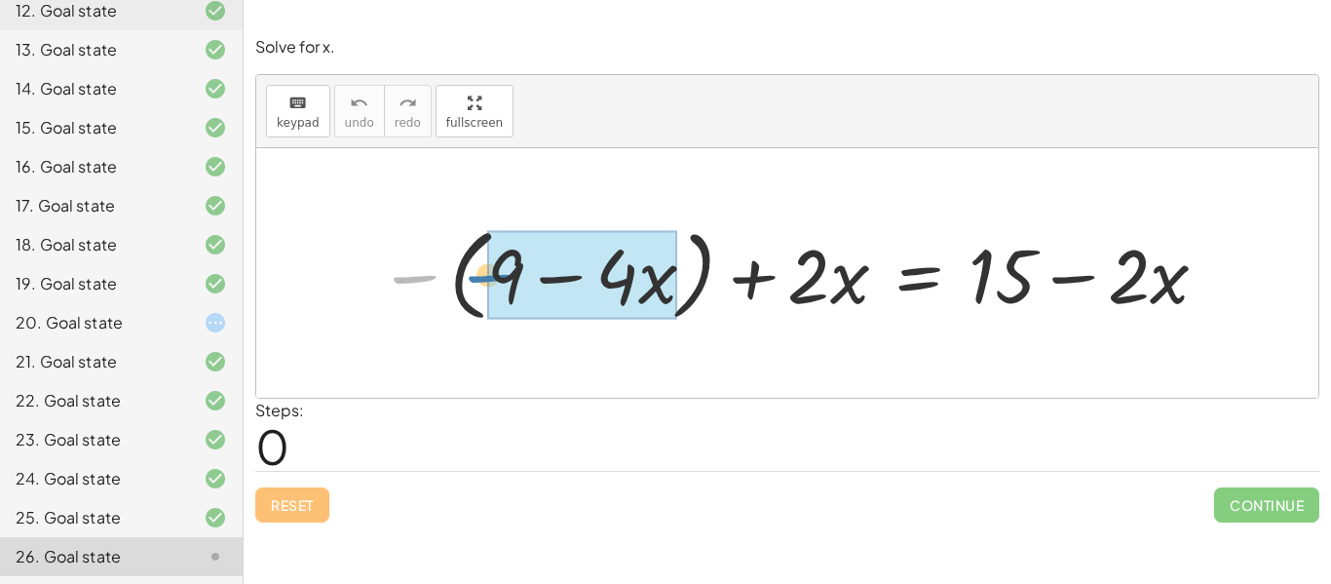
drag, startPoint x: 409, startPoint y: 277, endPoint x: 484, endPoint y: 276, distance: 75.1
click at [484, 276] on div at bounding box center [794, 272] width 853 height 110
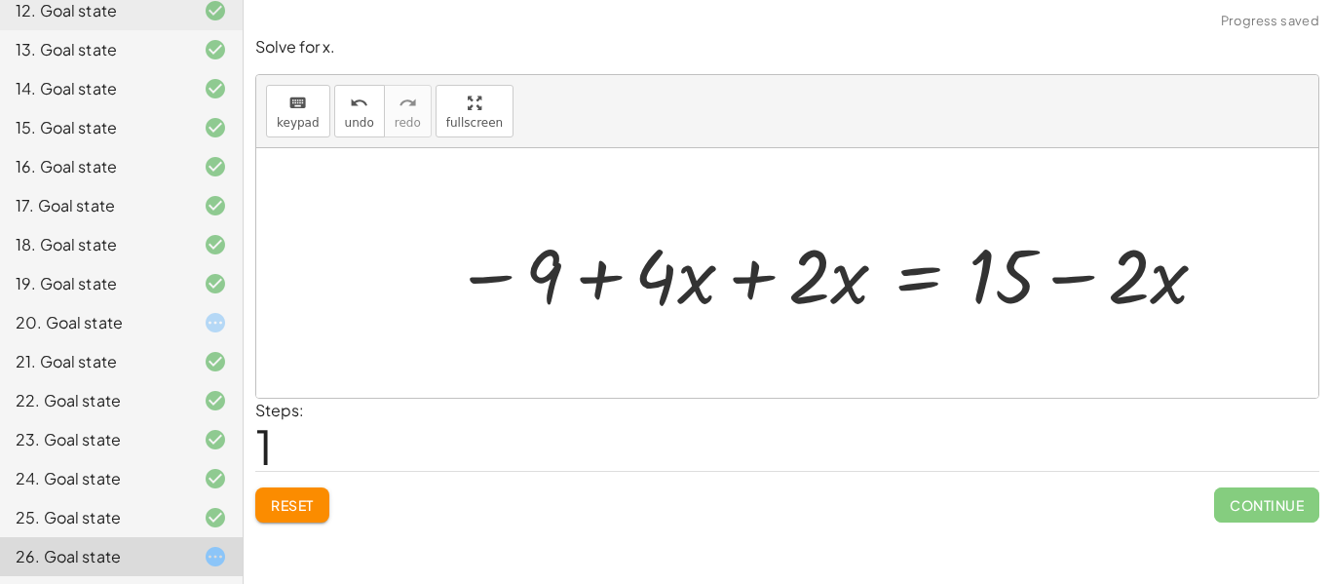
click at [805, 283] on div at bounding box center [832, 272] width 777 height 98
click at [778, 276] on div at bounding box center [832, 272] width 777 height 98
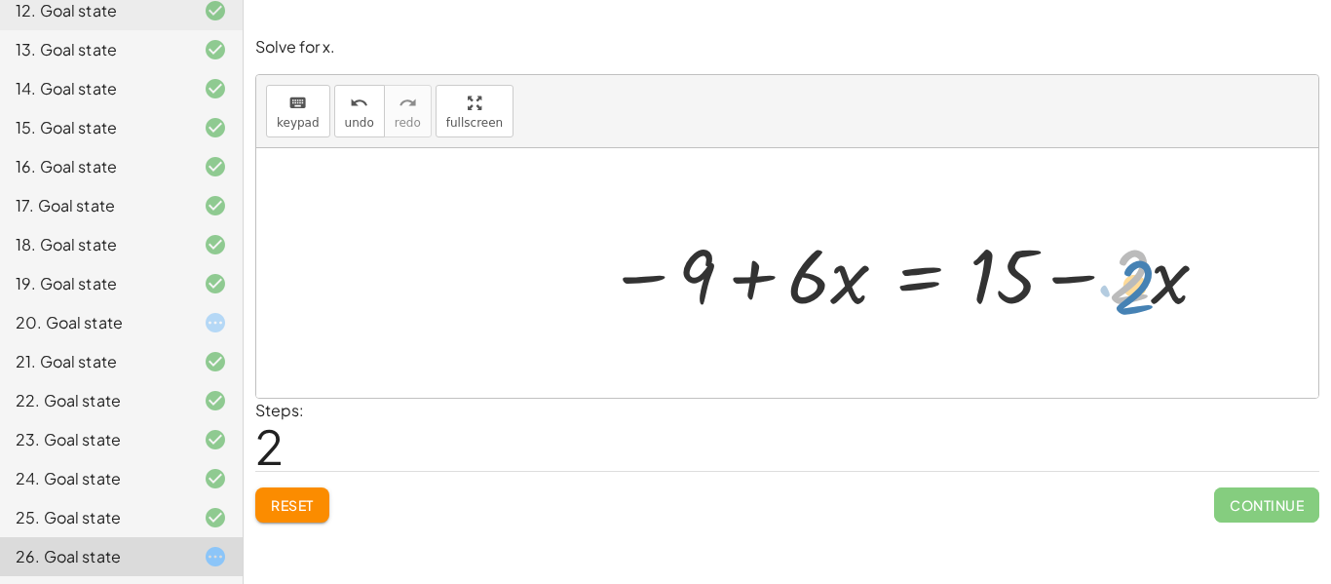
click at [1146, 289] on div at bounding box center [909, 272] width 624 height 98
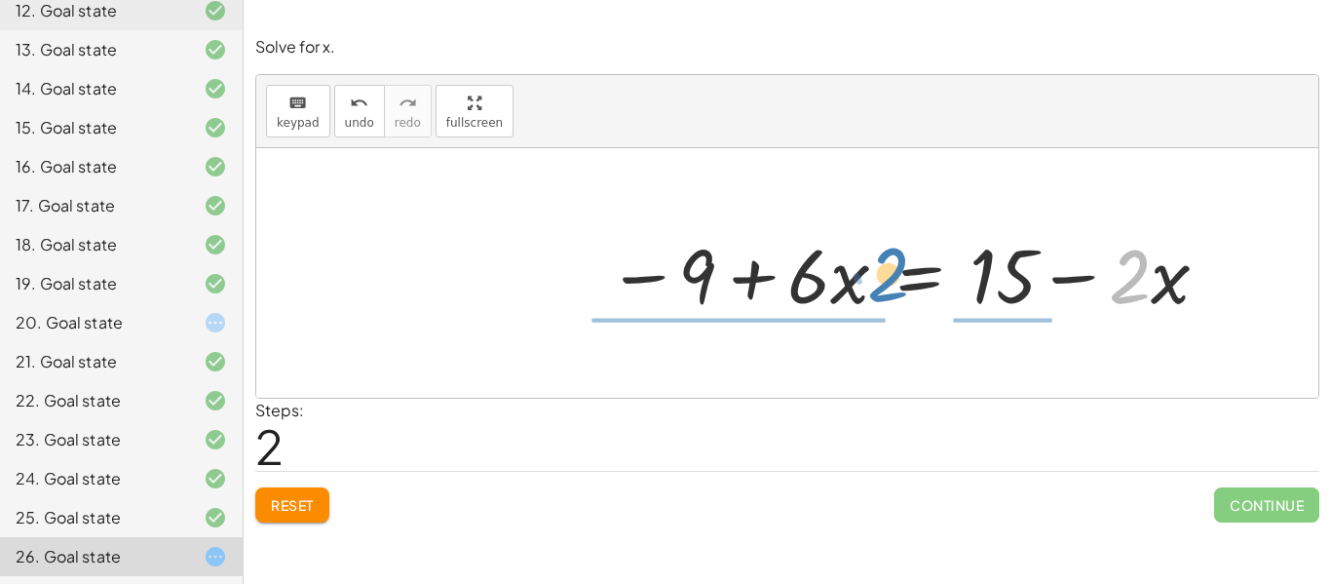
drag, startPoint x: 1137, startPoint y: 270, endPoint x: 896, endPoint y: 268, distance: 241.7
click at [896, 268] on div at bounding box center [909, 272] width 624 height 98
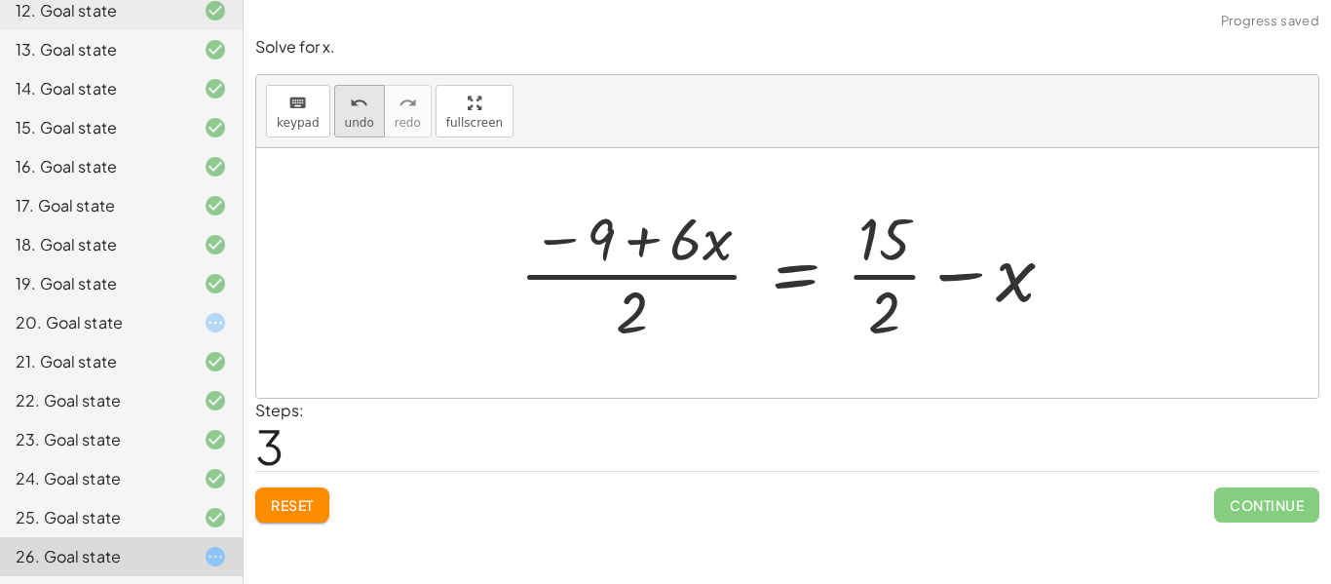
click at [345, 111] on div "undo" at bounding box center [359, 102] width 29 height 23
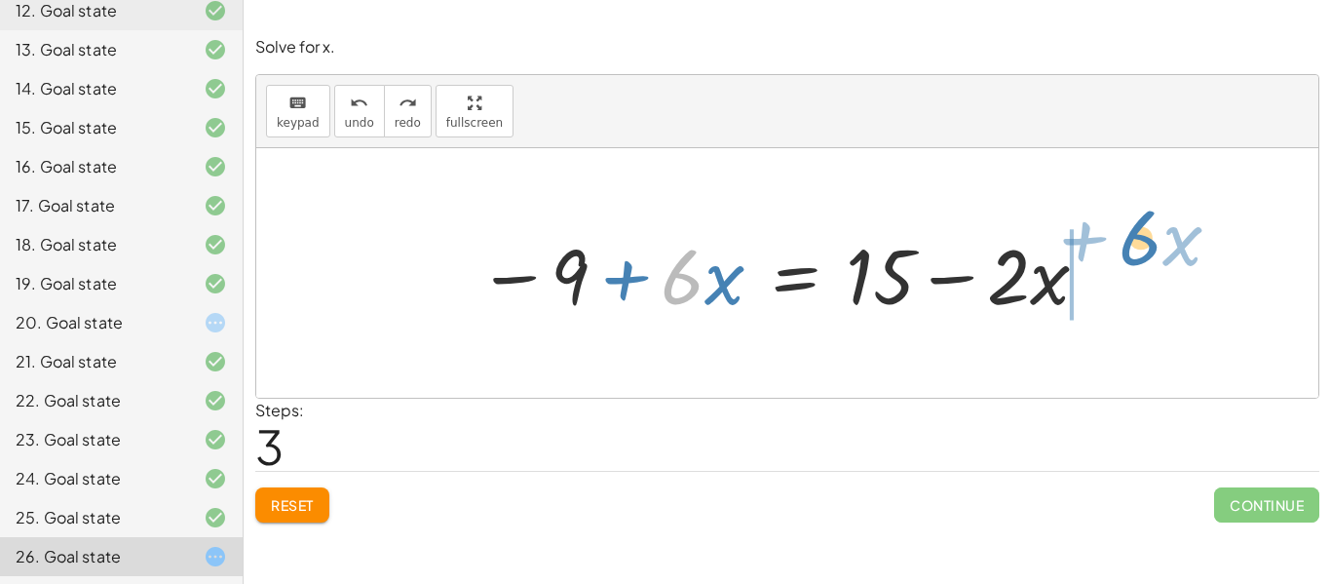
drag, startPoint x: 703, startPoint y: 290, endPoint x: 1162, endPoint y: 255, distance: 460.4
click at [1162, 255] on div "− ( + 9 − · 4 · x ) + · 2 · x = + 15 − · 2 · x − 9 + · 4 · x + · 2 · x = + 15 −…" at bounding box center [787, 273] width 1062 height 250
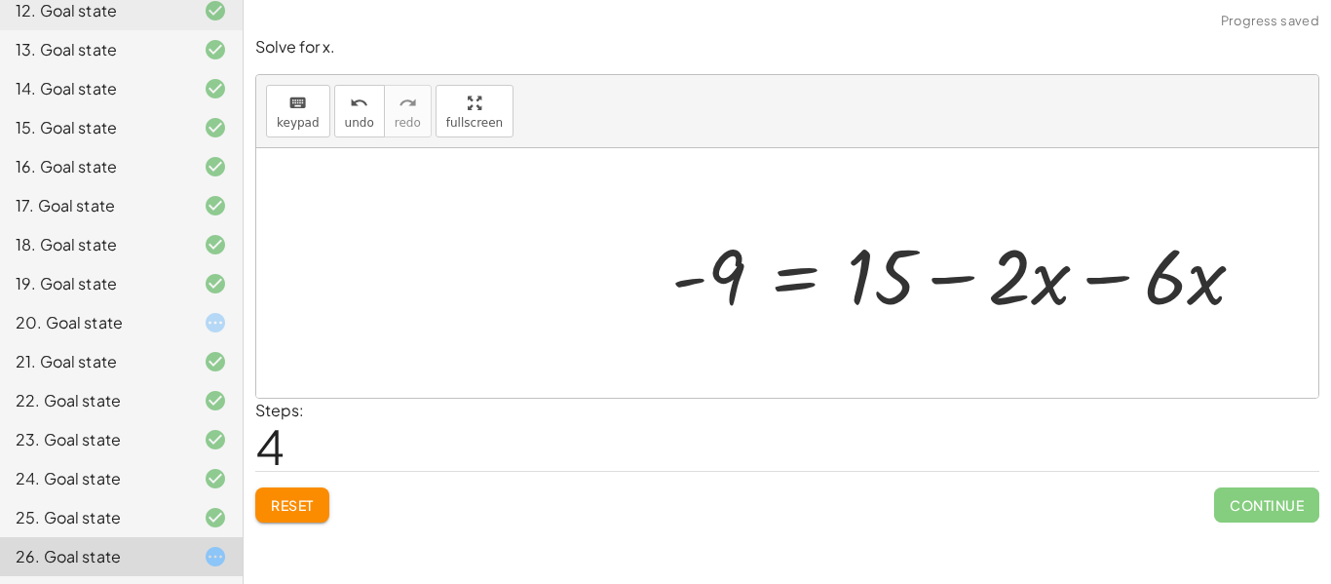
click at [1105, 278] on div at bounding box center [966, 273] width 609 height 100
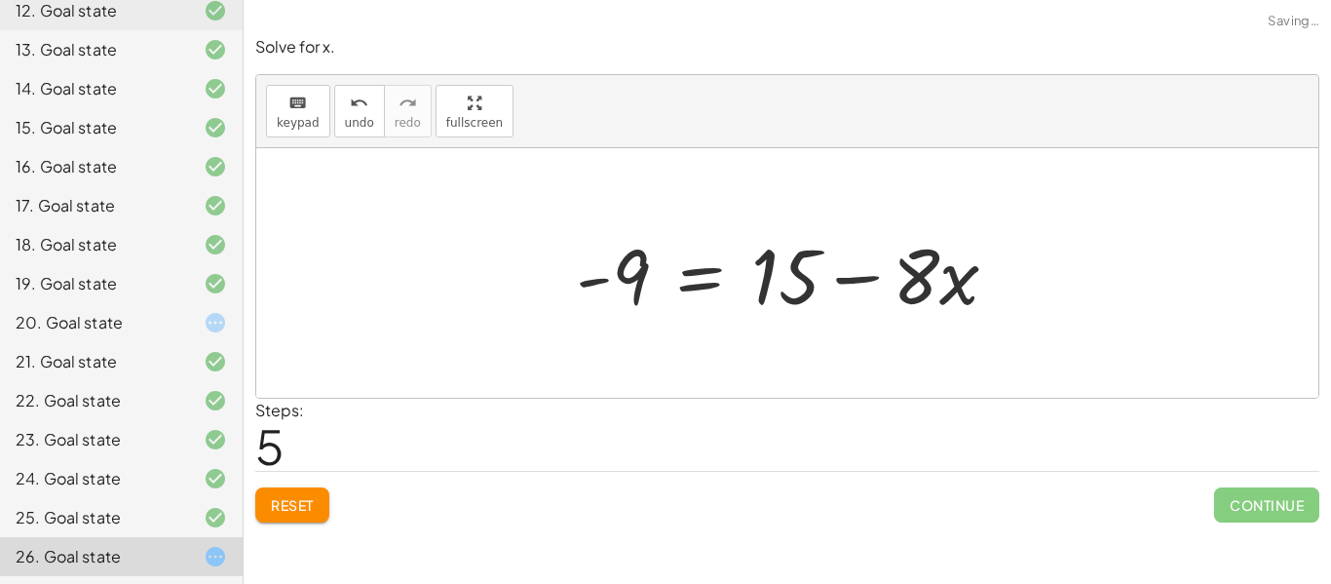
click at [883, 272] on div at bounding box center [794, 273] width 457 height 100
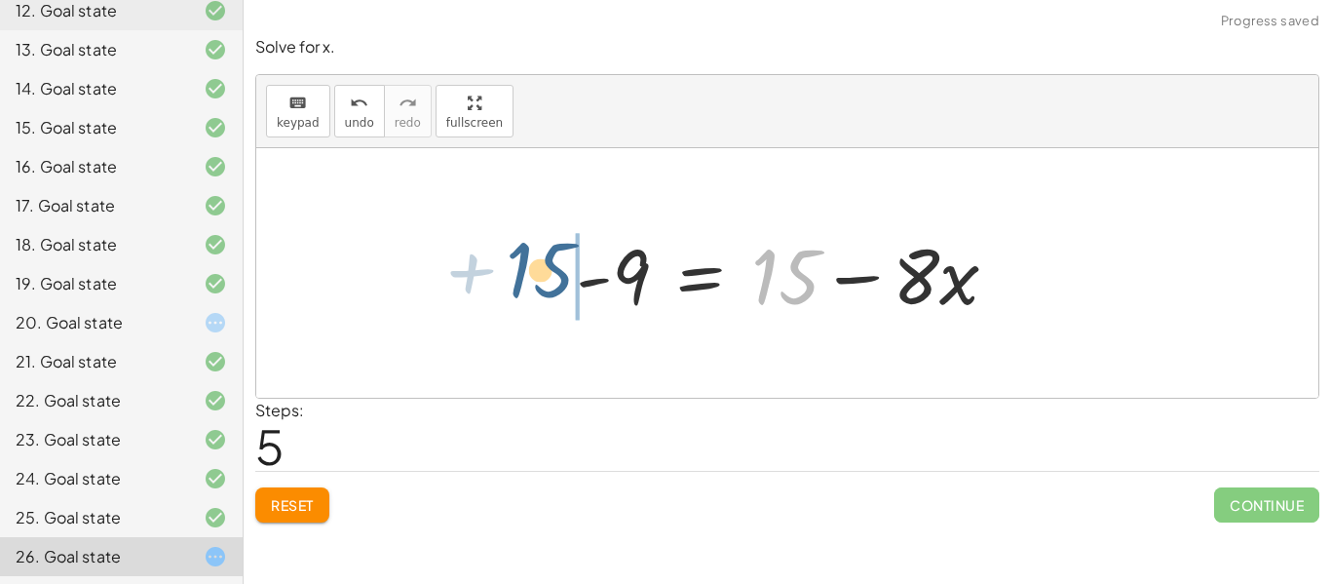
drag, startPoint x: 789, startPoint y: 272, endPoint x: 542, endPoint y: 265, distance: 246.7
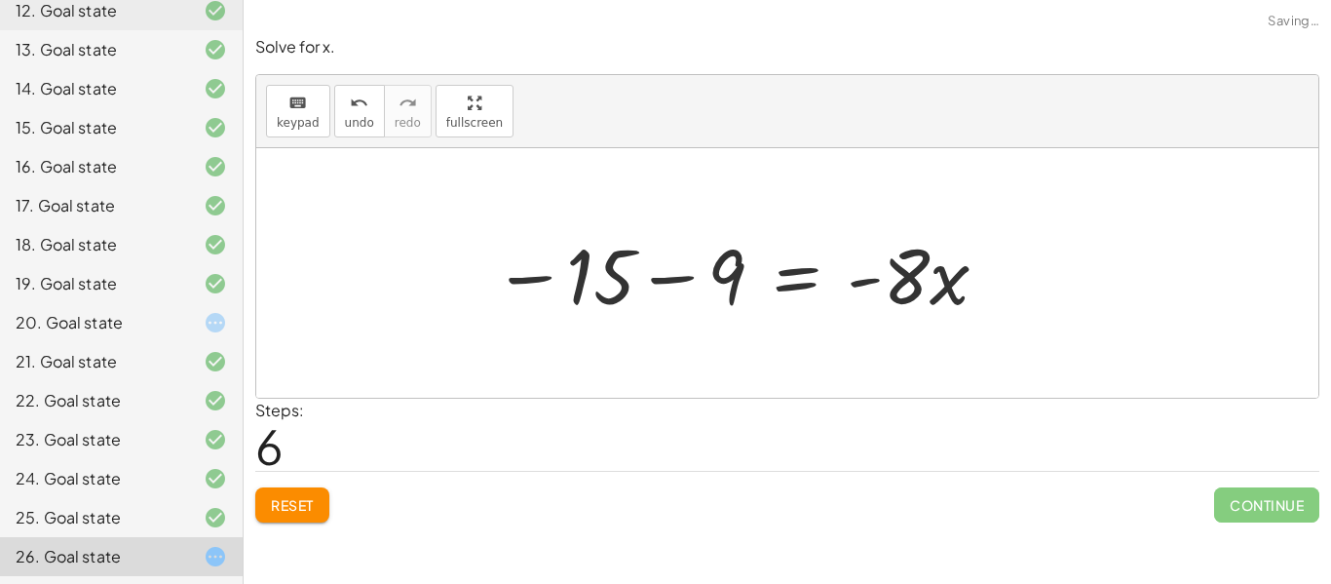
click at [564, 276] on div at bounding box center [742, 273] width 518 height 100
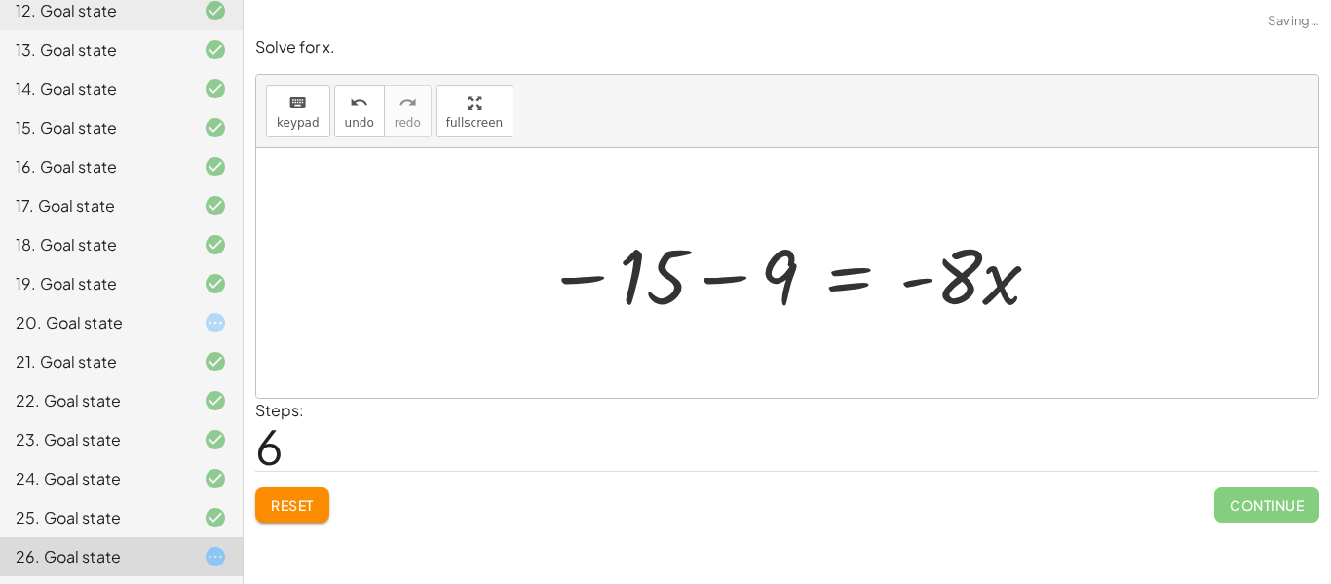
click at [708, 264] on div at bounding box center [795, 273] width 518 height 100
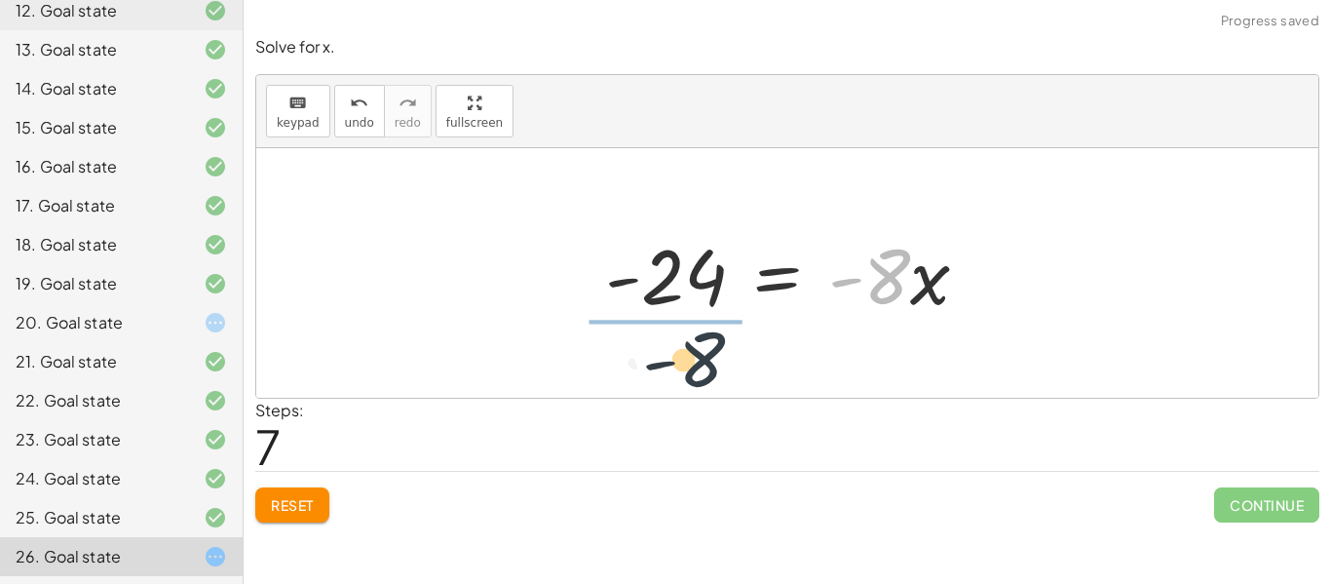
drag, startPoint x: 901, startPoint y: 268, endPoint x: 686, endPoint y: 358, distance: 232.4
click at [686, 358] on div "− ( + 9 − · 4 · x ) + · 2 · x = + 15 − · 2 · x − 9 + · 4 · x + · 2 · x = + 15 −…" at bounding box center [787, 273] width 1062 height 250
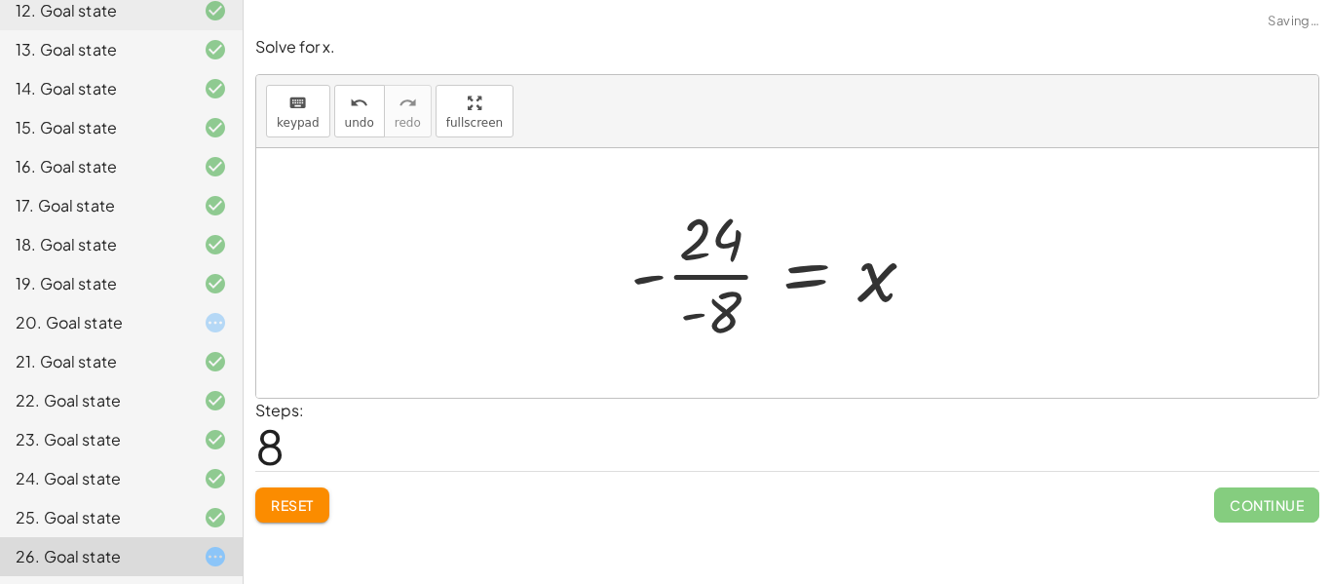
click at [694, 282] on div at bounding box center [781, 273] width 321 height 150
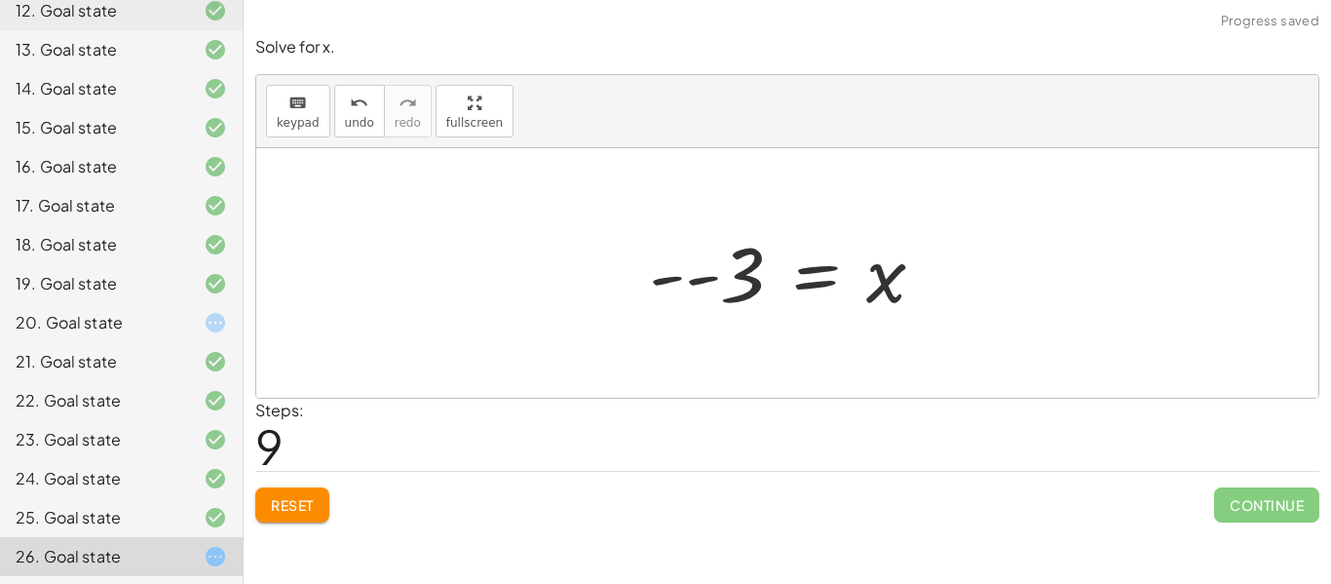
click at [699, 286] on div at bounding box center [794, 273] width 311 height 96
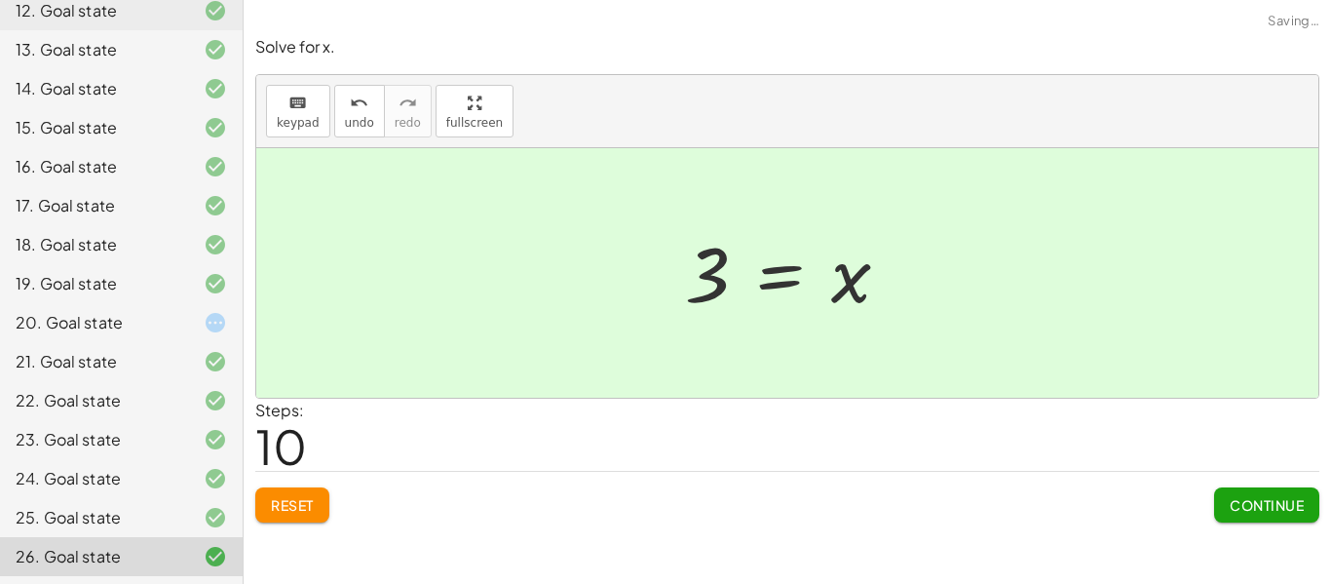
click at [1244, 501] on span "Continue" at bounding box center [1267, 505] width 74 height 18
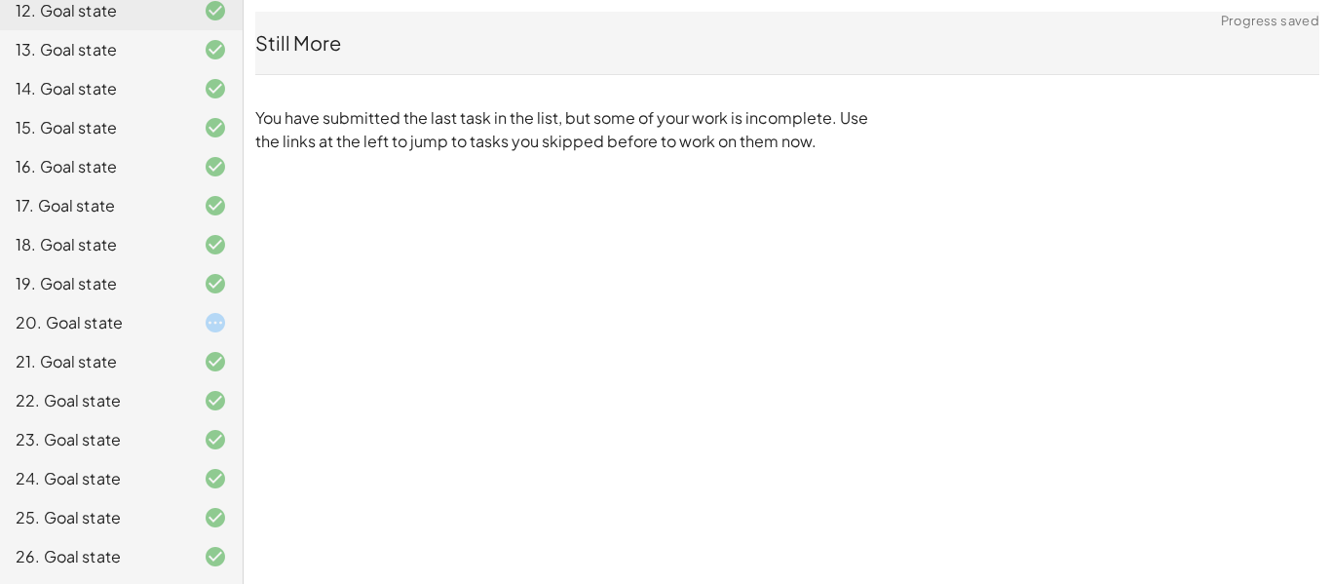
click at [135, 323] on div "20. Goal state" at bounding box center [94, 322] width 157 height 23
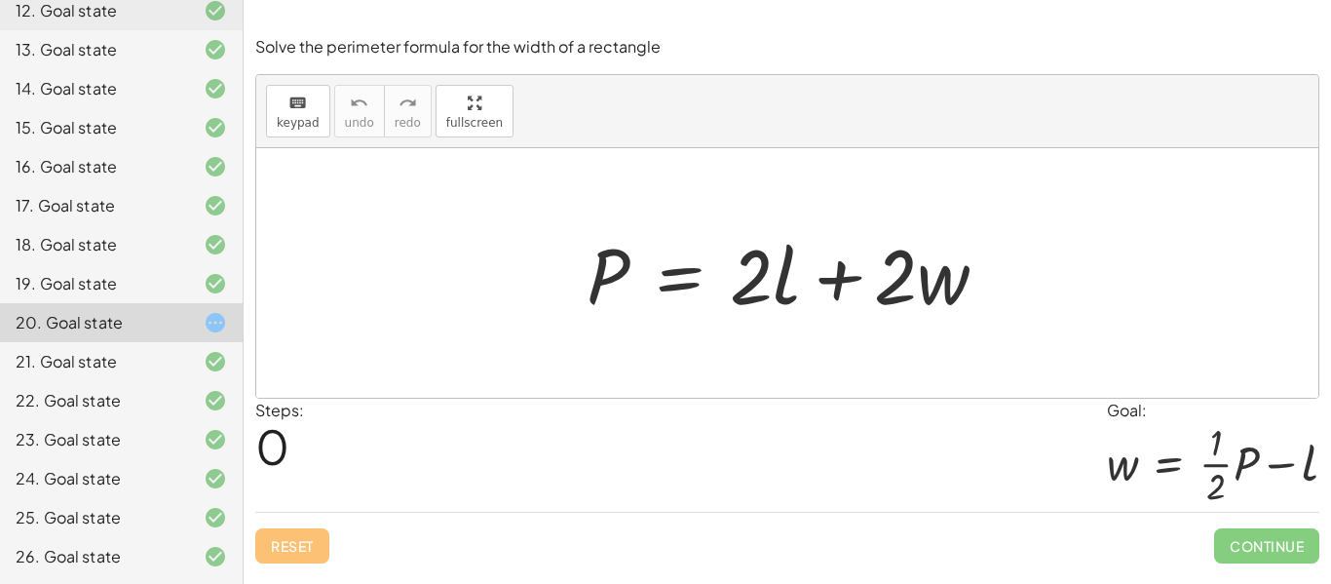
click at [748, 260] on div at bounding box center [795, 273] width 437 height 100
click at [948, 279] on div at bounding box center [795, 273] width 437 height 100
click at [948, 281] on div at bounding box center [795, 273] width 437 height 100
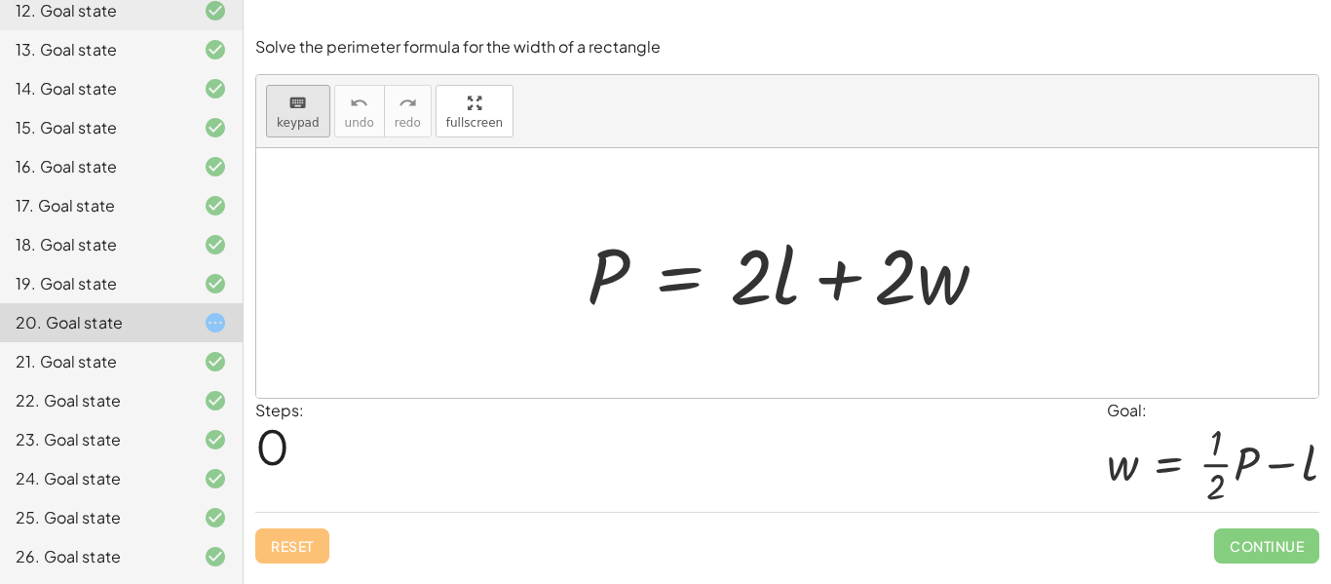
click at [294, 108] on icon "keyboard" at bounding box center [298, 103] width 19 height 23
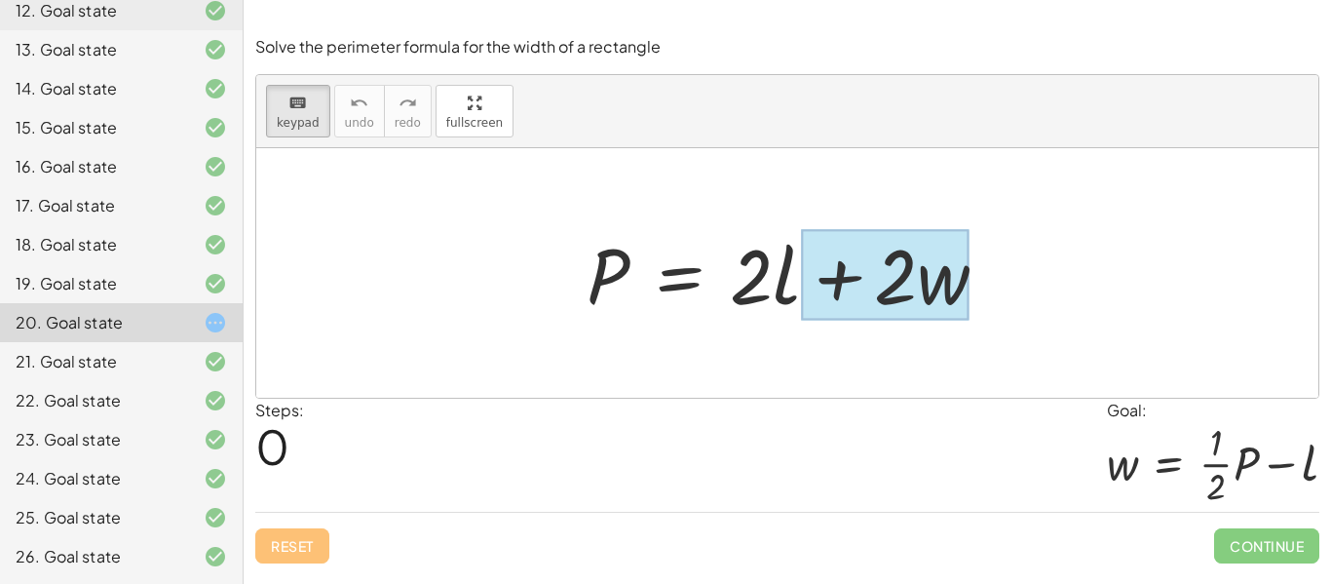
click at [949, 295] on div at bounding box center [885, 275] width 168 height 91
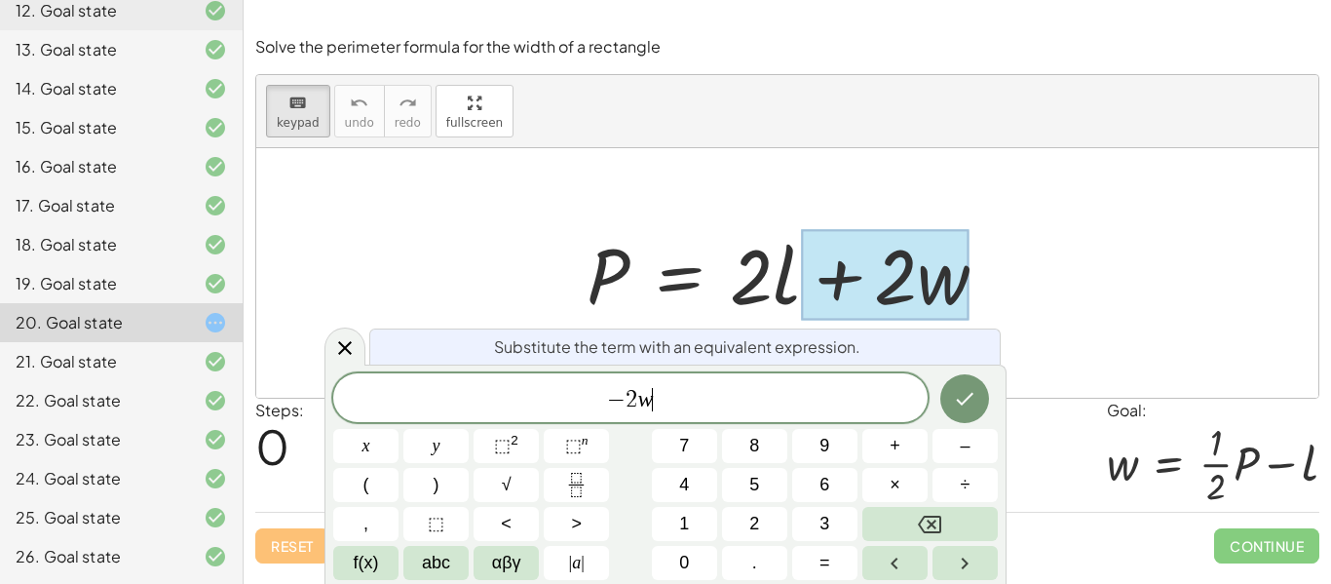
scroll to position [6, 0]
click at [399, 429] on div at bounding box center [365, 446] width 65 height 34
click at [981, 412] on button "Done" at bounding box center [965, 398] width 49 height 49
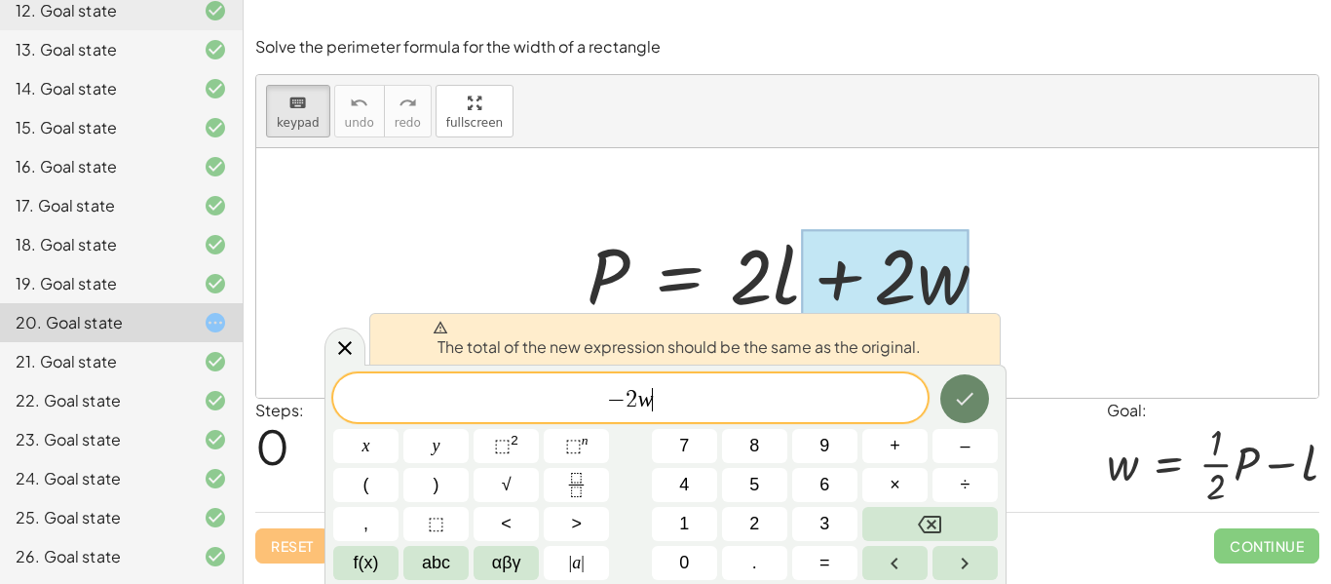
scroll to position [7, 0]
click at [979, 408] on button "Done" at bounding box center [965, 398] width 49 height 49
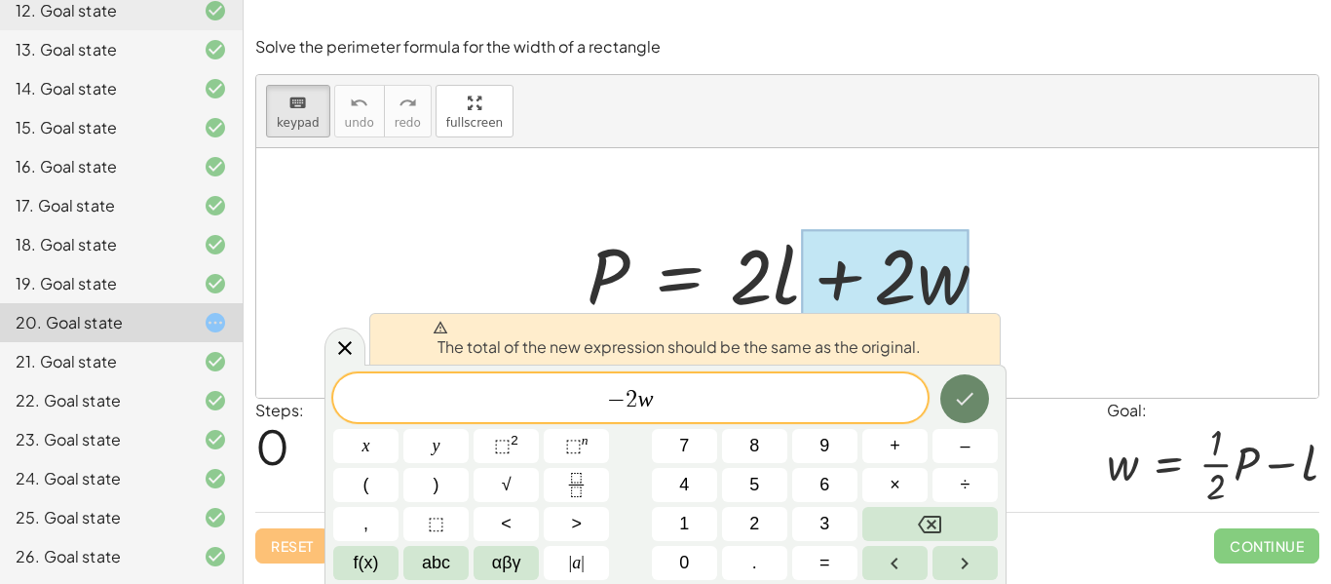
click at [979, 409] on button "Done" at bounding box center [965, 398] width 49 height 49
click at [333, 344] on icon at bounding box center [344, 347] width 23 height 23
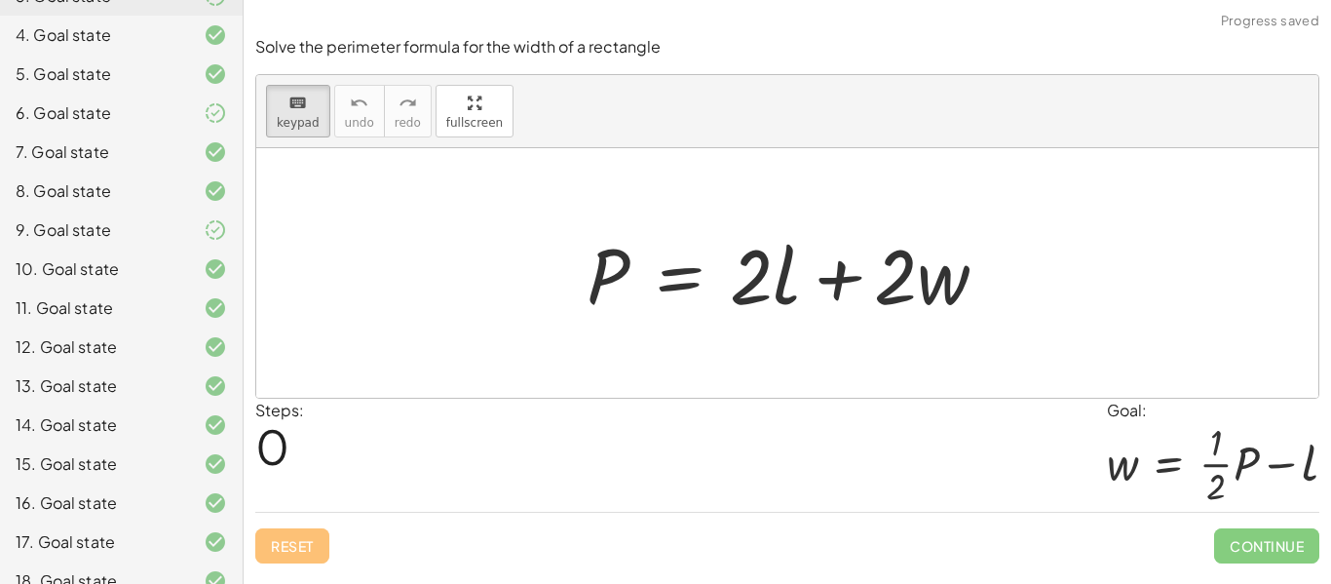
scroll to position [650, 0]
